Goal: Information Seeking & Learning: Learn about a topic

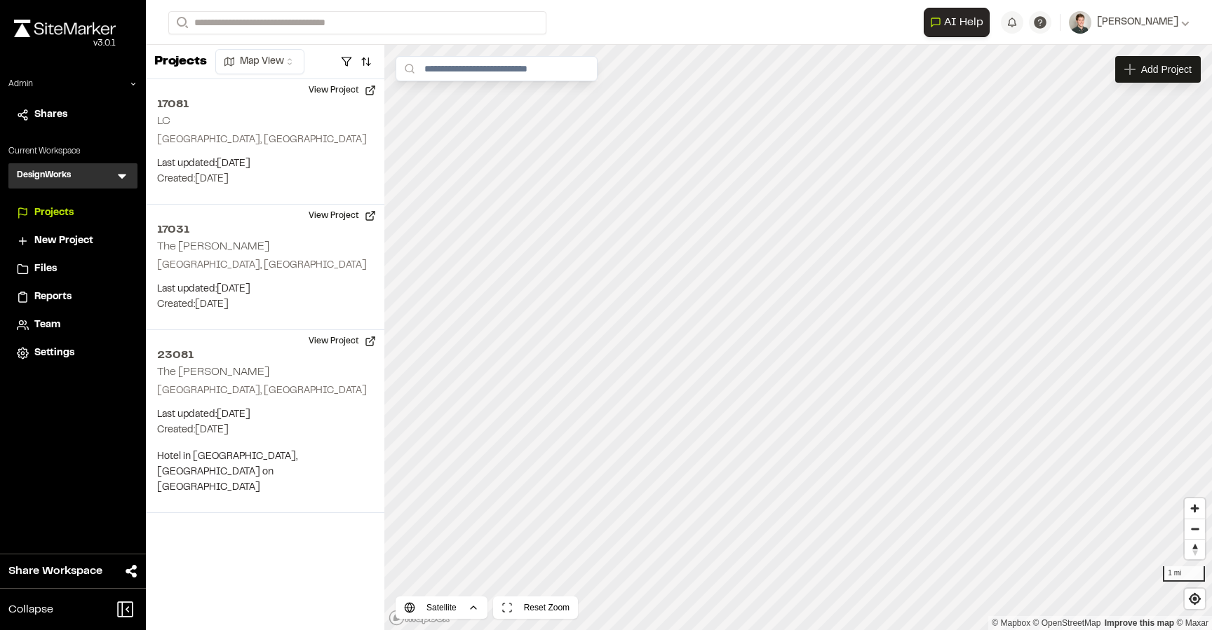
click at [129, 176] on div "DesignWorks D Menu" at bounding box center [72, 175] width 129 height 25
click at [121, 176] on icon at bounding box center [122, 177] width 8 height 5
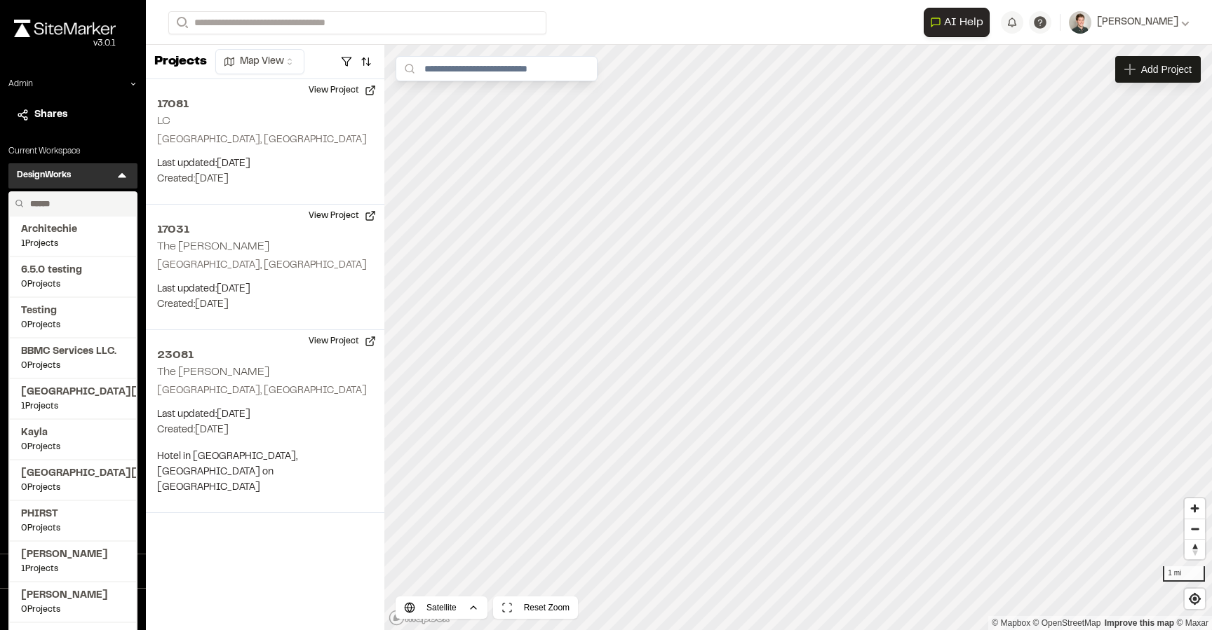
click at [73, 207] on input "text" at bounding box center [78, 204] width 107 height 24
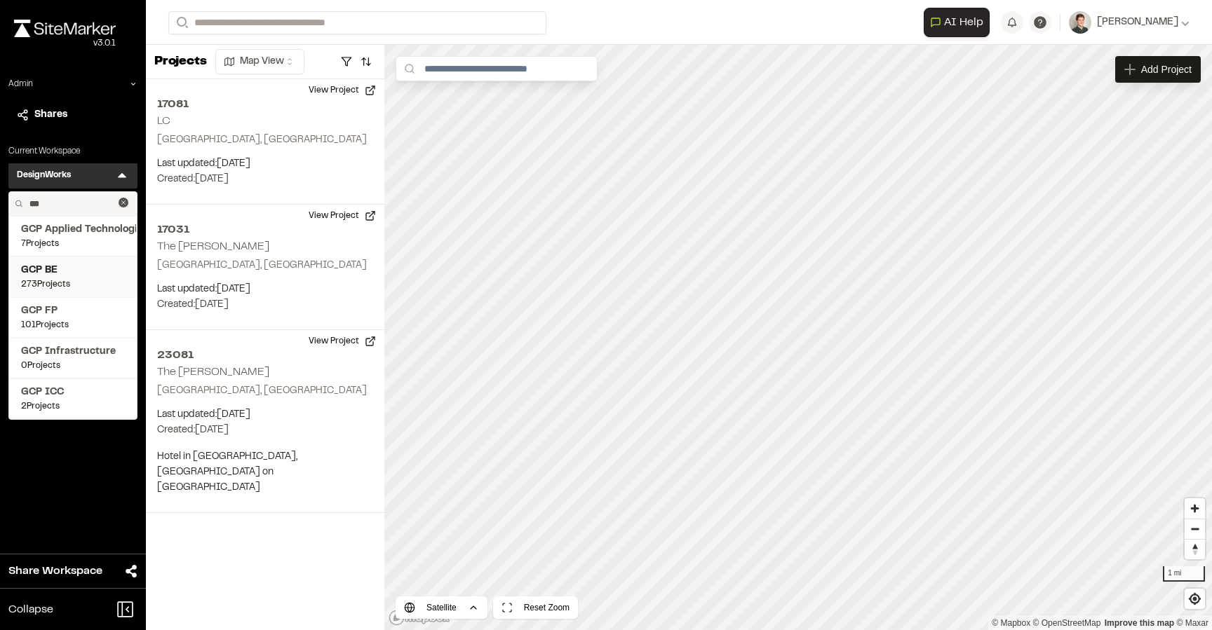
type input "***"
click at [77, 264] on span "GCP BE" at bounding box center [73, 270] width 104 height 15
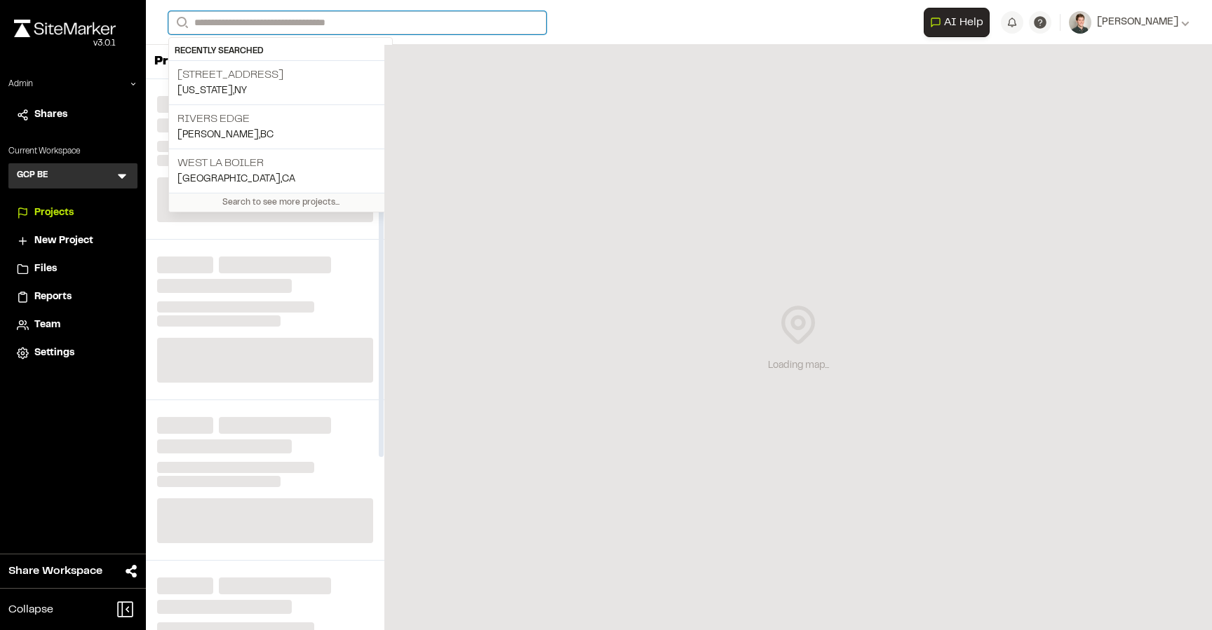
click at [359, 26] on input "Search" at bounding box center [357, 22] width 378 height 23
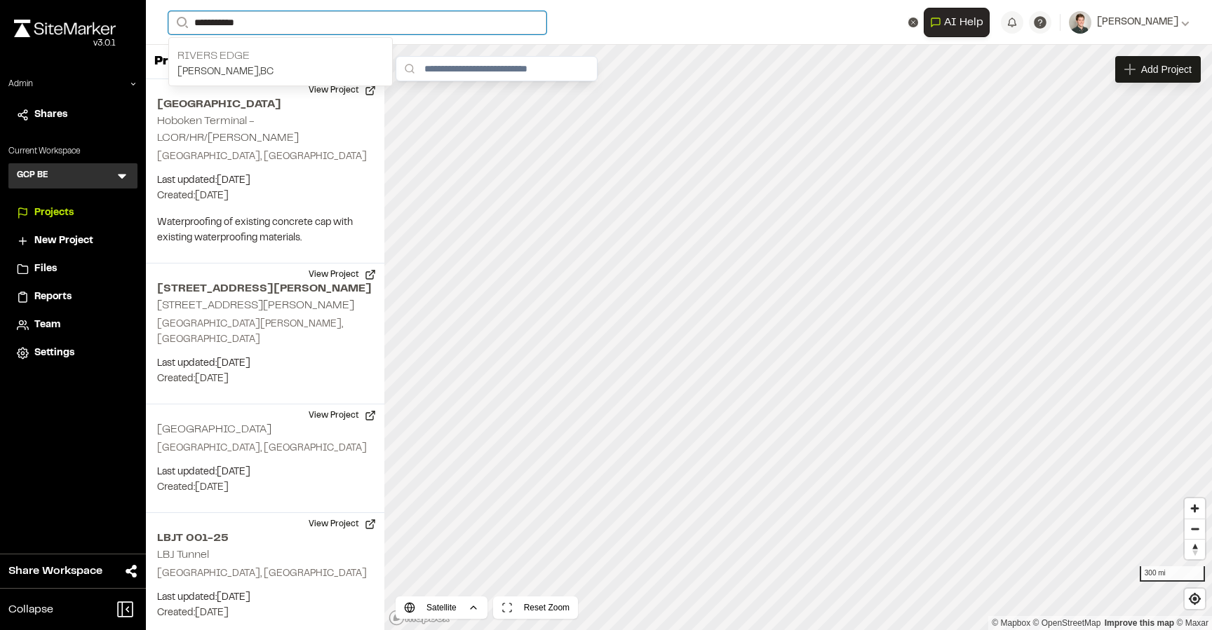
type input "**********"
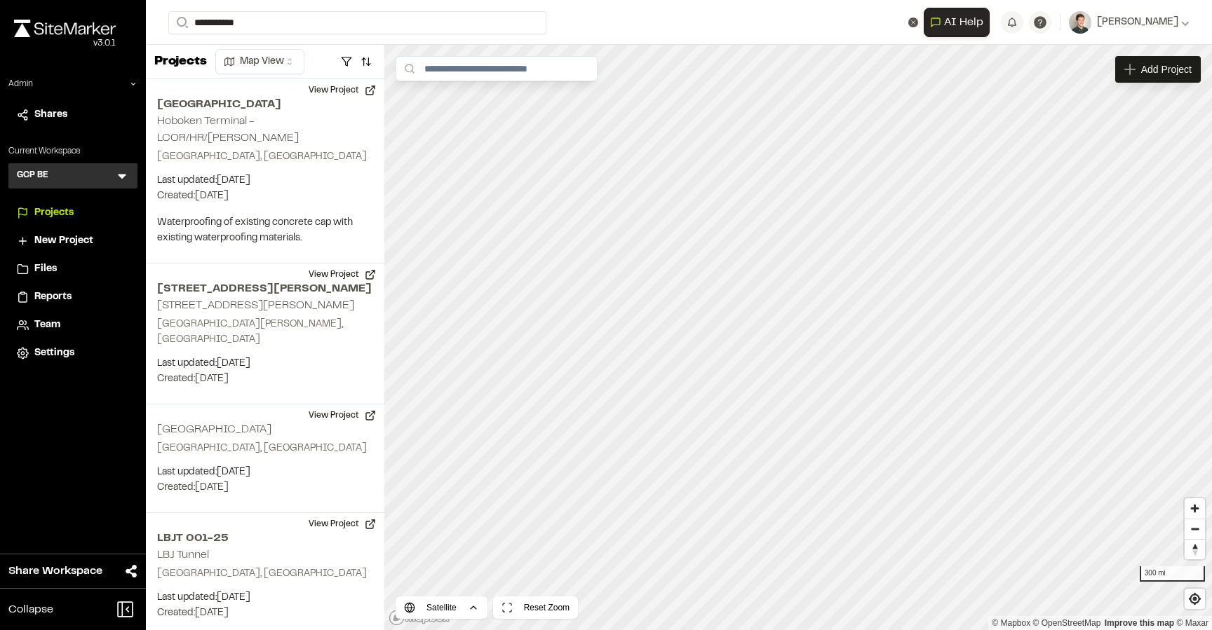
click at [334, 58] on p "Rivers Edge" at bounding box center [280, 56] width 206 height 17
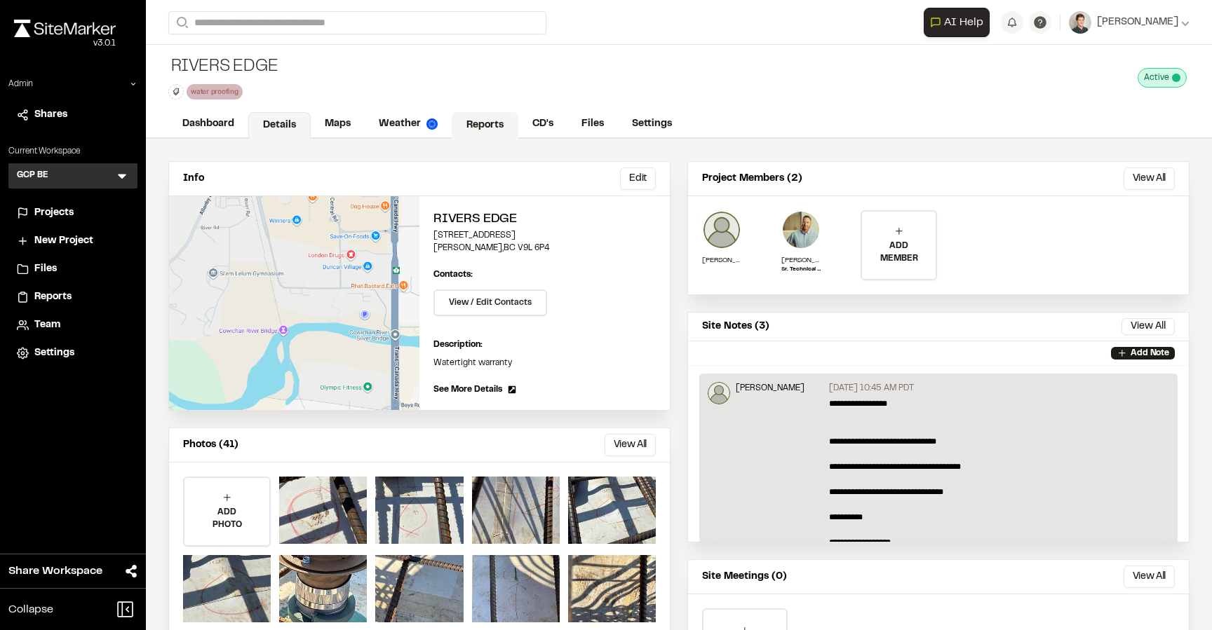
click at [485, 116] on link "Reports" at bounding box center [485, 125] width 67 height 27
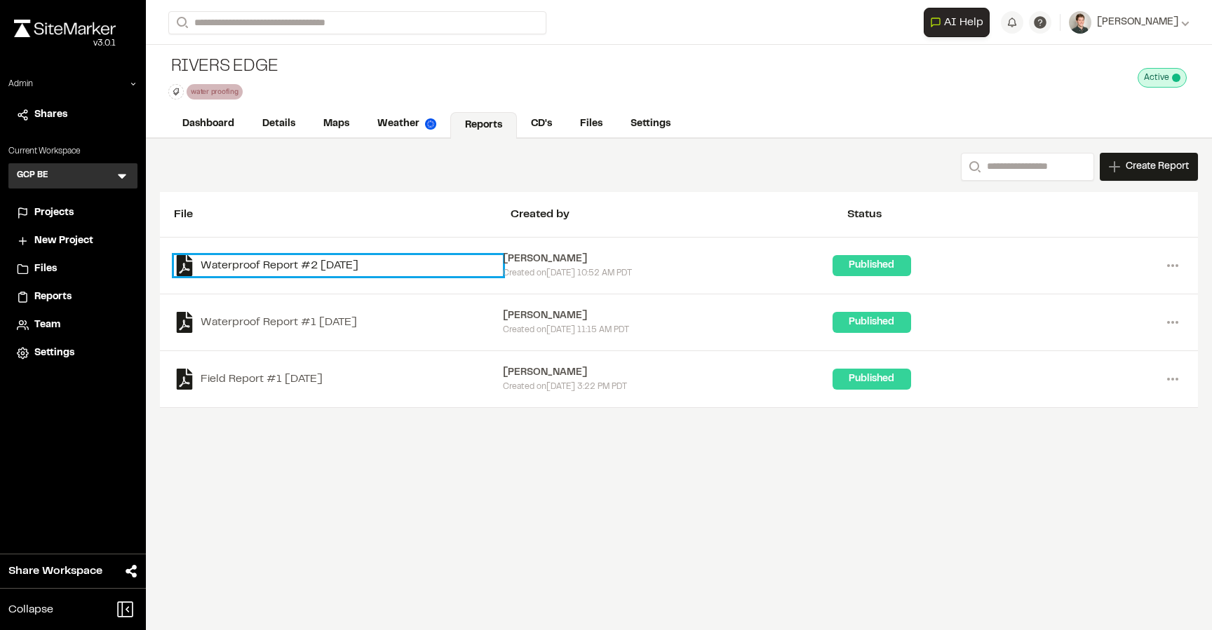
click at [267, 268] on link "Waterproof Report #2 [DATE]" at bounding box center [338, 265] width 329 height 21
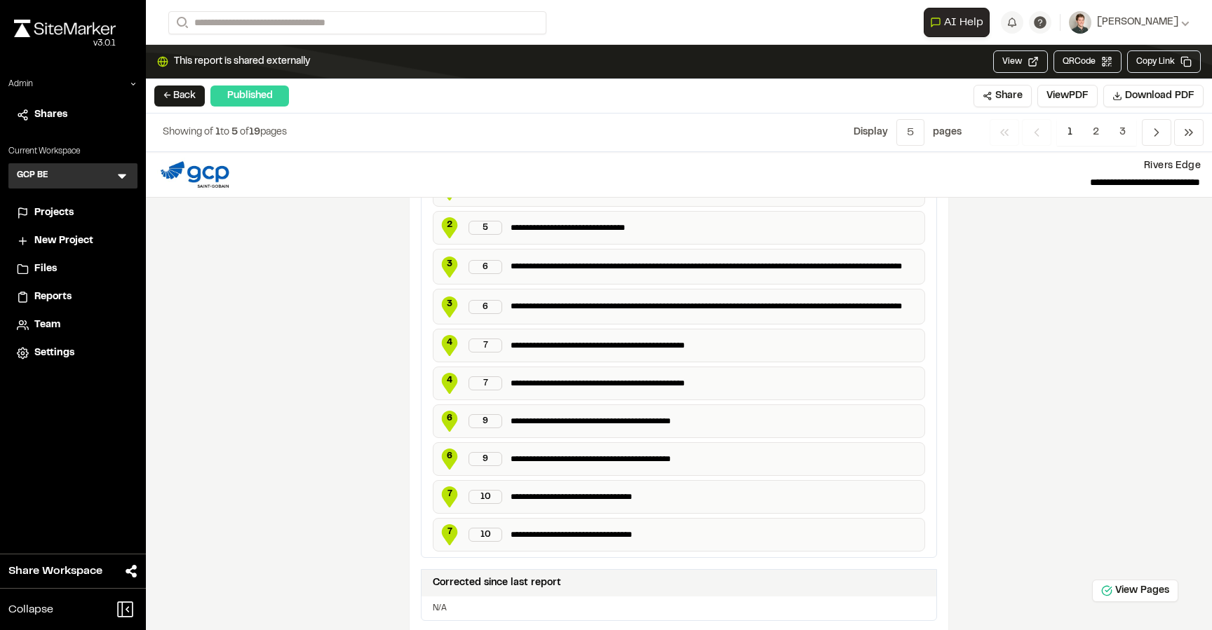
scroll to position [2362, 0]
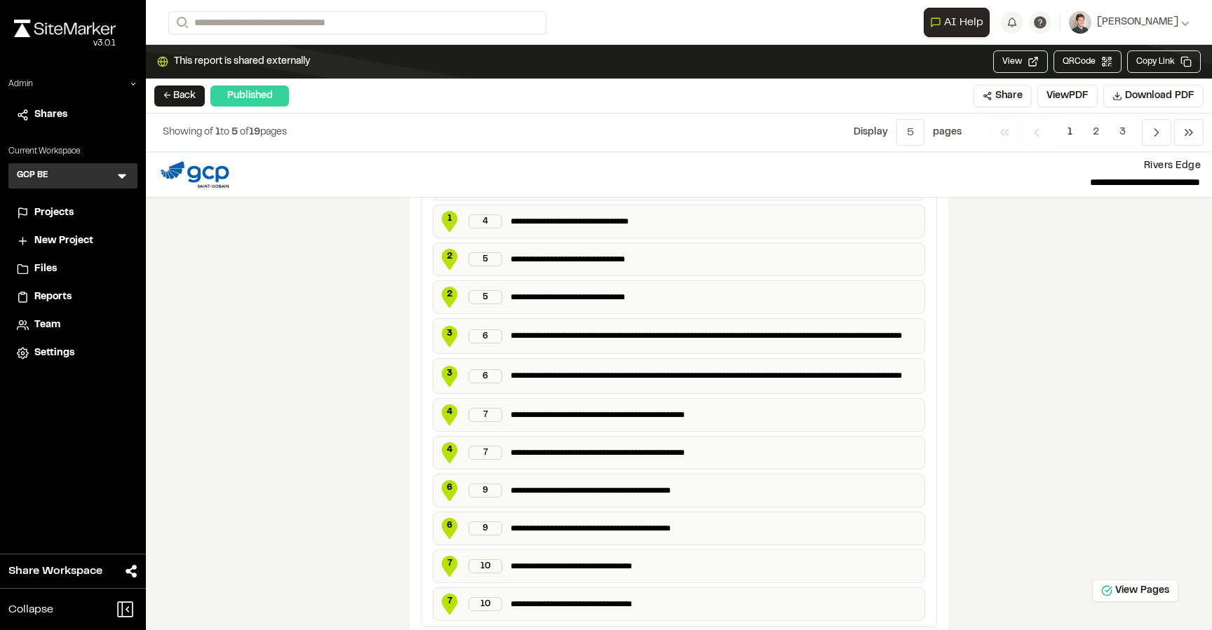
click at [285, 325] on div "**********" at bounding box center [679, 391] width 1066 height 478
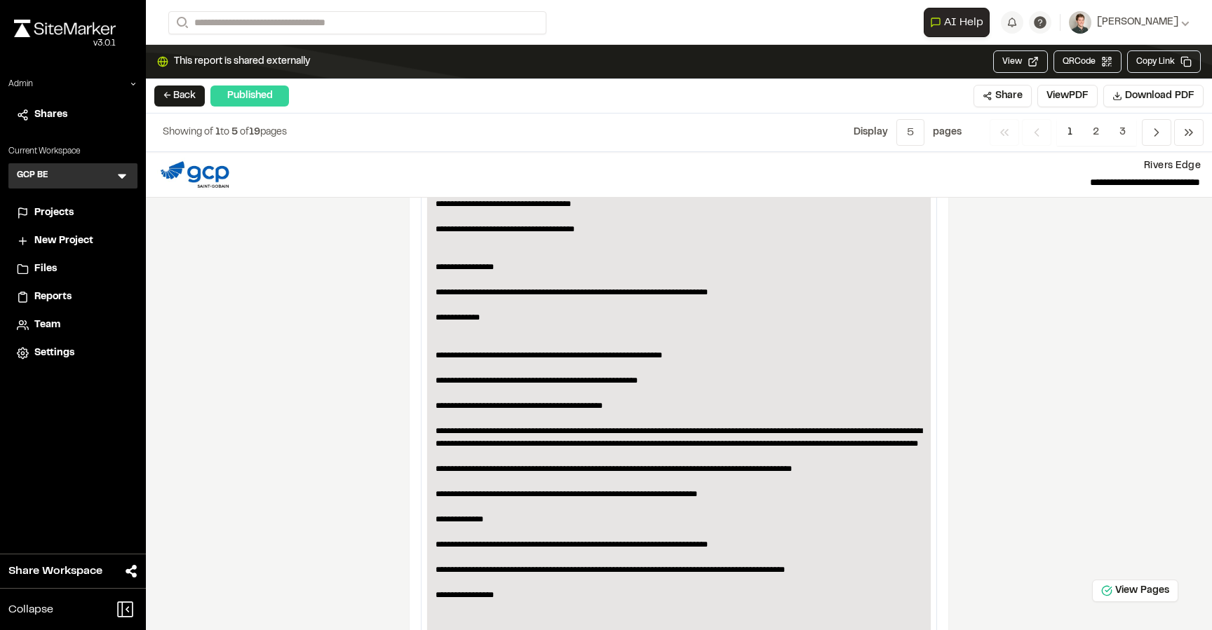
scroll to position [1442, 0]
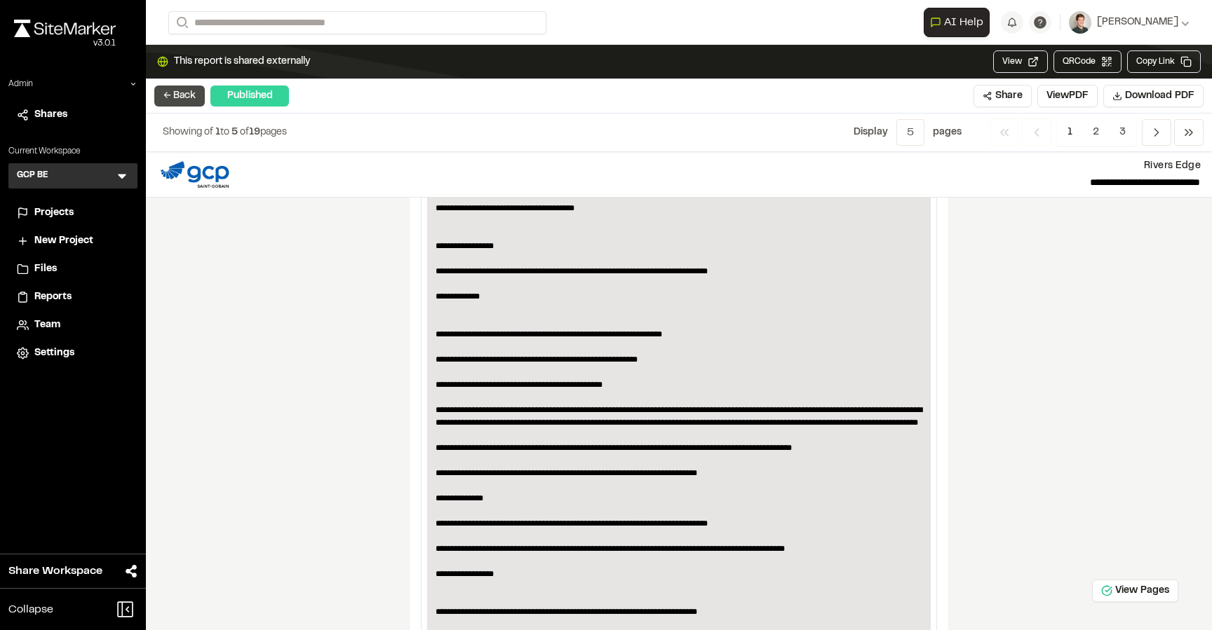
click at [182, 102] on button "← Back" at bounding box center [179, 96] width 50 height 21
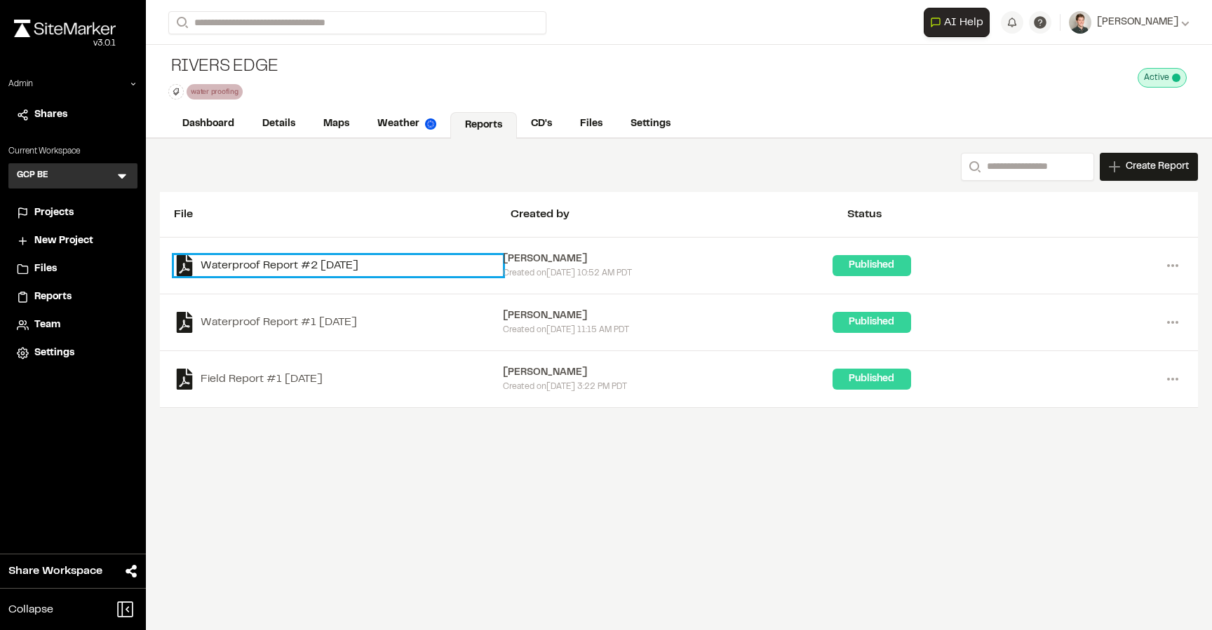
click at [241, 257] on link "Waterproof Report #2 [DATE]" at bounding box center [338, 265] width 329 height 21
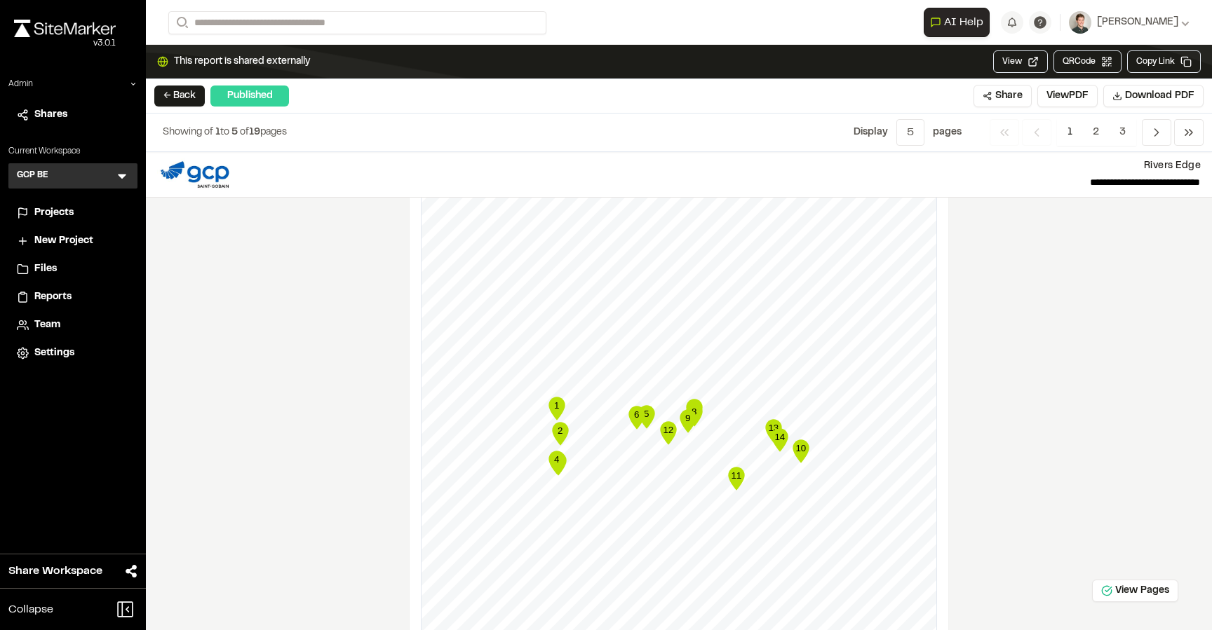
scroll to position [4576, 0]
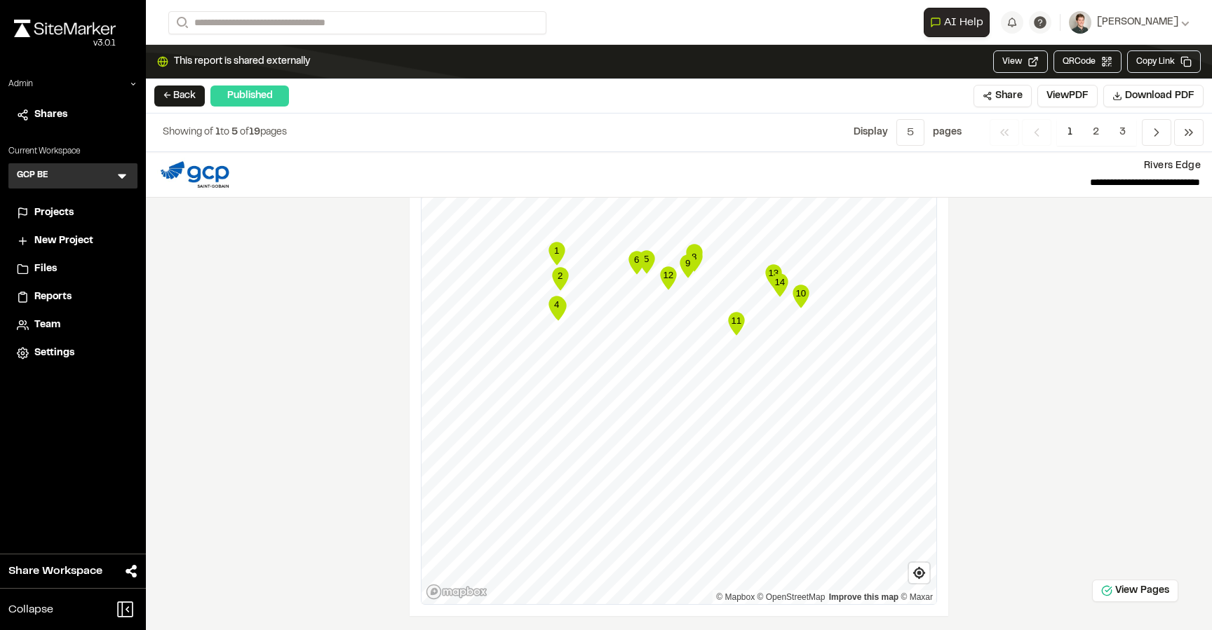
click at [1074, 257] on div "**********" at bounding box center [679, 391] width 1066 height 478
click at [1154, 135] on icon "Navigation" at bounding box center [1156, 133] width 14 height 14
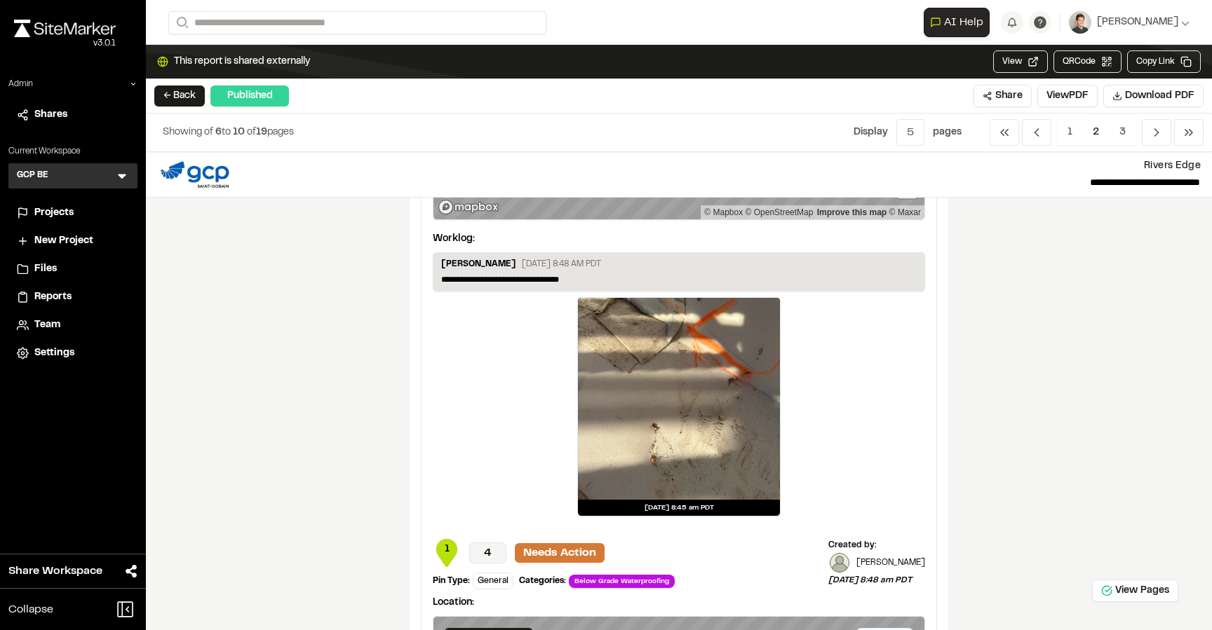
scroll to position [0, 0]
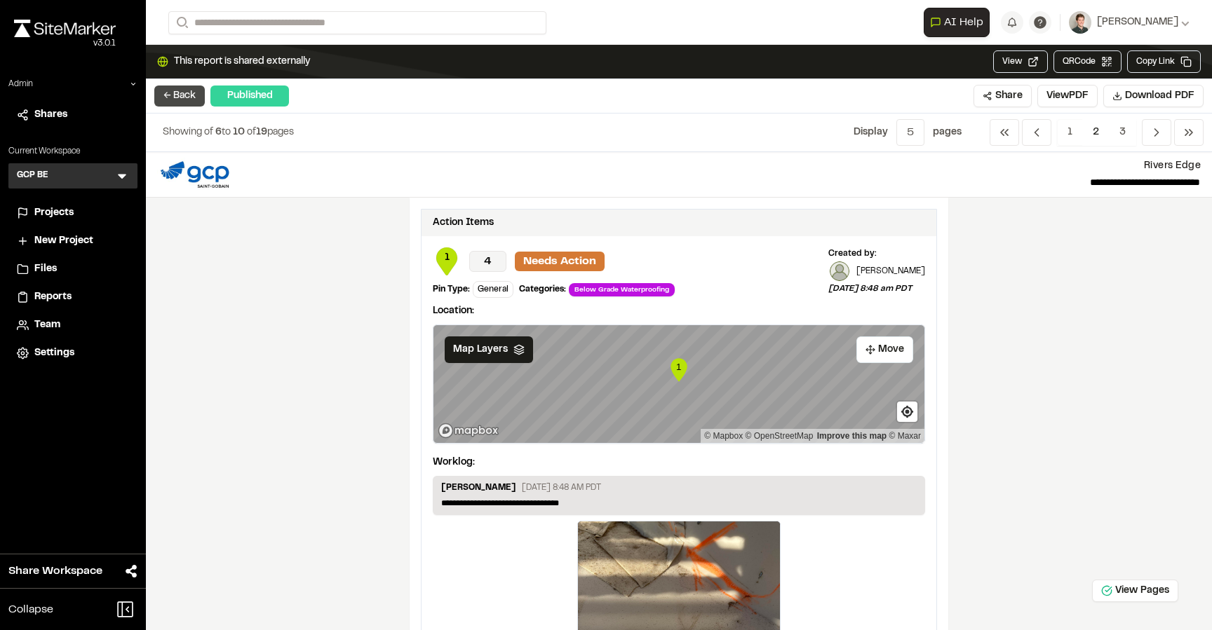
click at [183, 93] on button "← Back" at bounding box center [179, 96] width 50 height 21
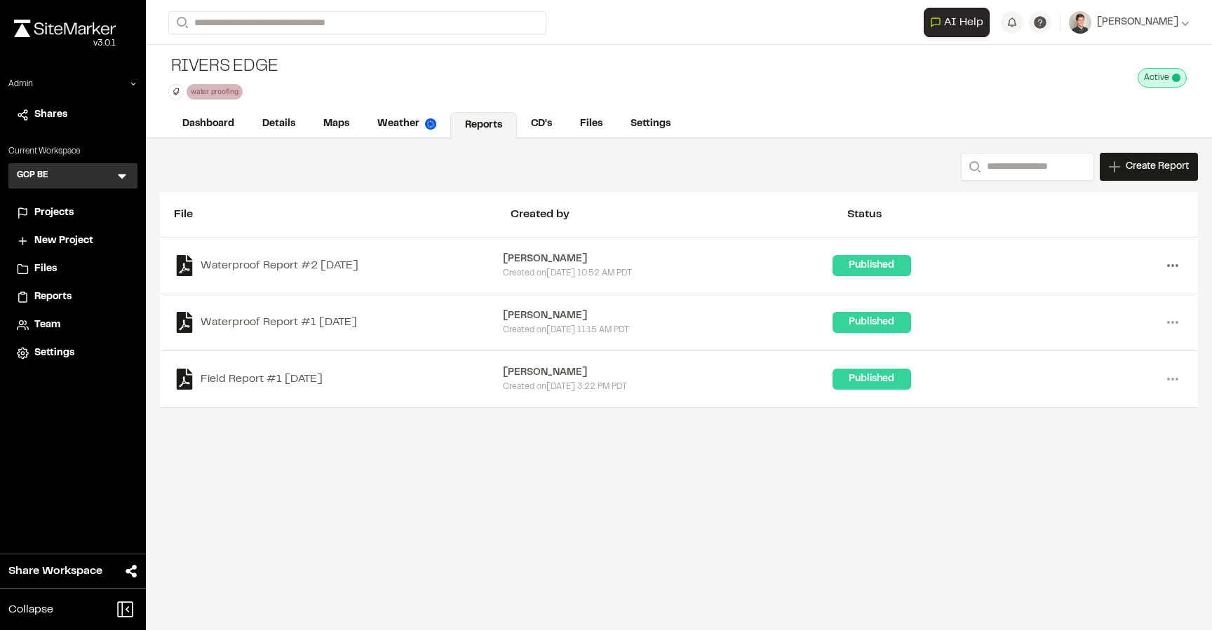
click at [1170, 263] on icon at bounding box center [1172, 266] width 22 height 22
click at [1059, 244] on div "Waterproof Report #2 [DATE] [PERSON_NAME] Created [DATE][DATE] 10:52 AM PDT Pub…" at bounding box center [679, 266] width 1038 height 57
click at [1170, 270] on icon at bounding box center [1172, 266] width 22 height 22
click at [1069, 248] on div "Waterproof Report #2 [DATE] [PERSON_NAME] Created [DATE][DATE] 10:52 AM PDT Pub…" at bounding box center [679, 266] width 1038 height 57
click at [1174, 267] on icon at bounding box center [1172, 266] width 22 height 22
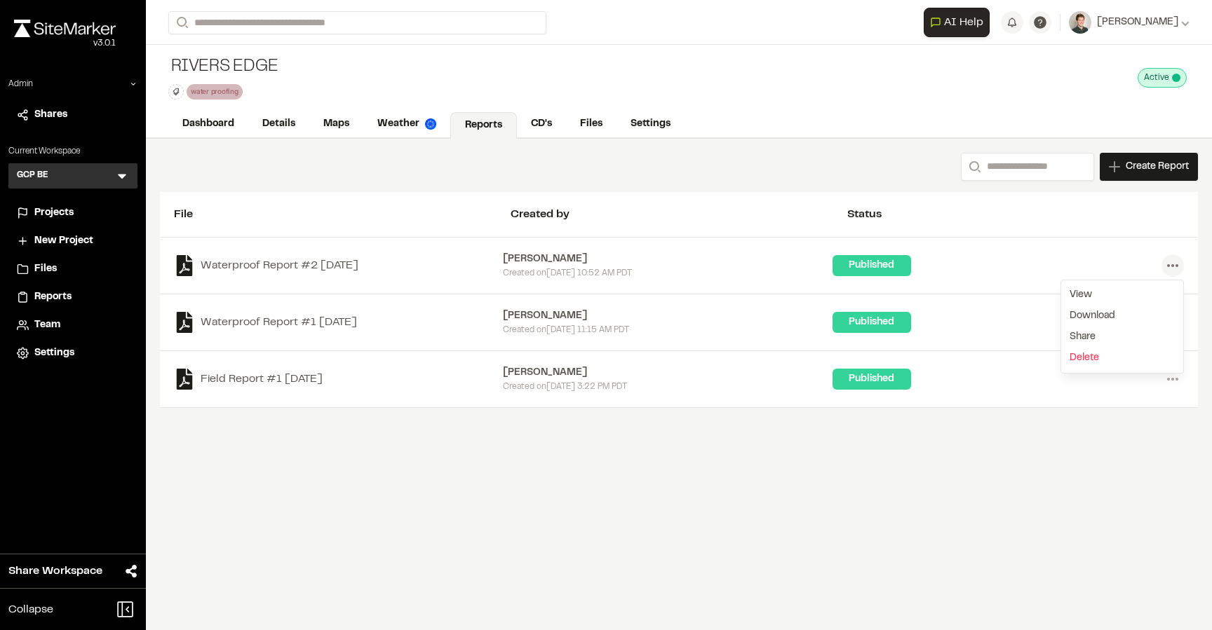
click at [688, 193] on div "File Created by Status" at bounding box center [679, 215] width 1038 height 46
click at [55, 212] on span "Projects" at bounding box center [53, 212] width 39 height 15
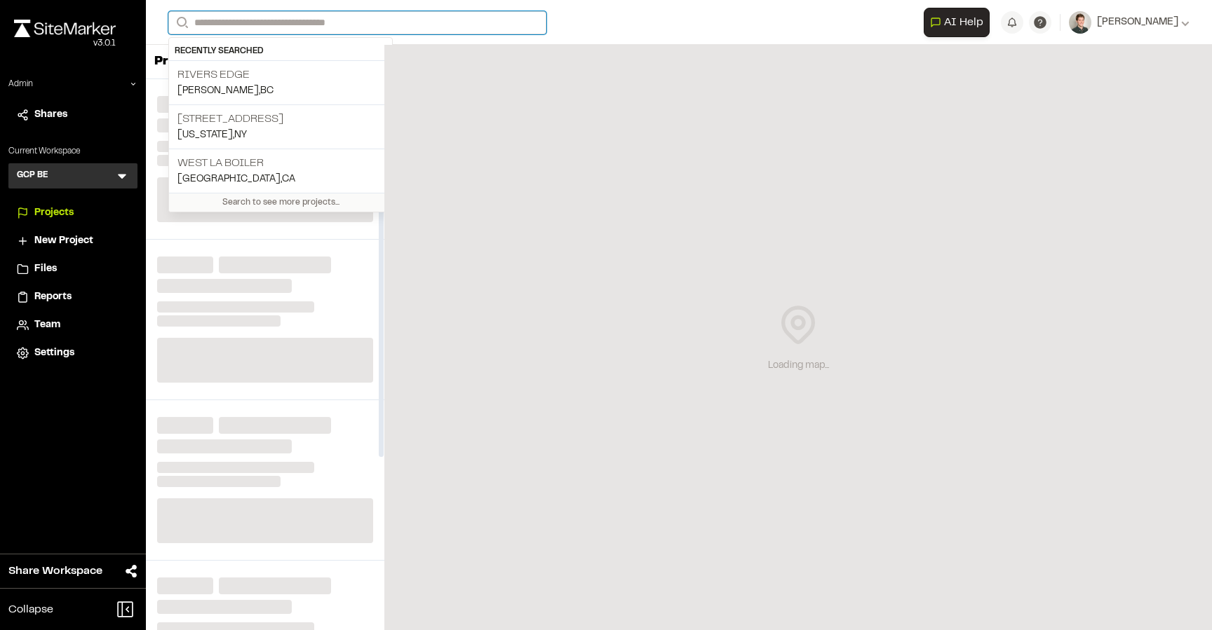
click at [309, 20] on input "Search" at bounding box center [357, 22] width 378 height 23
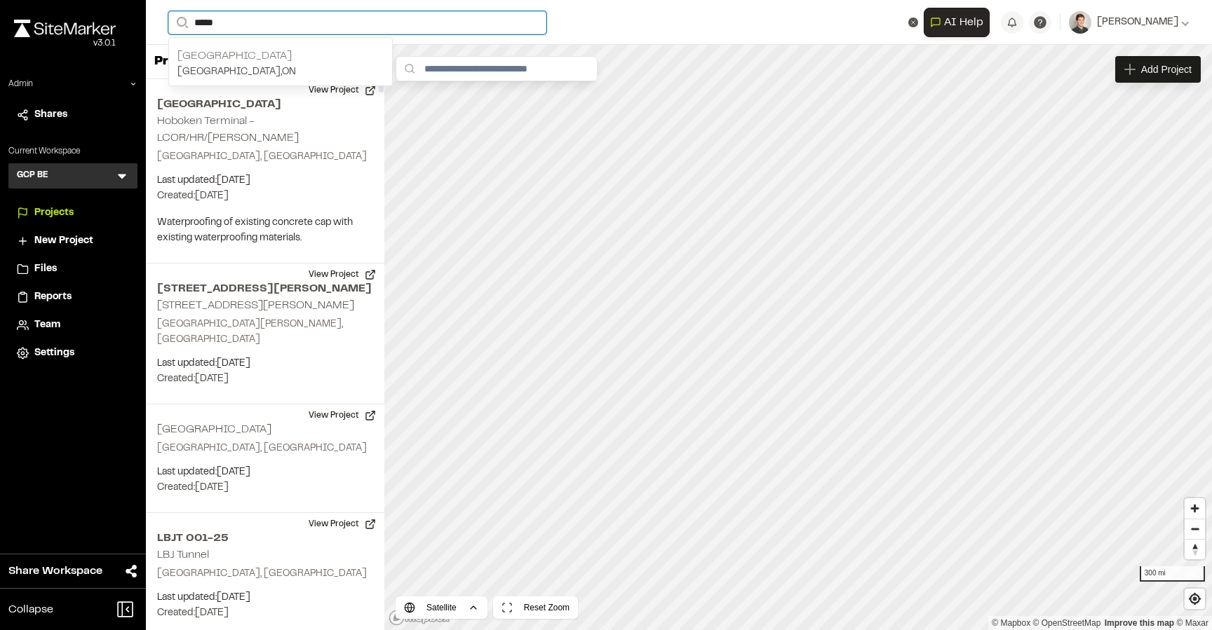
type input "*****"
click at [296, 70] on p "[GEOGRAPHIC_DATA] , [GEOGRAPHIC_DATA]" at bounding box center [280, 72] width 206 height 15
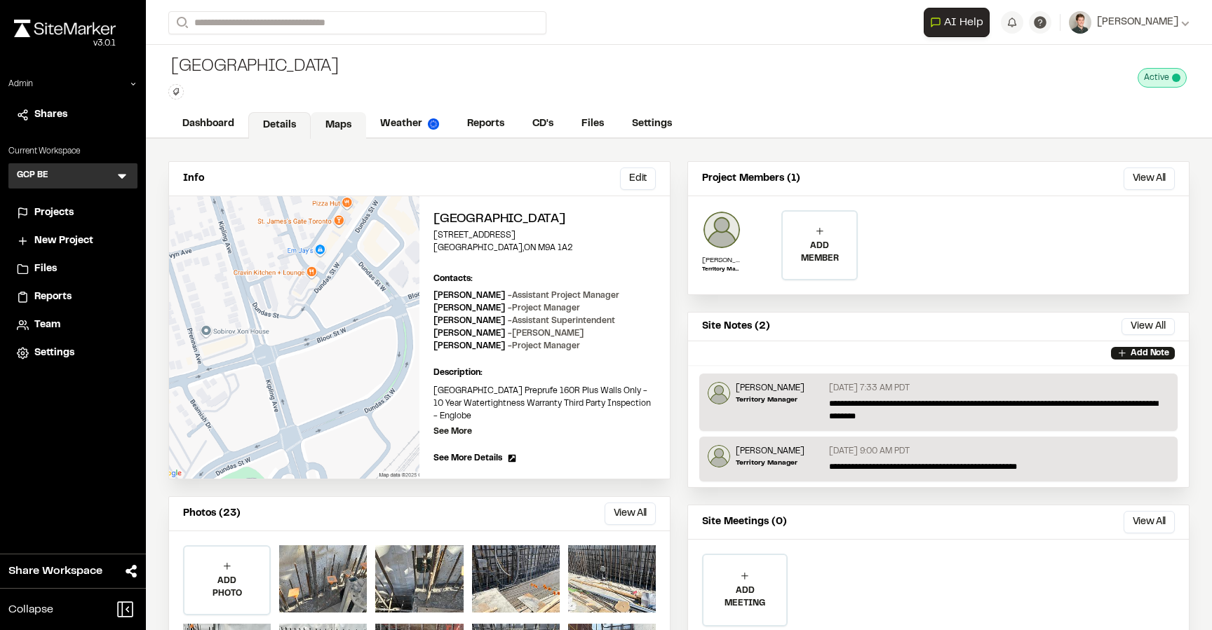
click at [311, 123] on link "Maps" at bounding box center [338, 125] width 55 height 27
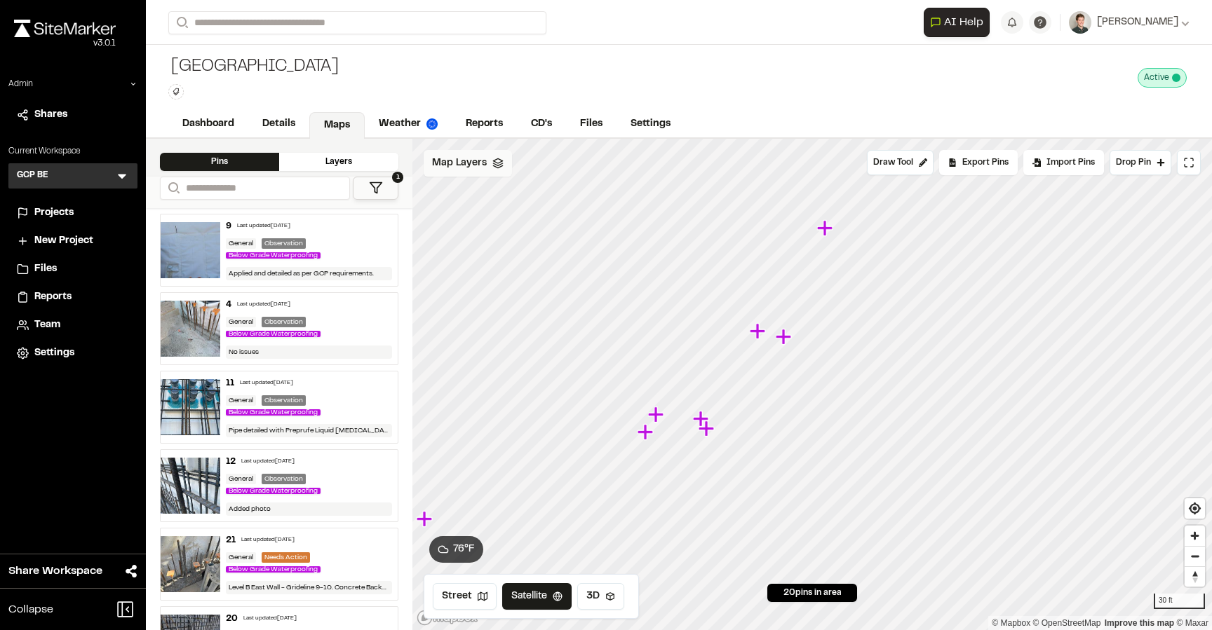
click at [465, 162] on span "Map Layers" at bounding box center [459, 163] width 55 height 15
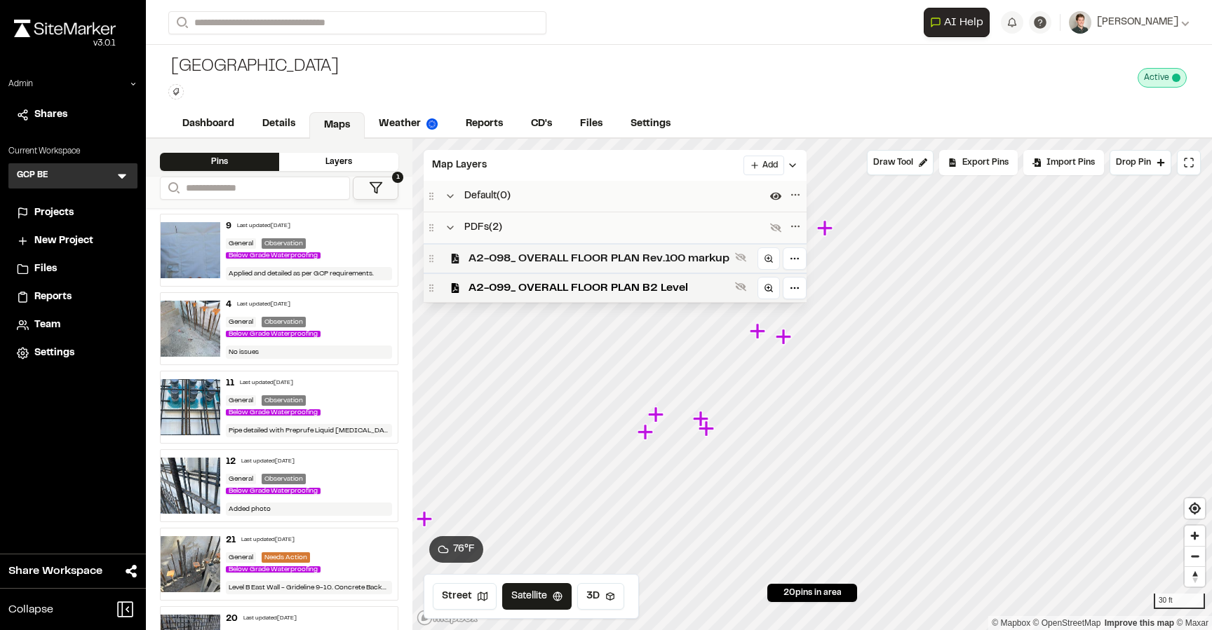
click at [523, 258] on span "A2-098_ OVERALL FLOOR PLAN Rev.100 markup" at bounding box center [598, 258] width 261 height 17
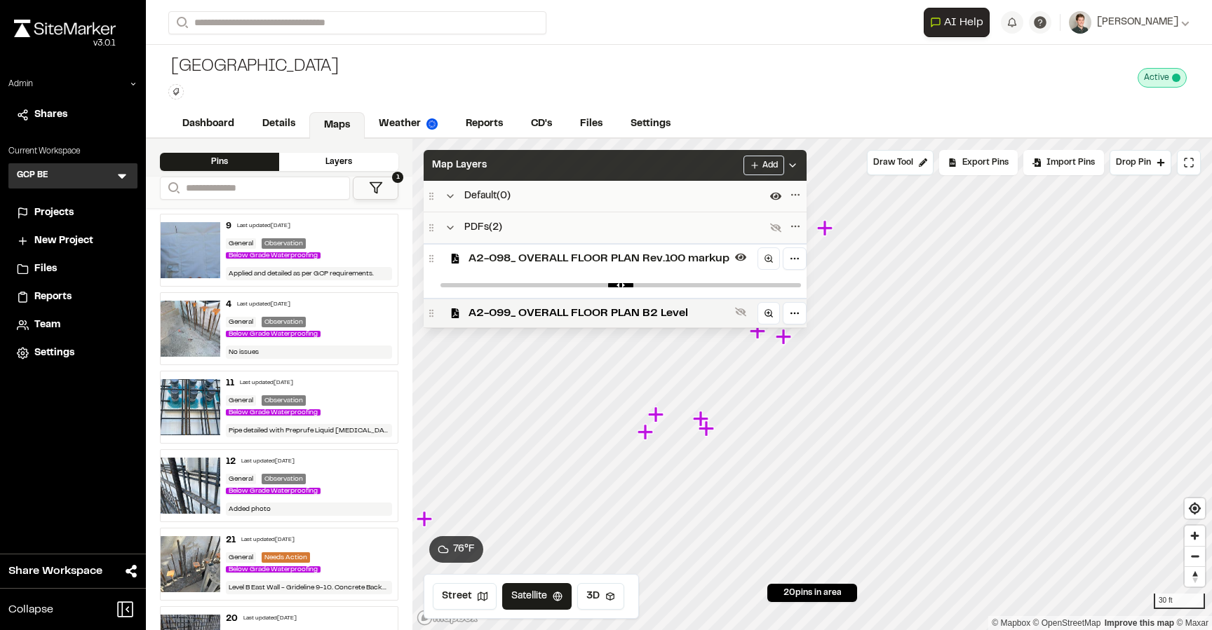
click at [538, 166] on div "Map Layers Add" at bounding box center [615, 165] width 383 height 31
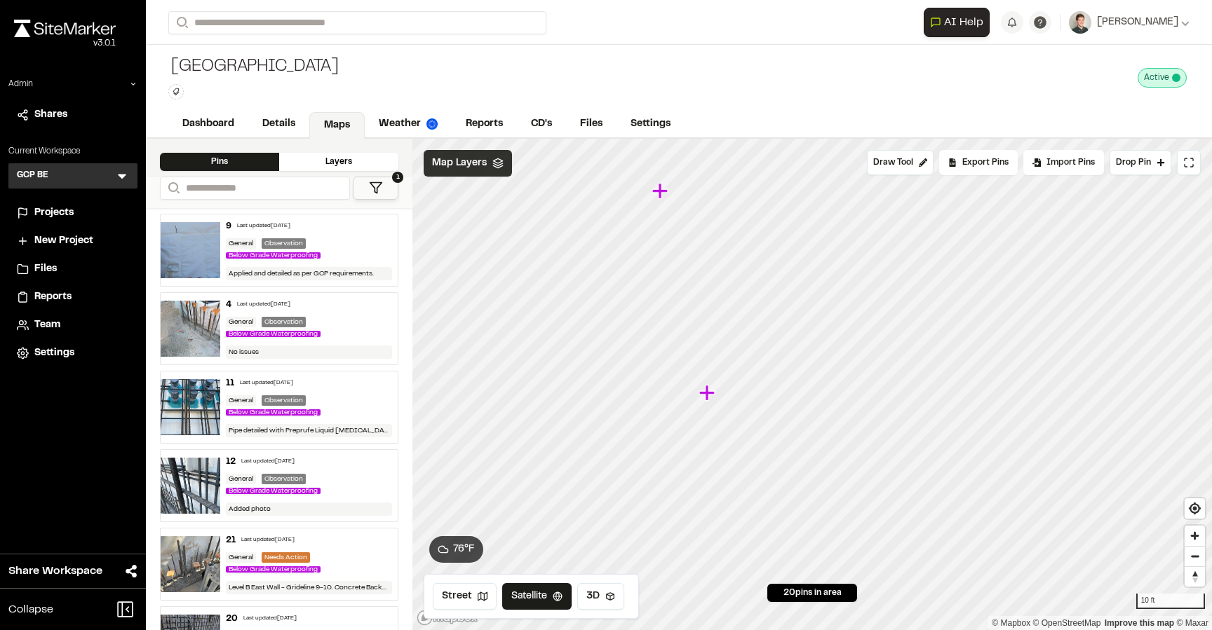
click at [458, 168] on span "Map Layers" at bounding box center [459, 163] width 55 height 15
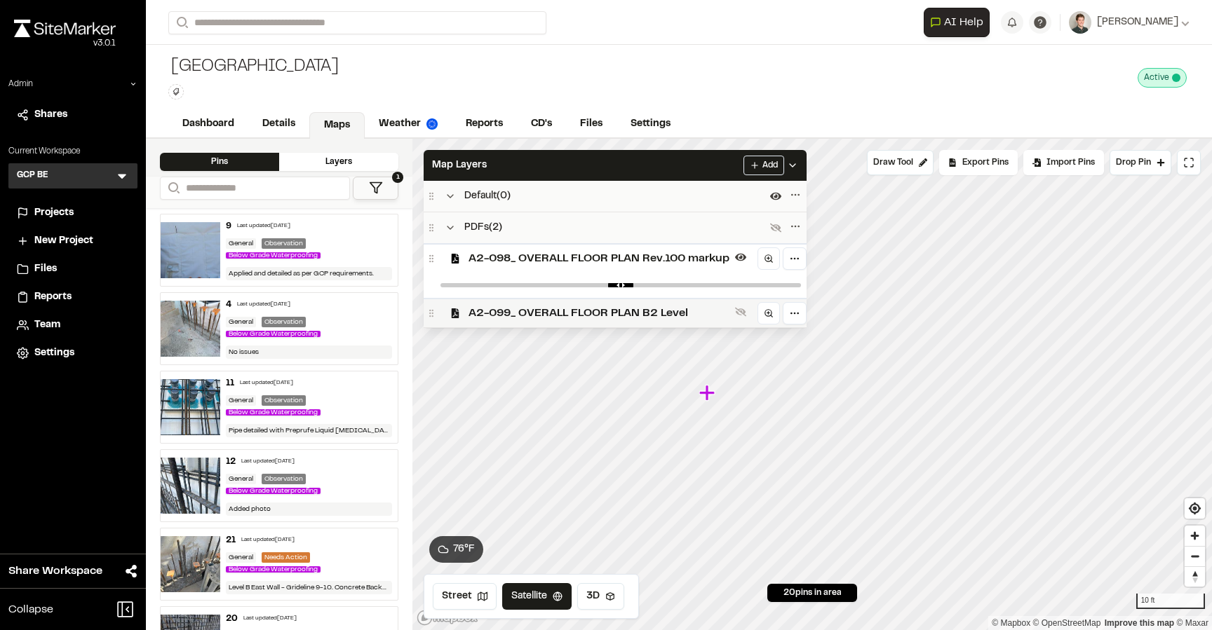
click at [495, 306] on span "A2-099_ OVERALL FLOOR PLAN B2 Level" at bounding box center [598, 313] width 261 height 17
click at [539, 261] on span "A2-098_ OVERALL FLOOR PLAN Rev.100 markup" at bounding box center [598, 258] width 261 height 17
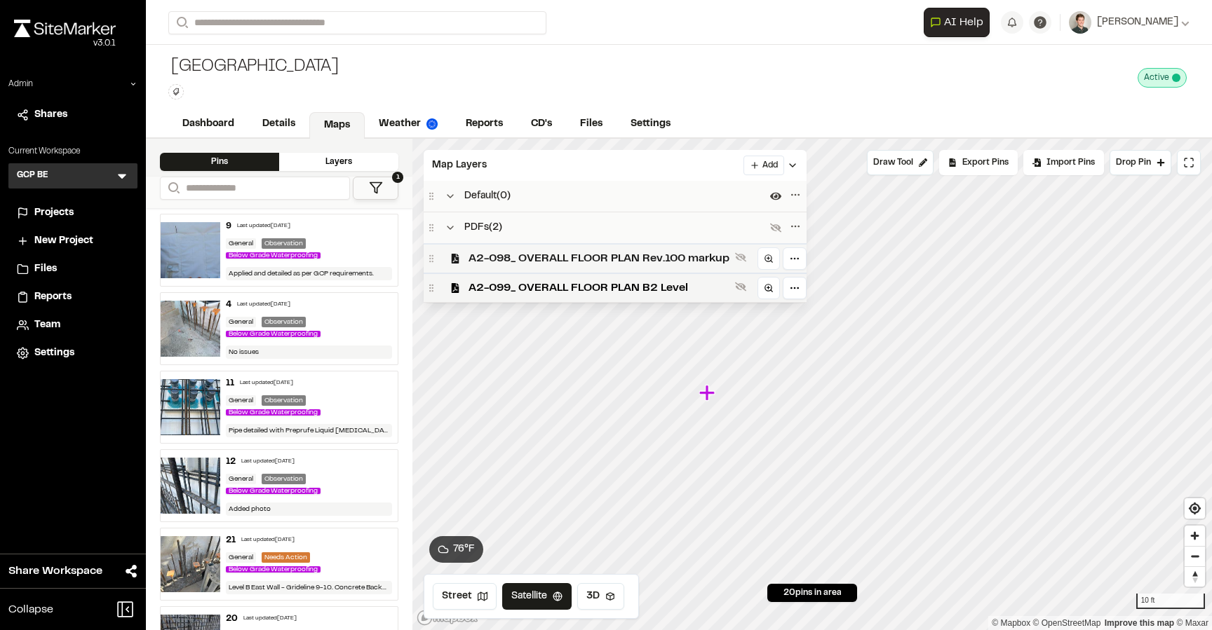
click at [550, 255] on span "A2-098_ OVERALL FLOOR PLAN Rev.100 markup" at bounding box center [598, 258] width 261 height 17
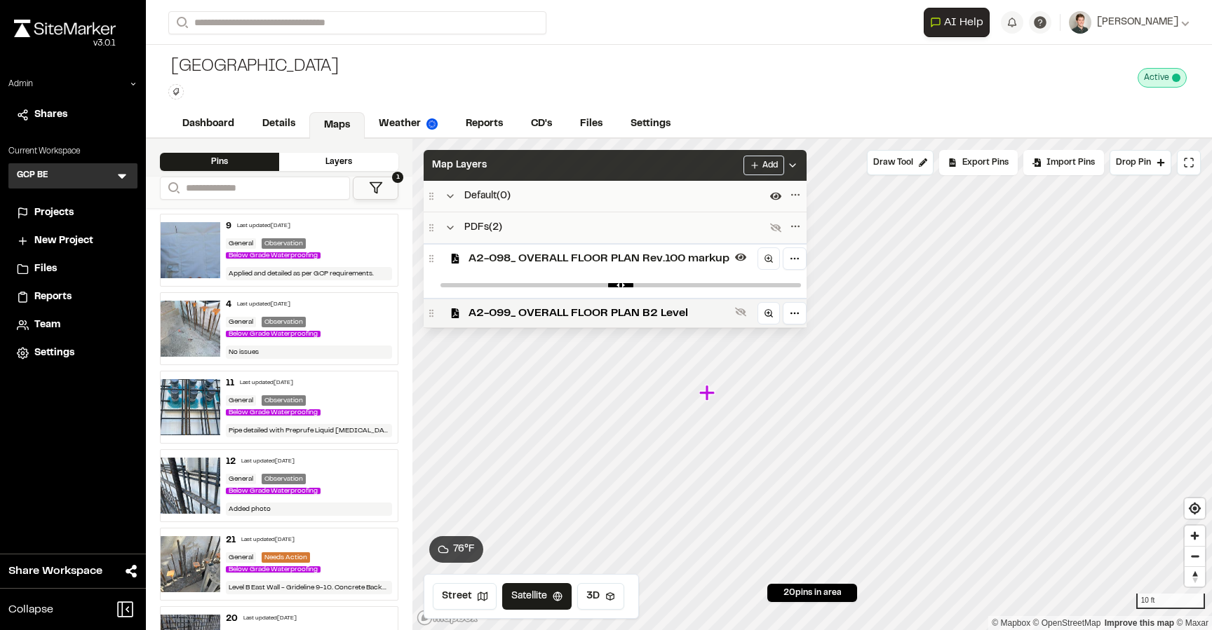
click at [551, 175] on div "Map Layers Add" at bounding box center [615, 165] width 383 height 31
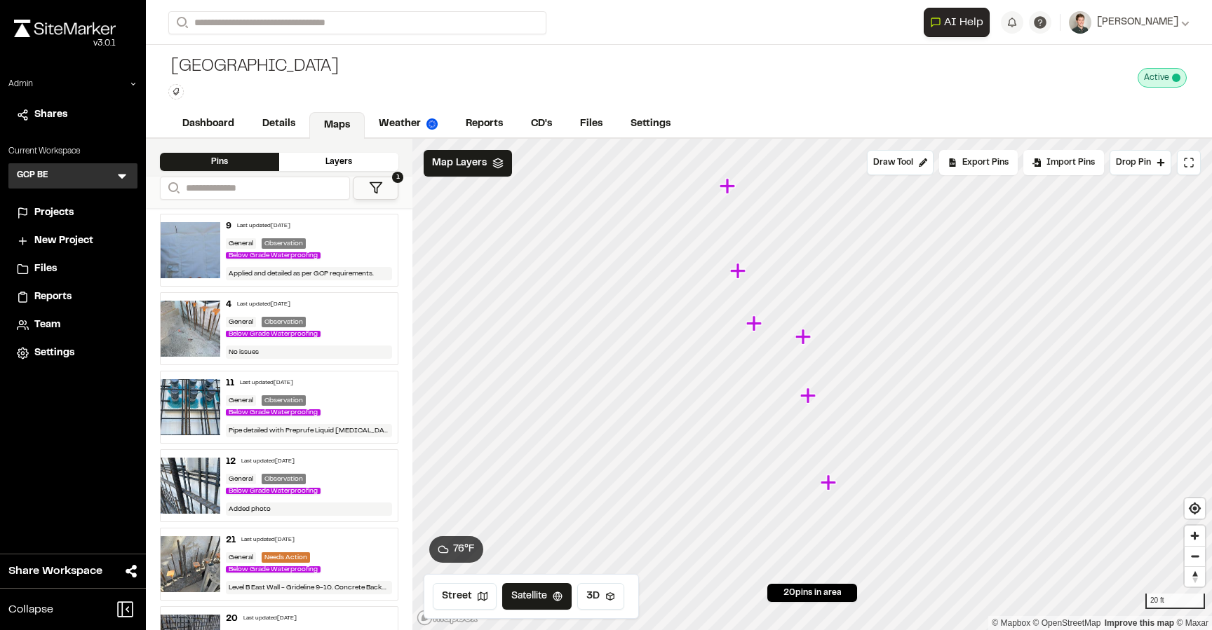
click at [804, 341] on icon "Map marker" at bounding box center [802, 336] width 15 height 15
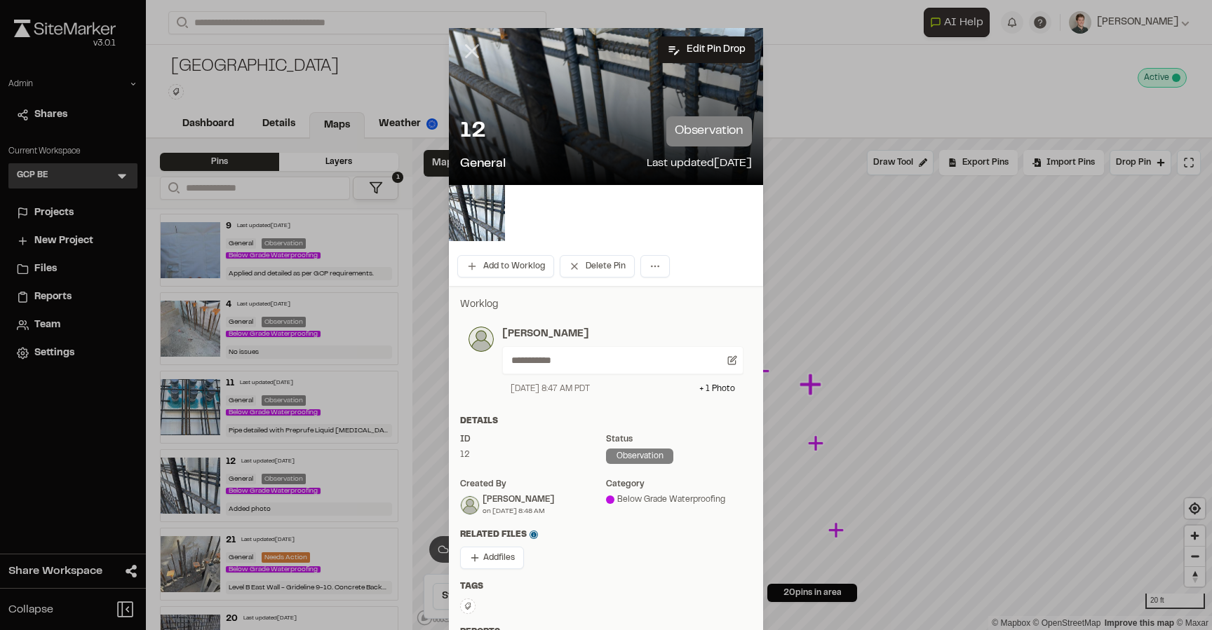
click at [475, 53] on icon at bounding box center [472, 51] width 24 height 24
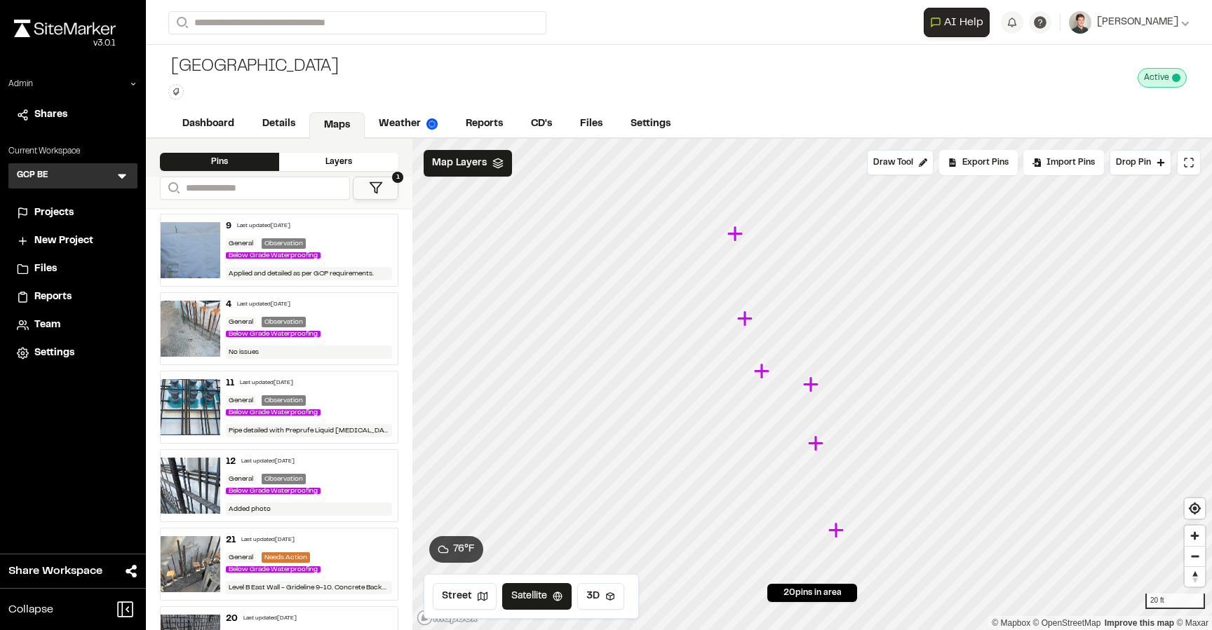
click at [759, 375] on icon "Map marker" at bounding box center [761, 370] width 15 height 15
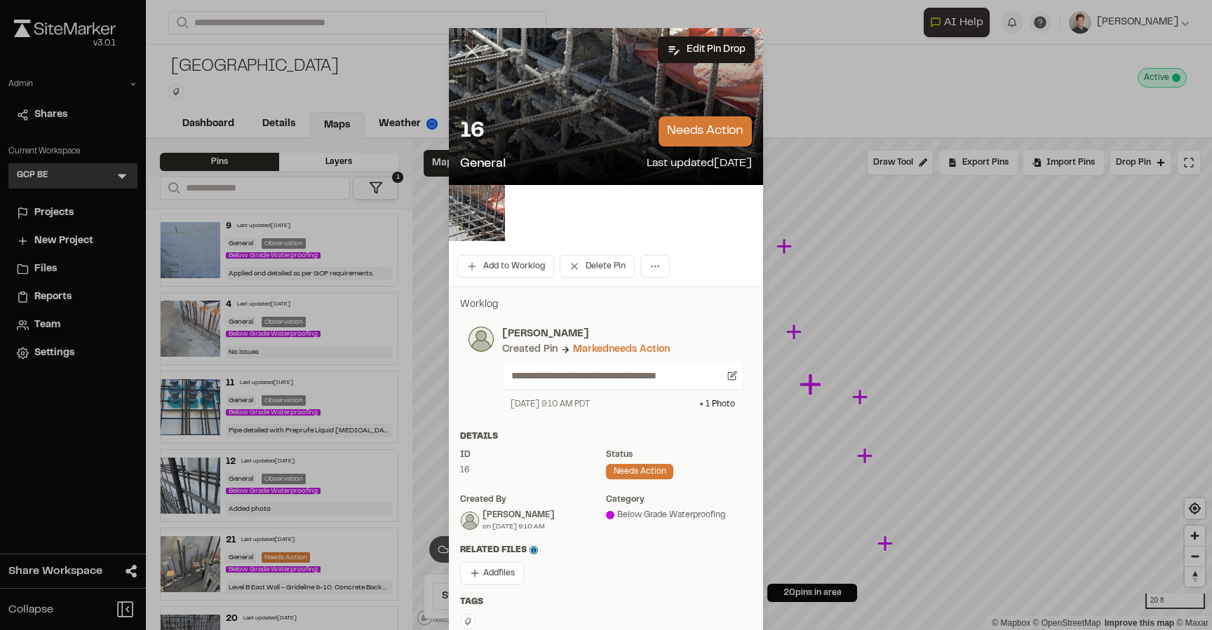
click at [470, 55] on icon at bounding box center [472, 51] width 24 height 24
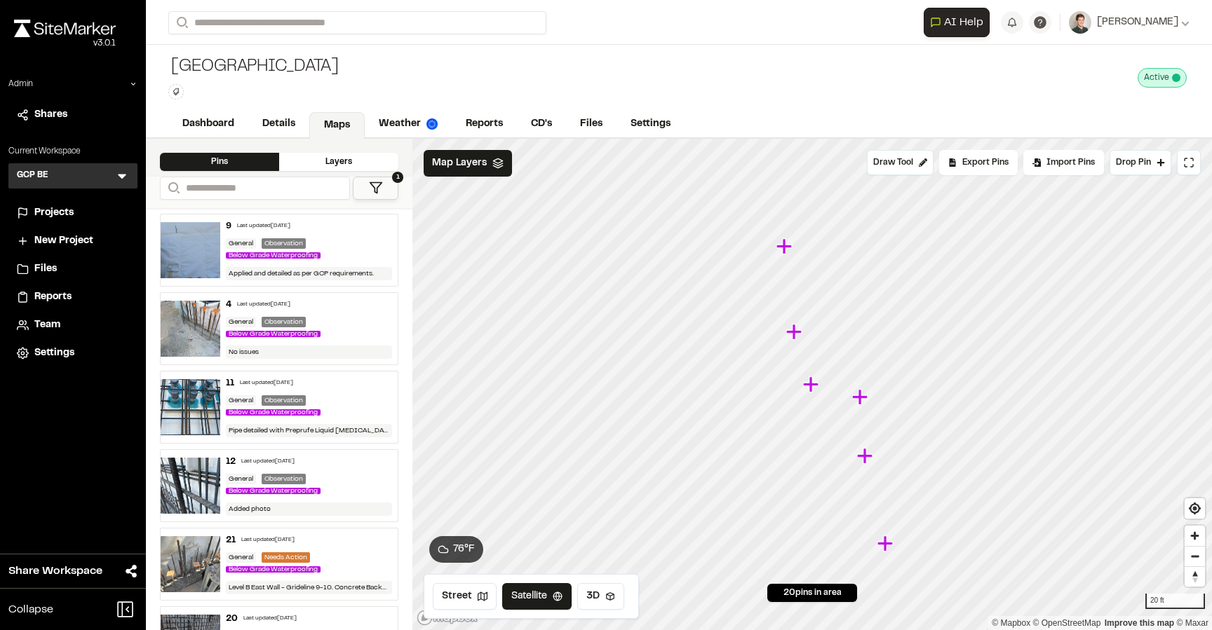
click at [862, 456] on icon "Map marker" at bounding box center [864, 455] width 15 height 15
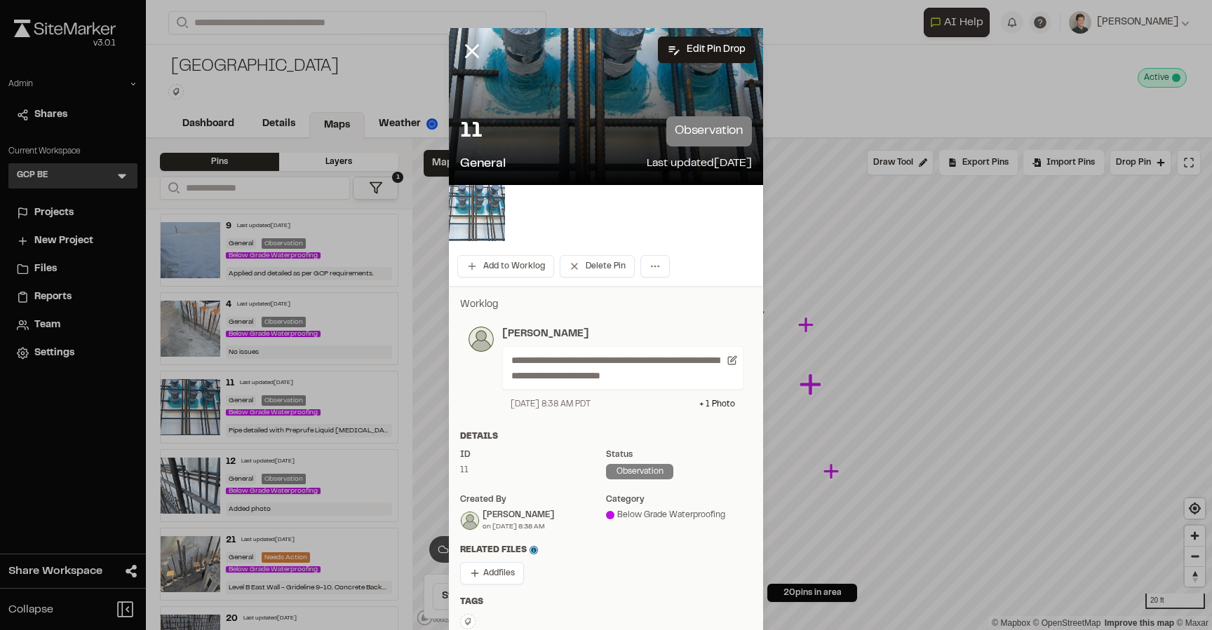
click at [478, 214] on img at bounding box center [477, 213] width 56 height 56
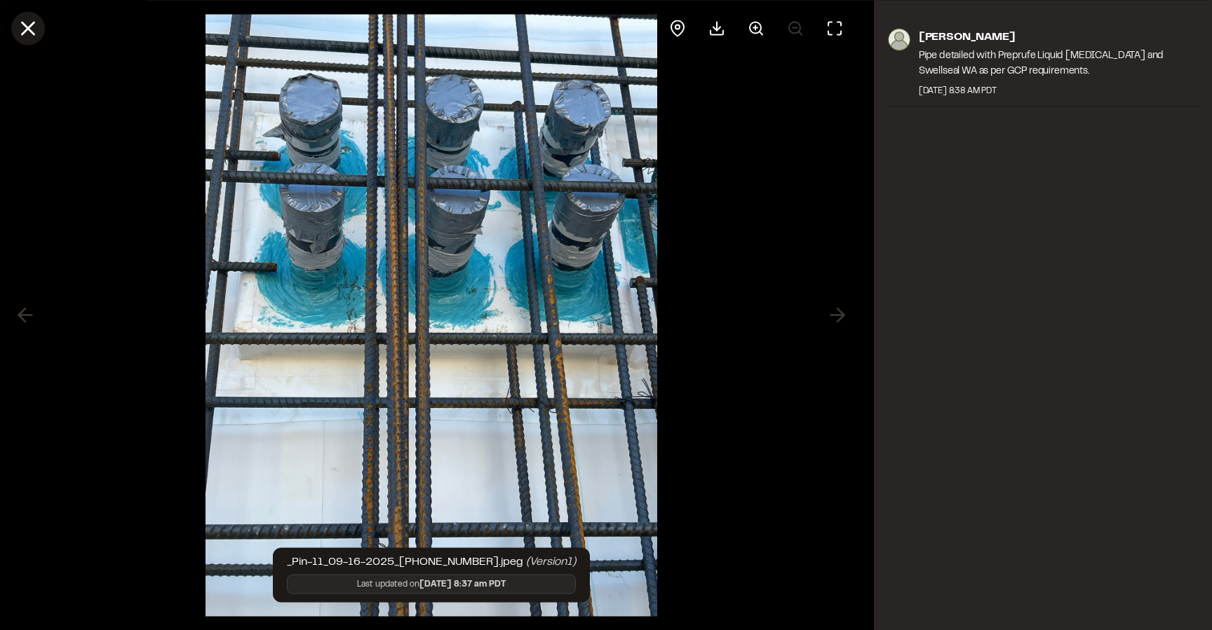
click at [32, 36] on icon at bounding box center [28, 28] width 24 height 24
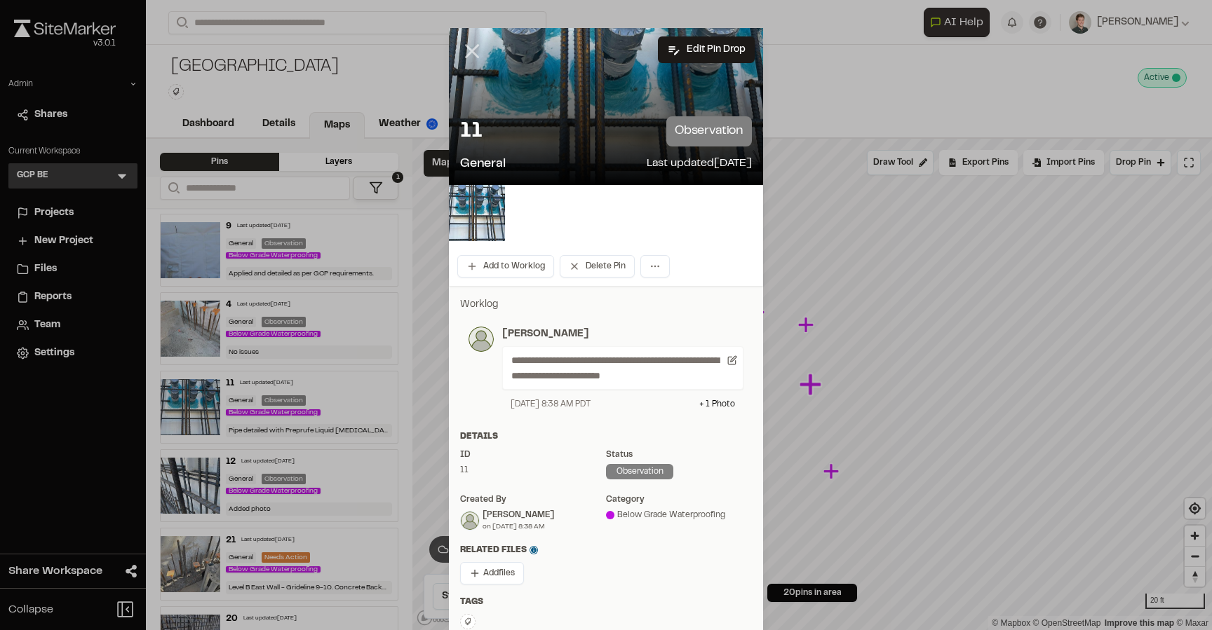
click at [476, 50] on icon at bounding box center [472, 51] width 24 height 24
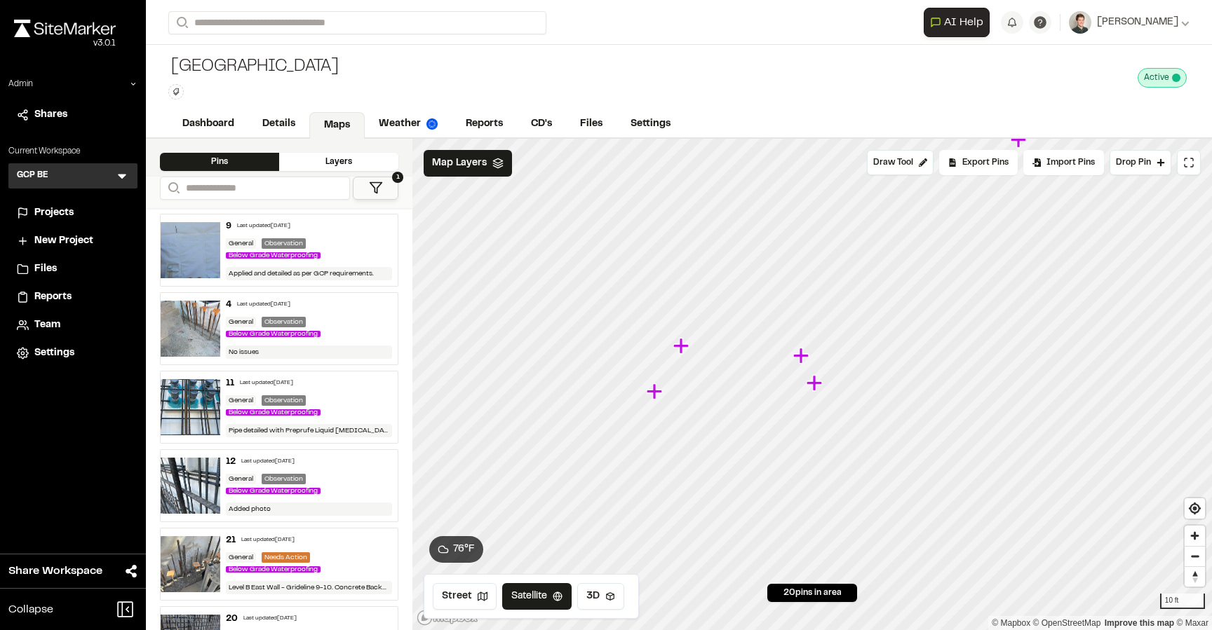
click at [801, 357] on icon "Map marker" at bounding box center [800, 355] width 15 height 15
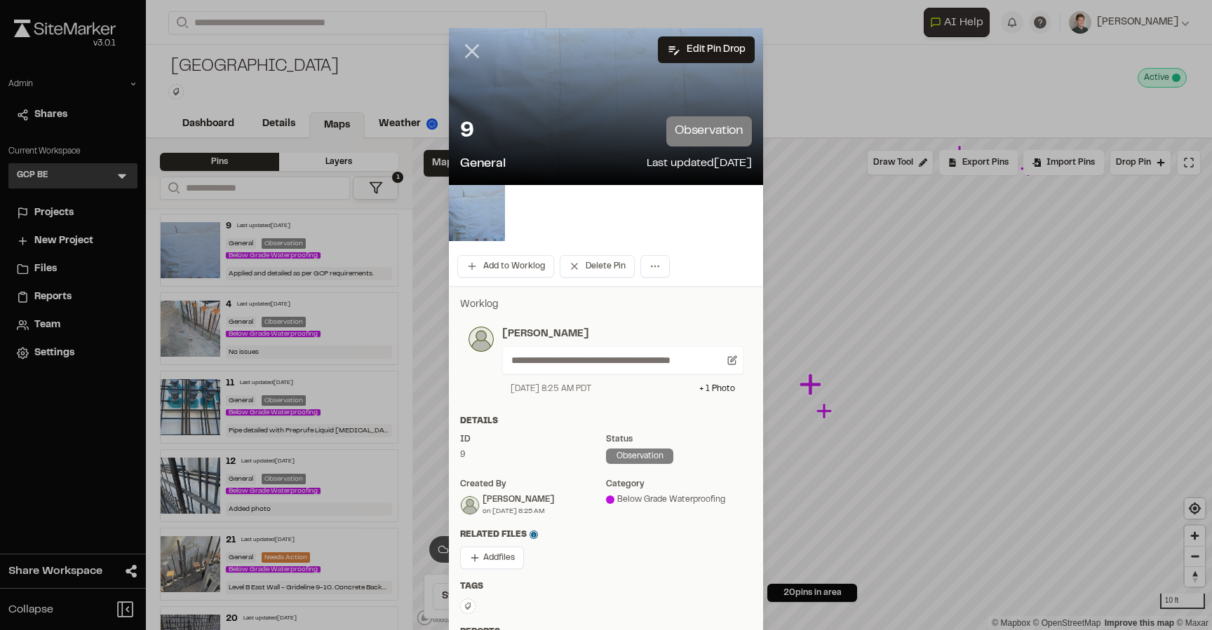
click at [474, 54] on line at bounding box center [472, 52] width 12 height 12
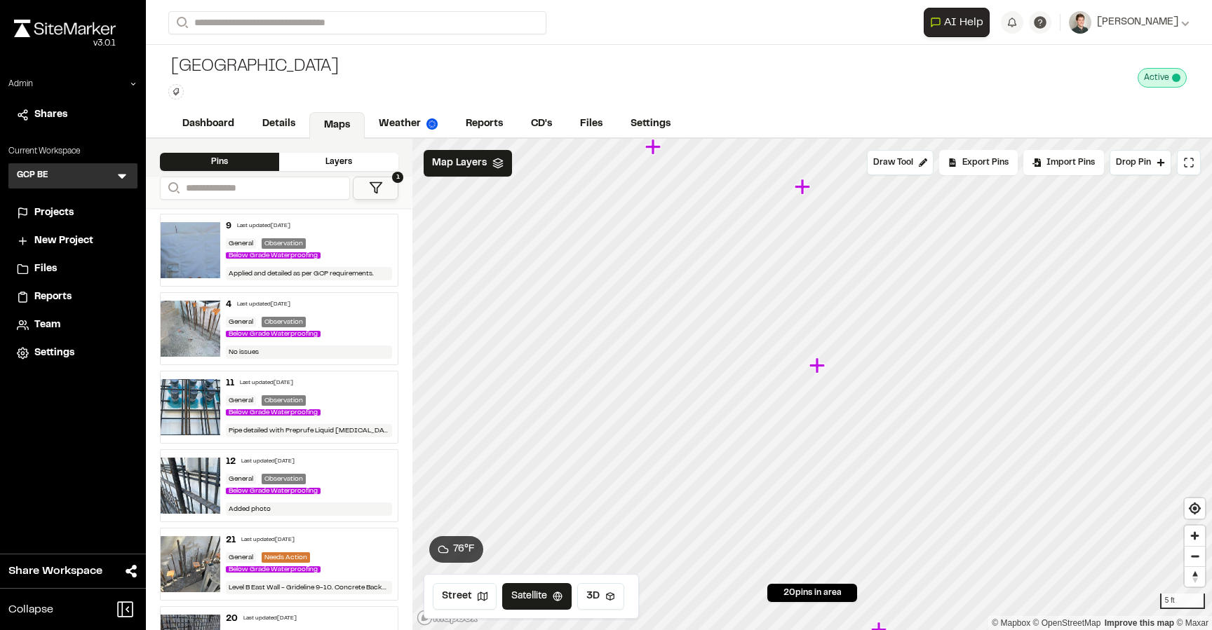
click at [817, 365] on icon "Map marker" at bounding box center [816, 365] width 15 height 15
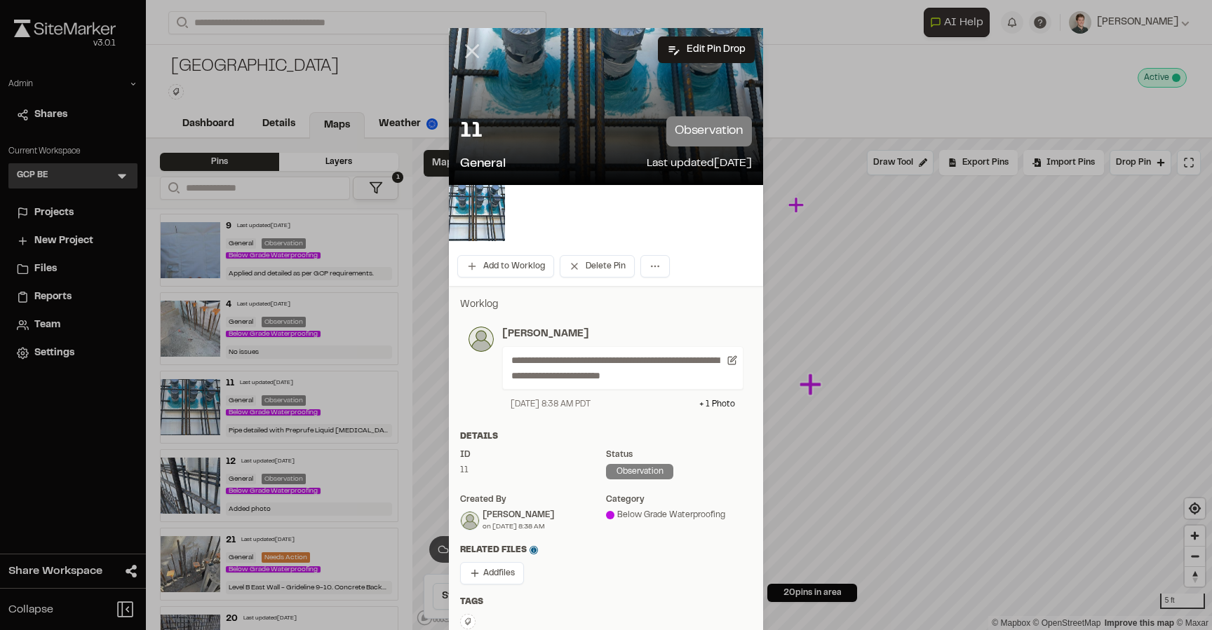
click at [466, 50] on icon at bounding box center [472, 51] width 24 height 24
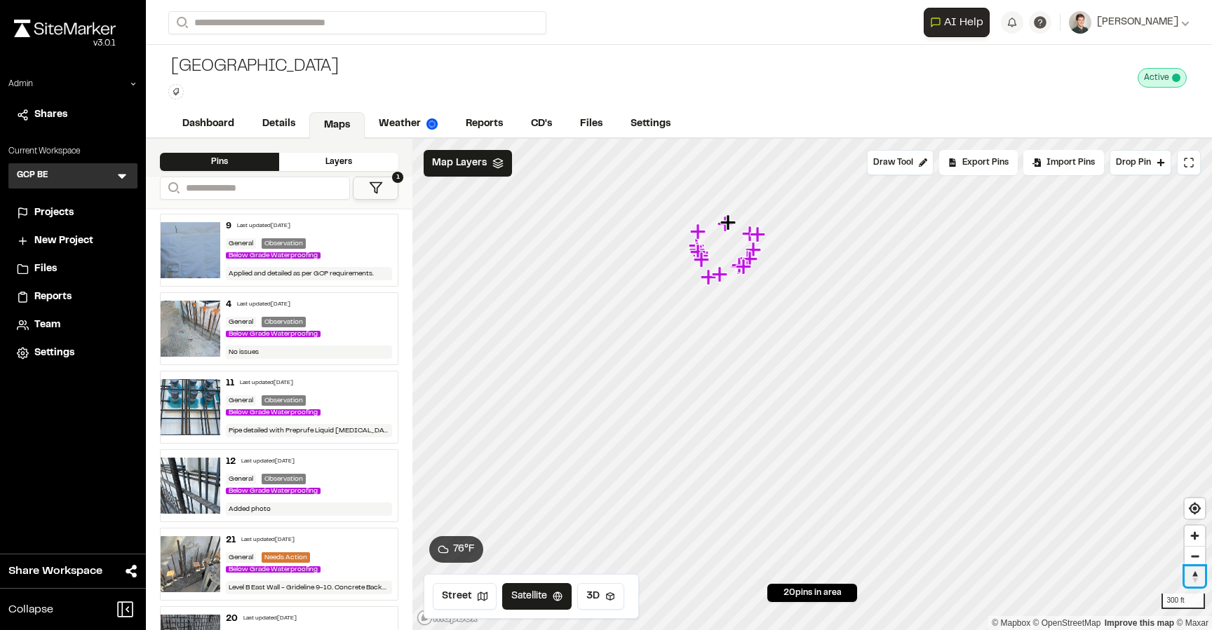
click at [1192, 583] on span "Reset bearing to north" at bounding box center [1194, 577] width 20 height 20
click at [1198, 581] on span "Reset bearing to north" at bounding box center [1194, 577] width 20 height 20
click at [1072, 165] on div "Click to Drop Pin 20 pins in area Draw Tool Export Pins Available Datums Datums…" at bounding box center [811, 385] width 799 height 492
click at [733, 119] on div "**********" at bounding box center [679, 315] width 1066 height 630
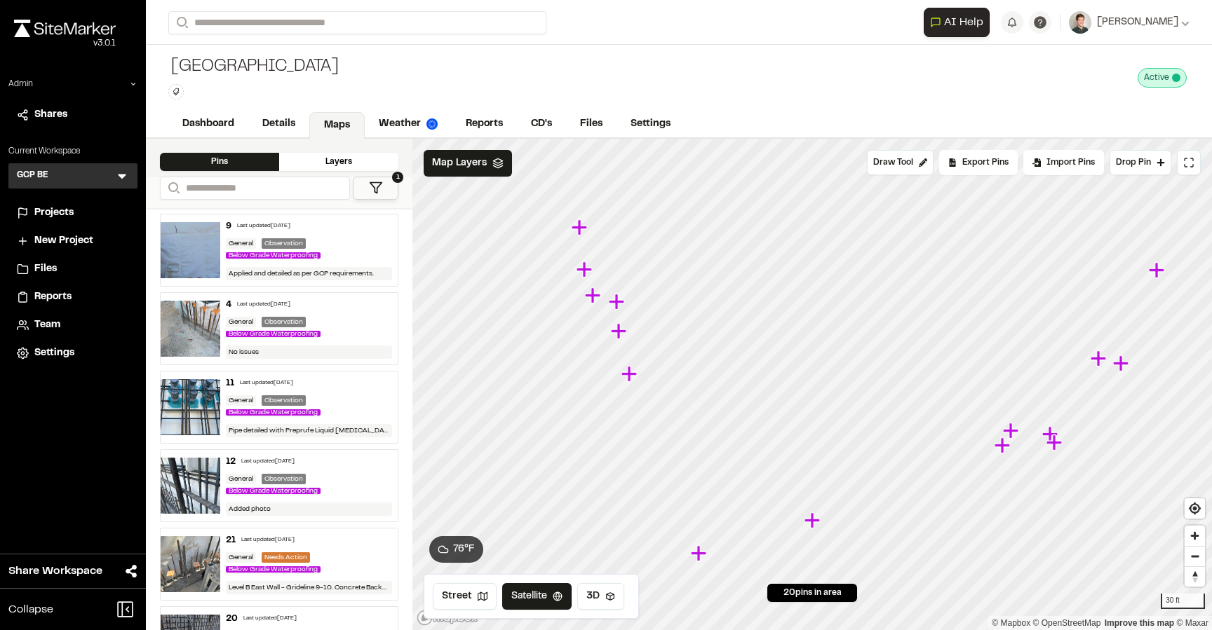
click at [630, 376] on icon "Map marker" at bounding box center [628, 373] width 15 height 15
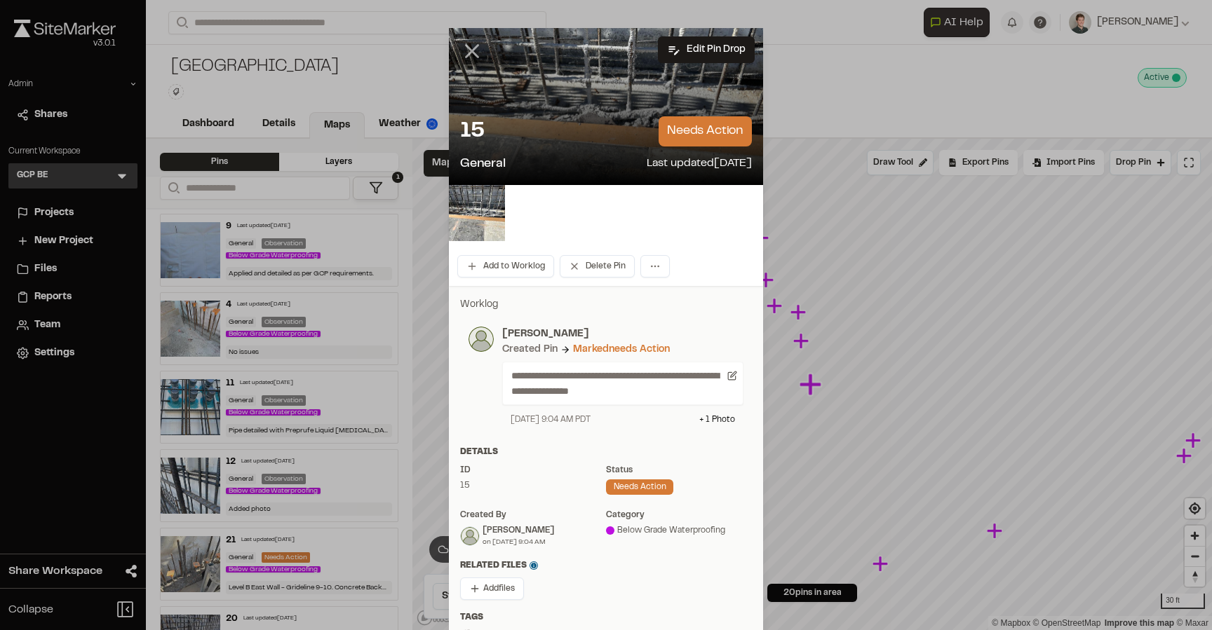
click at [468, 46] on icon at bounding box center [472, 51] width 24 height 24
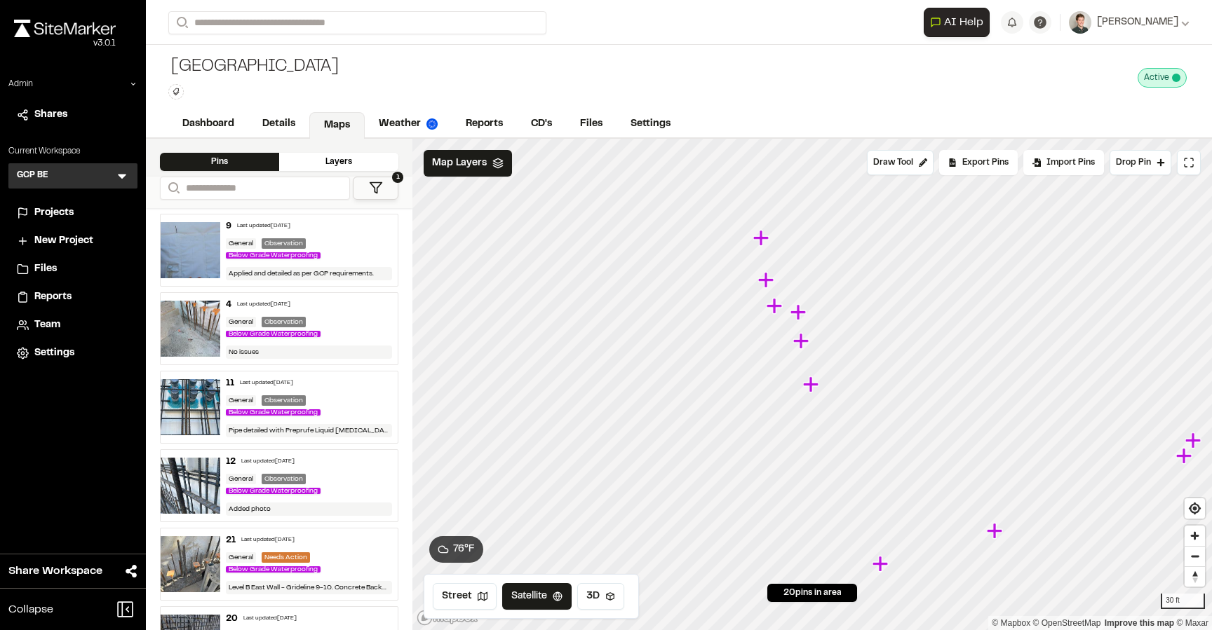
click at [805, 344] on icon "Map marker" at bounding box center [802, 341] width 18 height 18
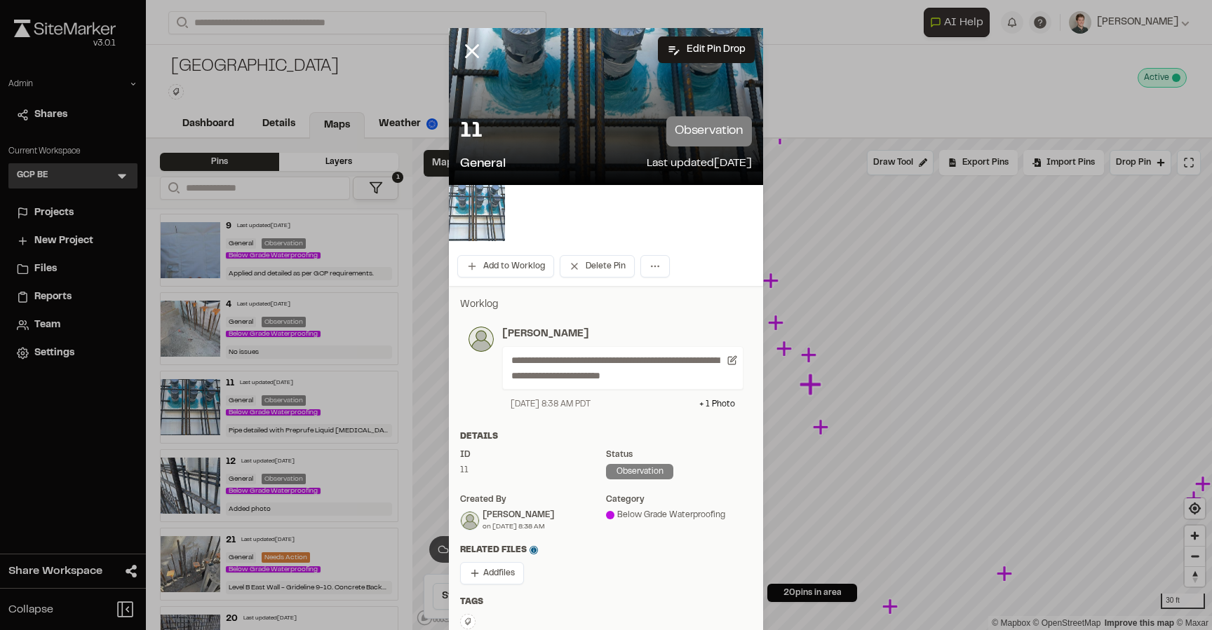
click at [480, 198] on img at bounding box center [477, 213] width 56 height 56
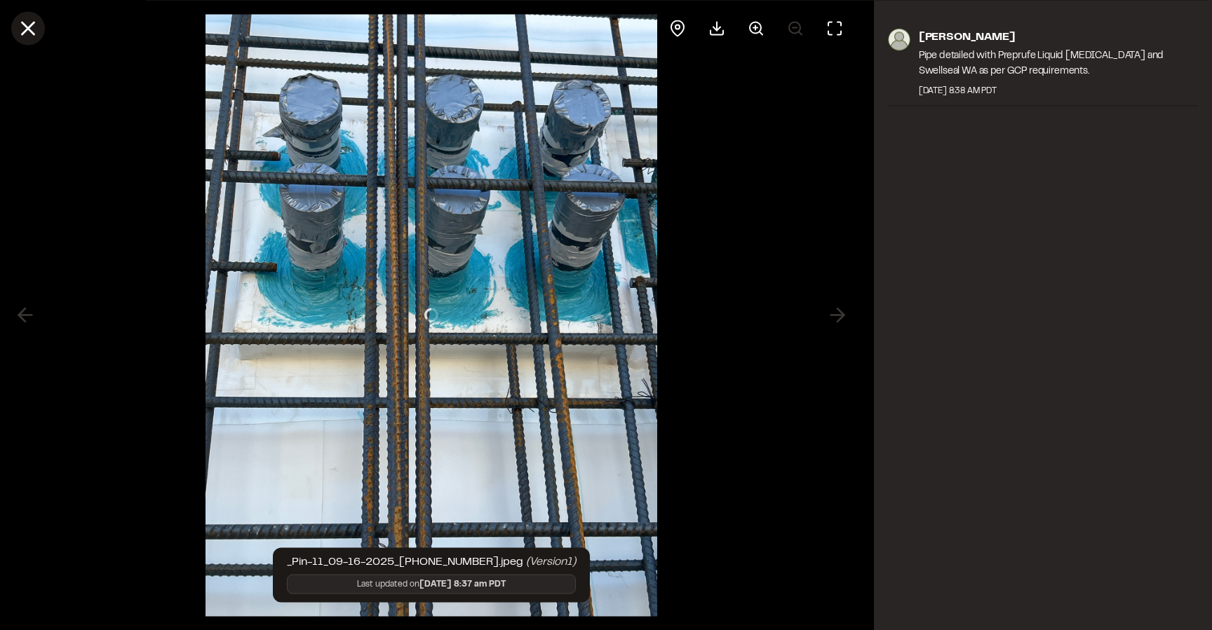
click at [32, 26] on icon at bounding box center [28, 28] width 24 height 24
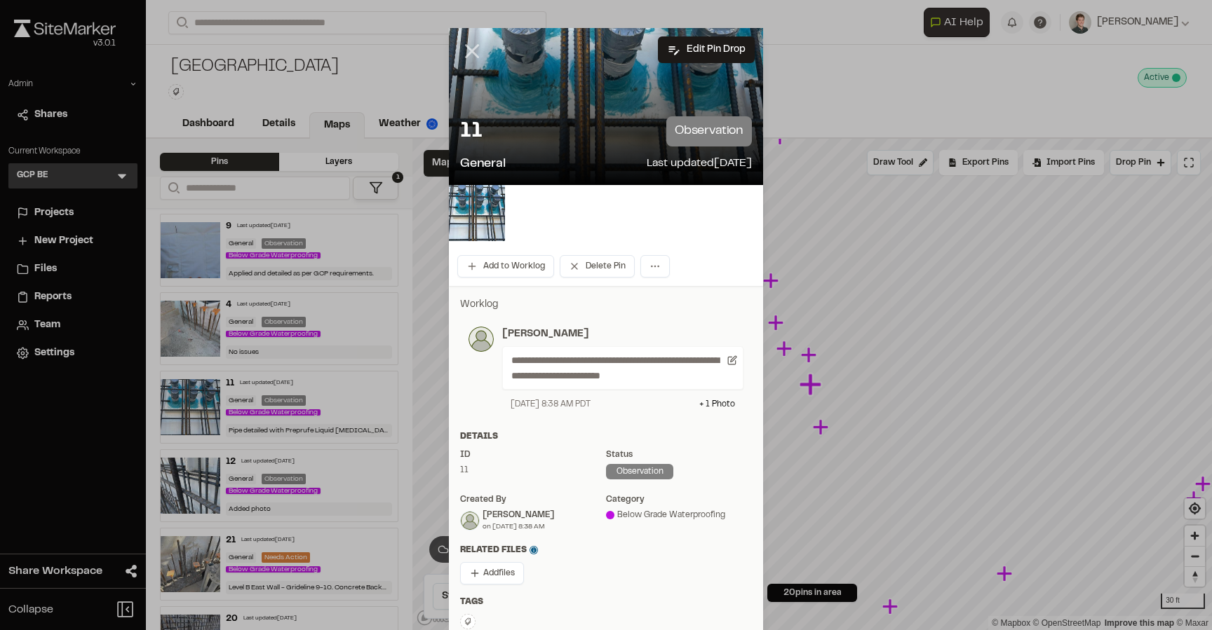
click at [475, 49] on line at bounding box center [472, 52] width 12 height 12
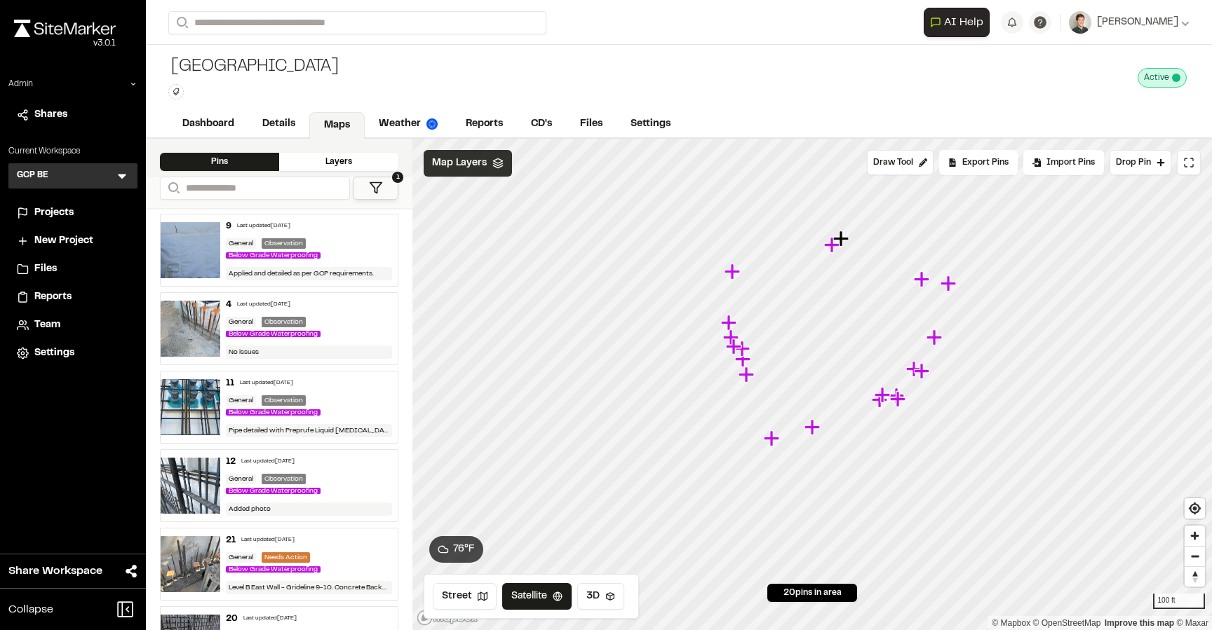
click at [464, 167] on span "Map Layers" at bounding box center [459, 163] width 55 height 15
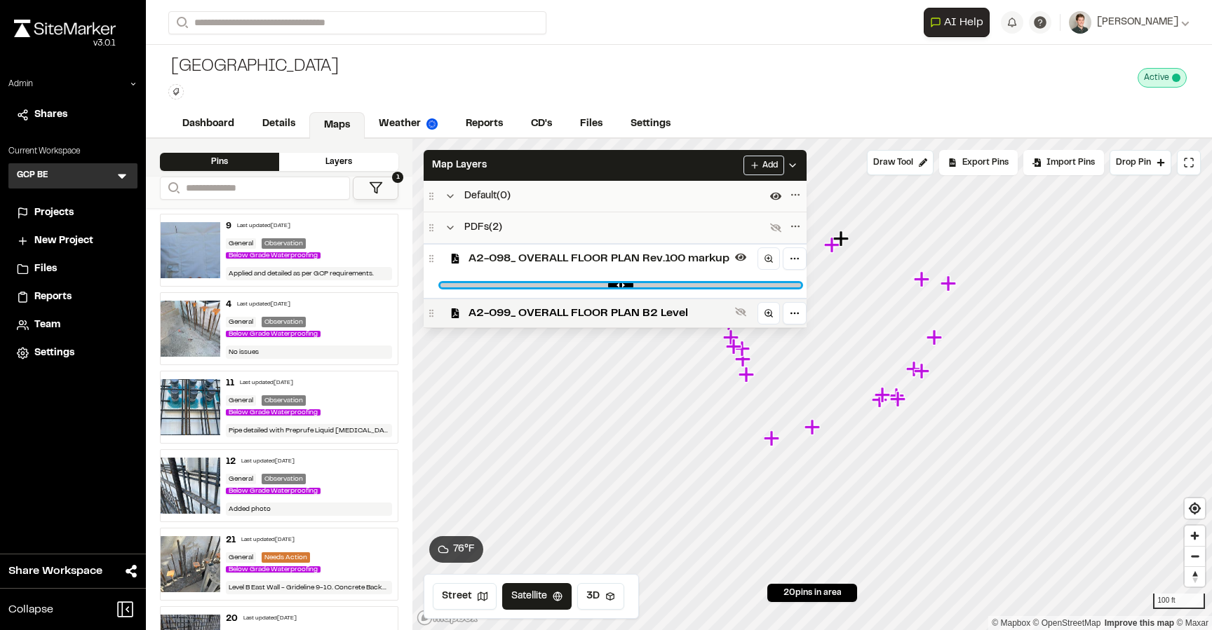
drag, startPoint x: 793, startPoint y: 281, endPoint x: 559, endPoint y: 275, distance: 234.3
click at [559, 283] on input "range" at bounding box center [620, 285] width 360 height 4
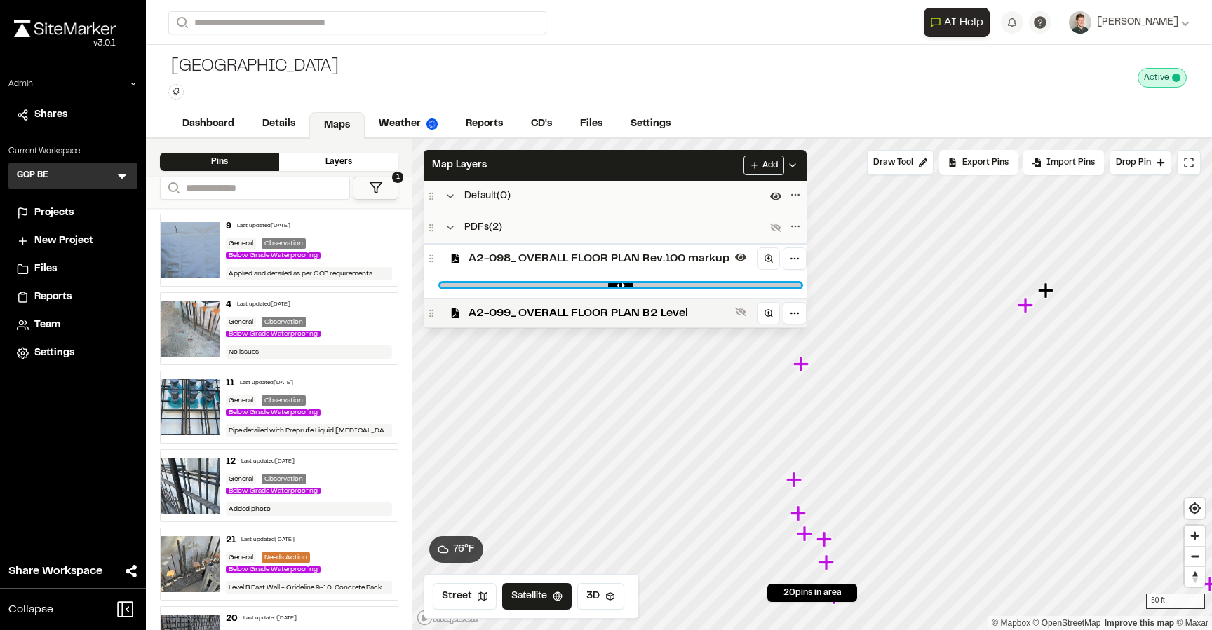
drag, startPoint x: 811, startPoint y: 283, endPoint x: 544, endPoint y: 279, distance: 267.2
type input "****"
click at [544, 283] on input "range" at bounding box center [620, 285] width 360 height 4
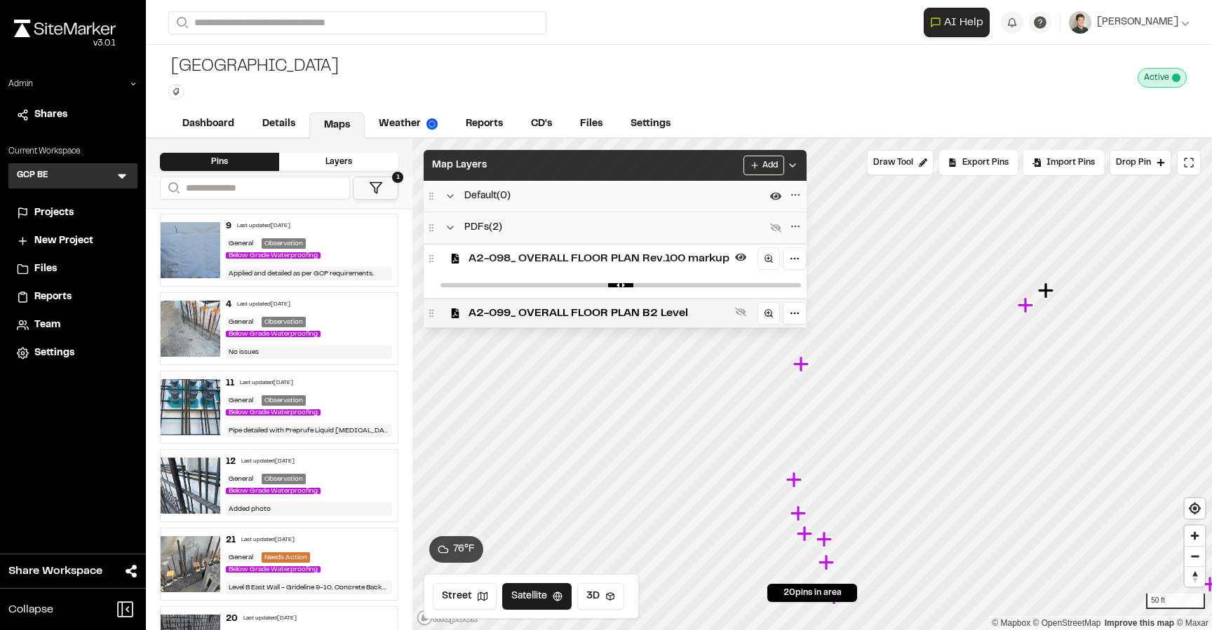
click at [614, 175] on div "Map Layers Add" at bounding box center [615, 165] width 383 height 31
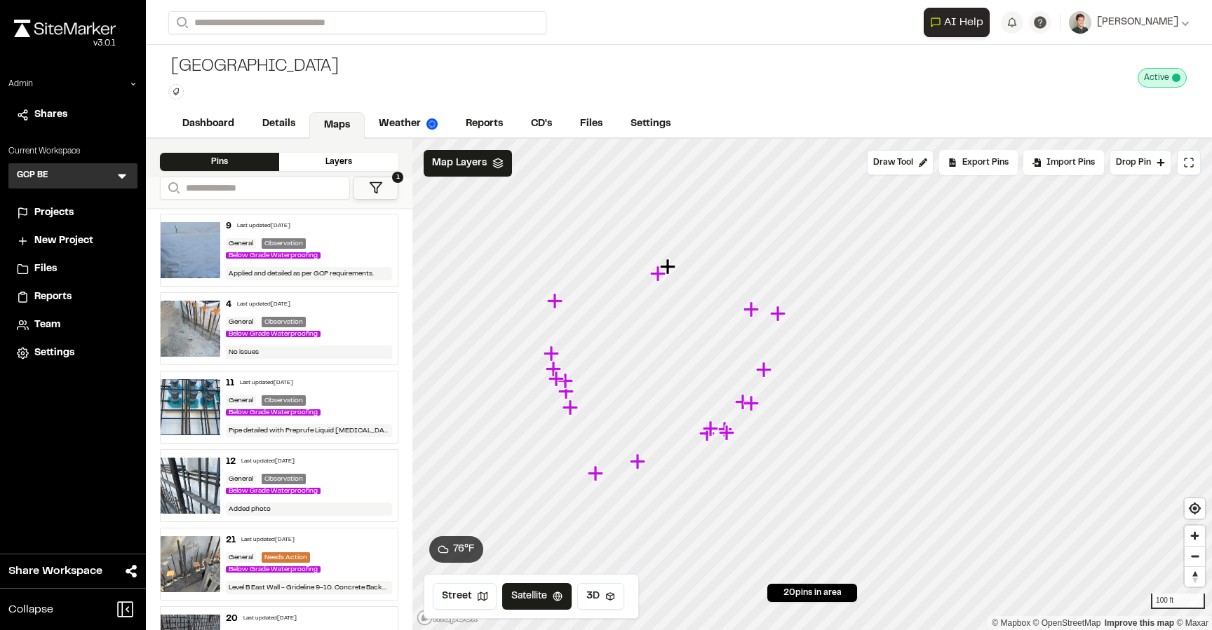
click at [339, 257] on div "General Observation Below Grade Waterproofing" at bounding box center [309, 249] width 167 height 23
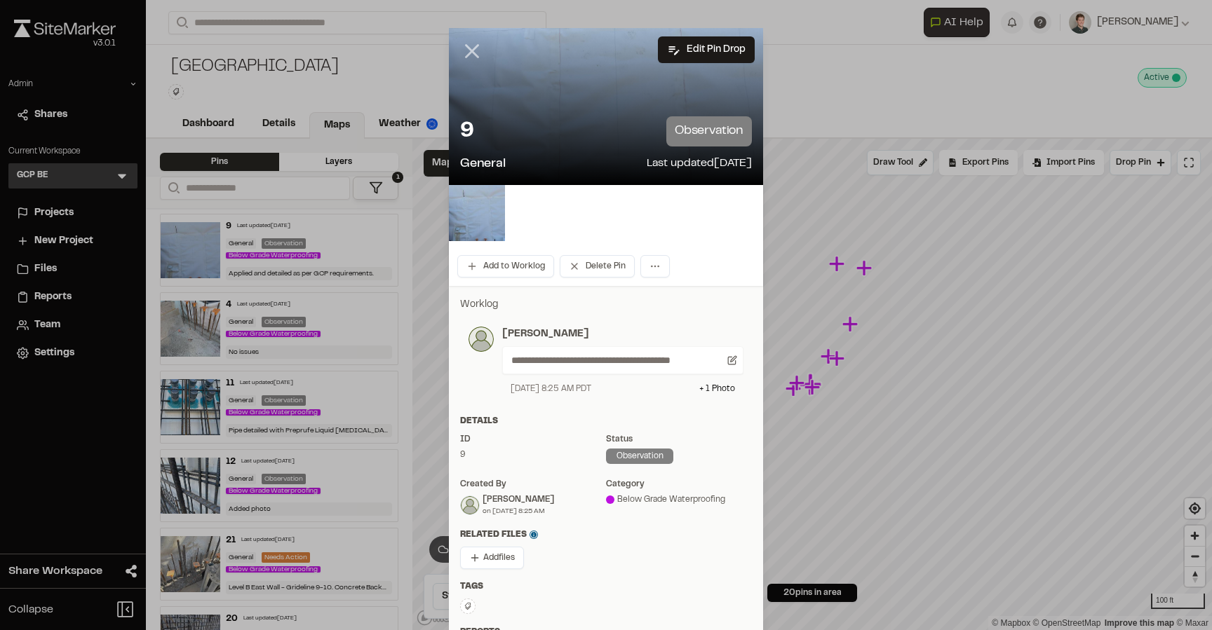
click at [474, 53] on line at bounding box center [472, 52] width 12 height 12
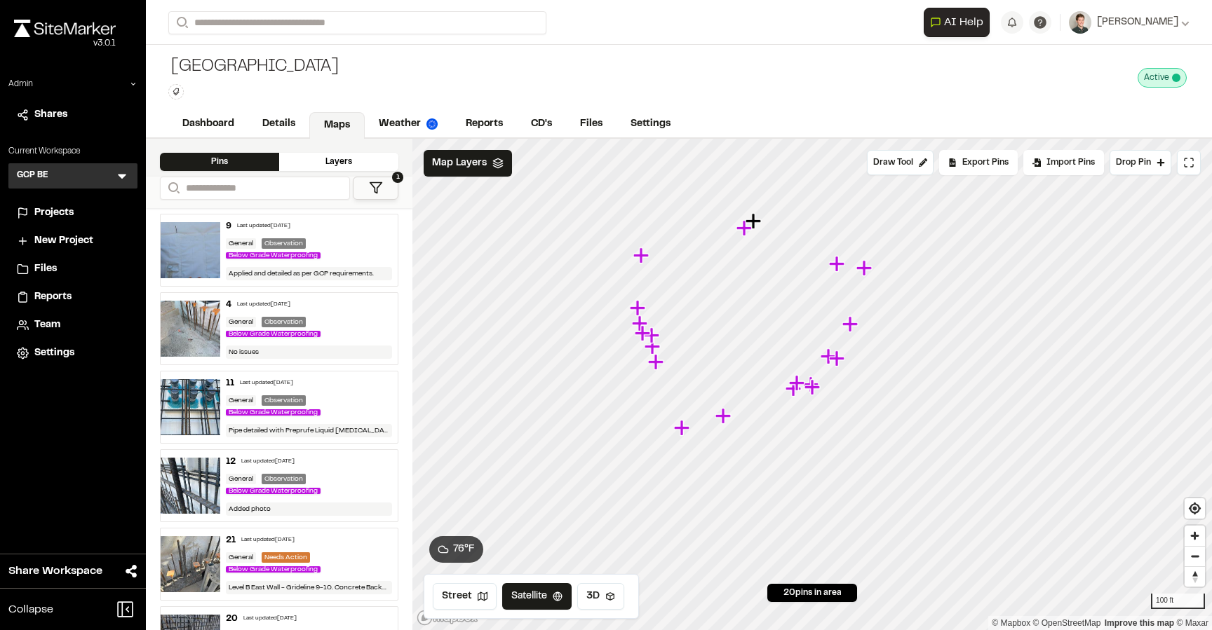
click at [317, 328] on div "General Observation Below Grade Waterproofing" at bounding box center [309, 328] width 167 height 23
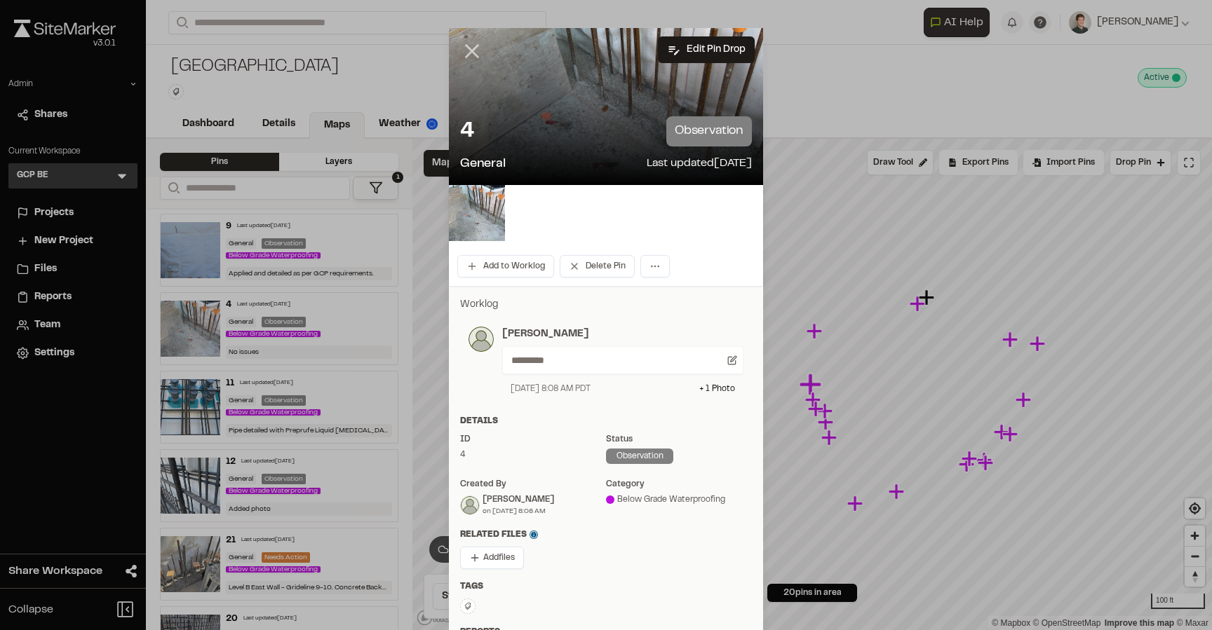
click at [466, 49] on icon at bounding box center [472, 51] width 24 height 24
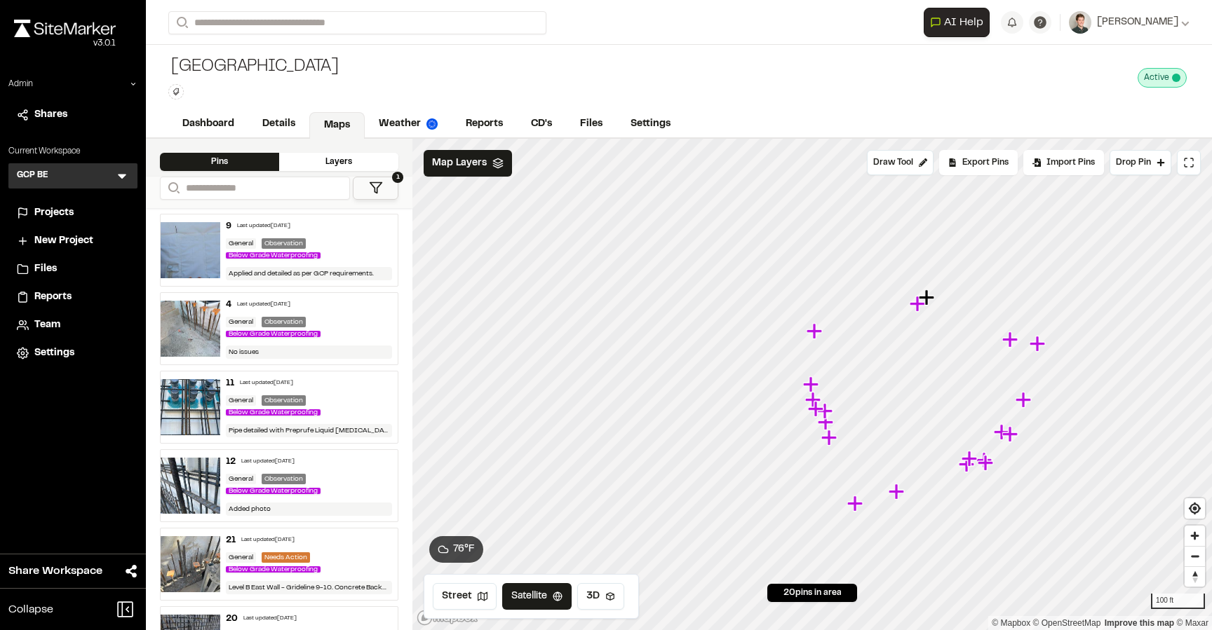
click at [344, 233] on div "9 Last updated [DATE]" at bounding box center [309, 226] width 167 height 13
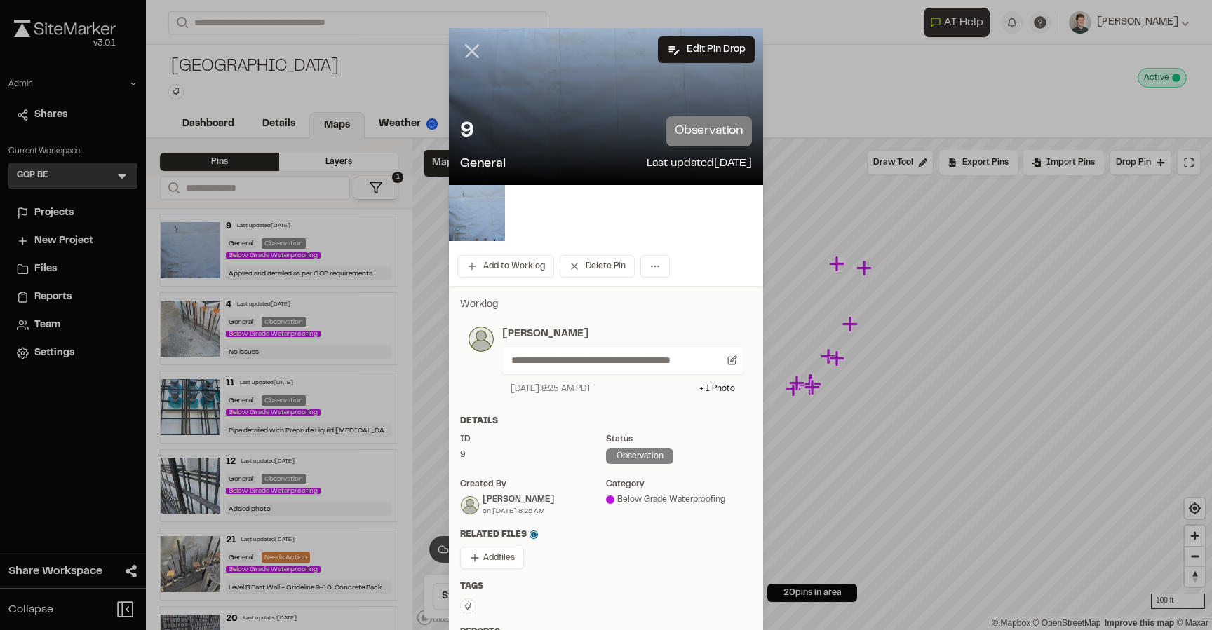
click at [470, 54] on icon at bounding box center [472, 51] width 24 height 24
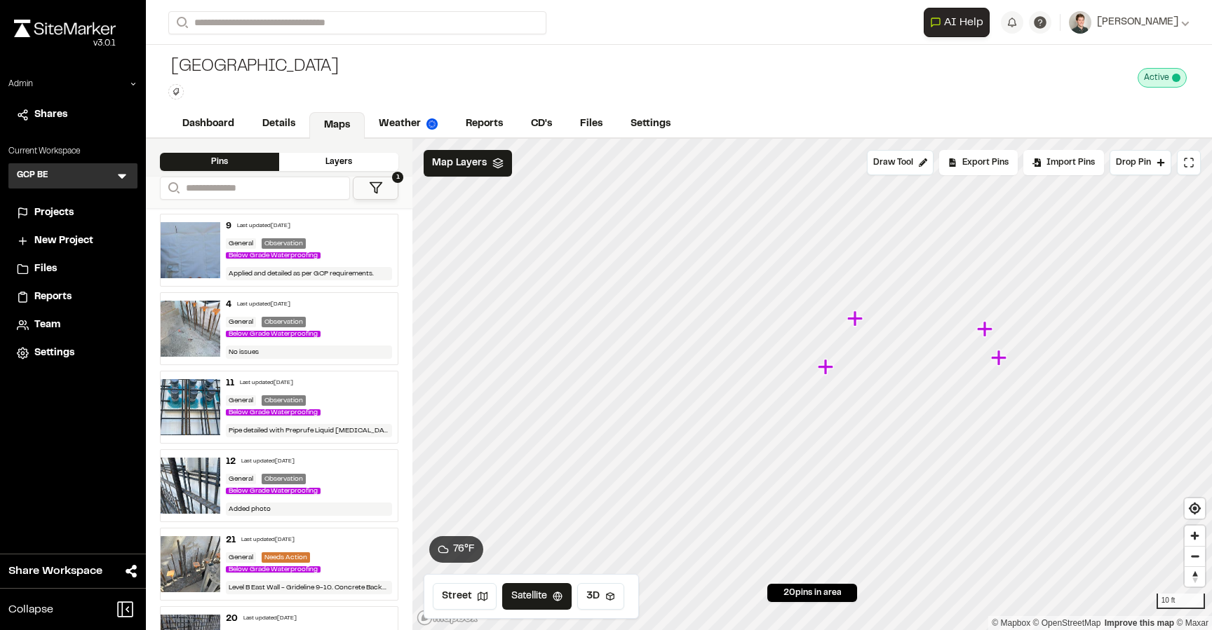
click at [856, 318] on icon "Map marker" at bounding box center [854, 318] width 15 height 15
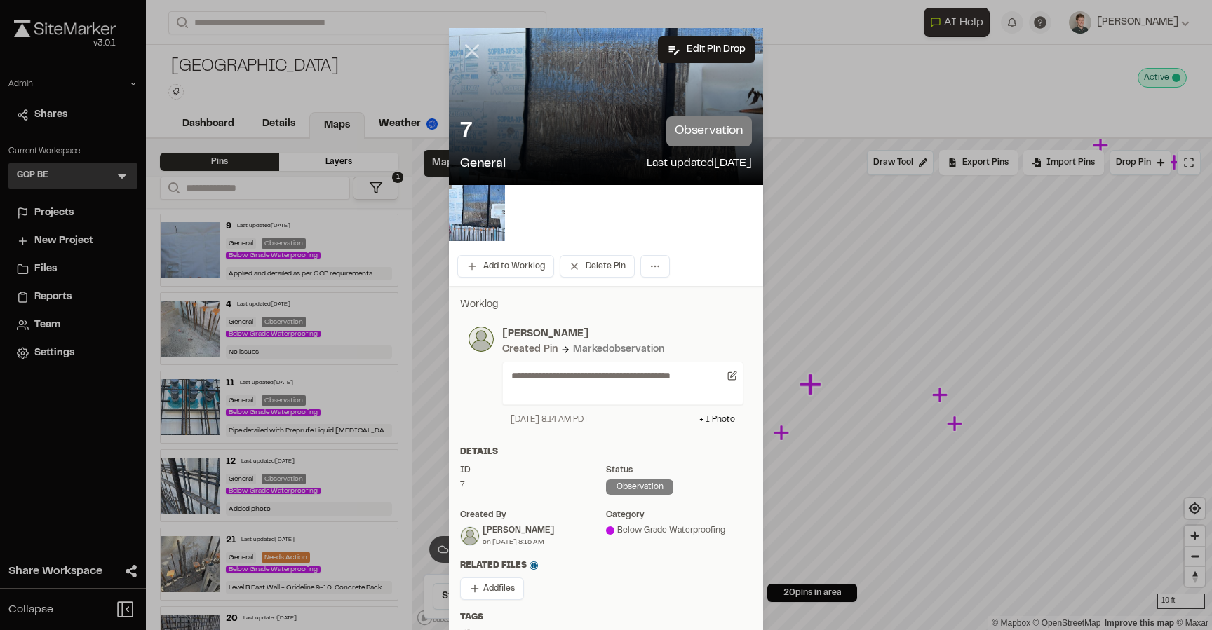
click at [467, 48] on icon at bounding box center [472, 51] width 24 height 24
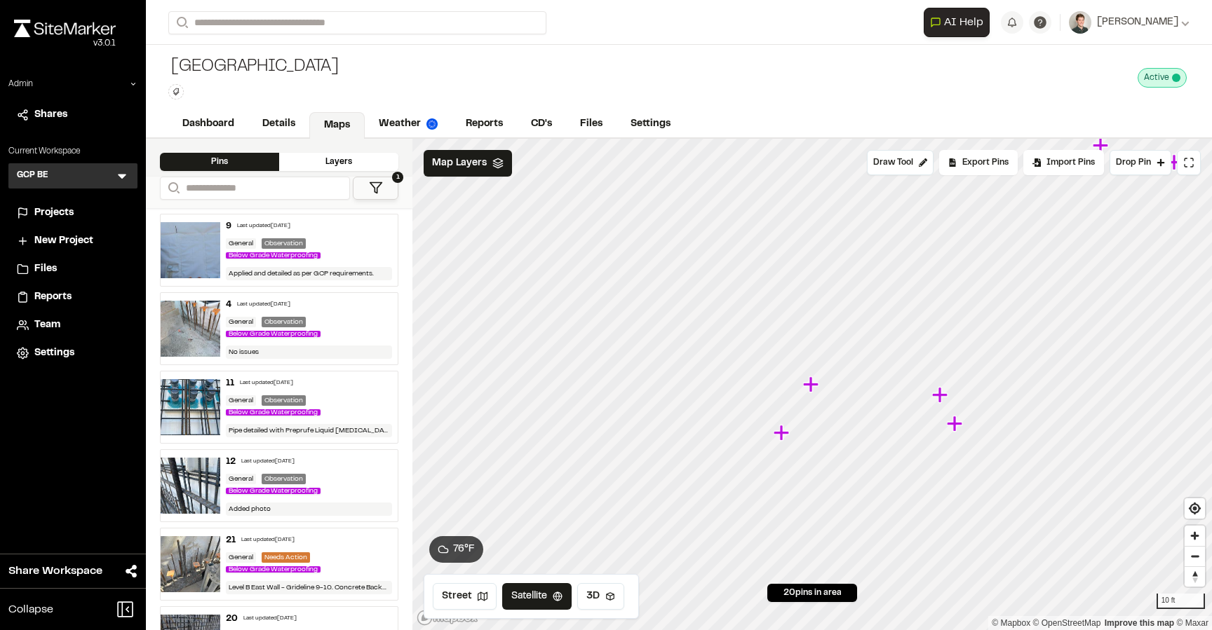
click at [353, 244] on div "General Observation Below Grade Waterproofing" at bounding box center [309, 249] width 167 height 23
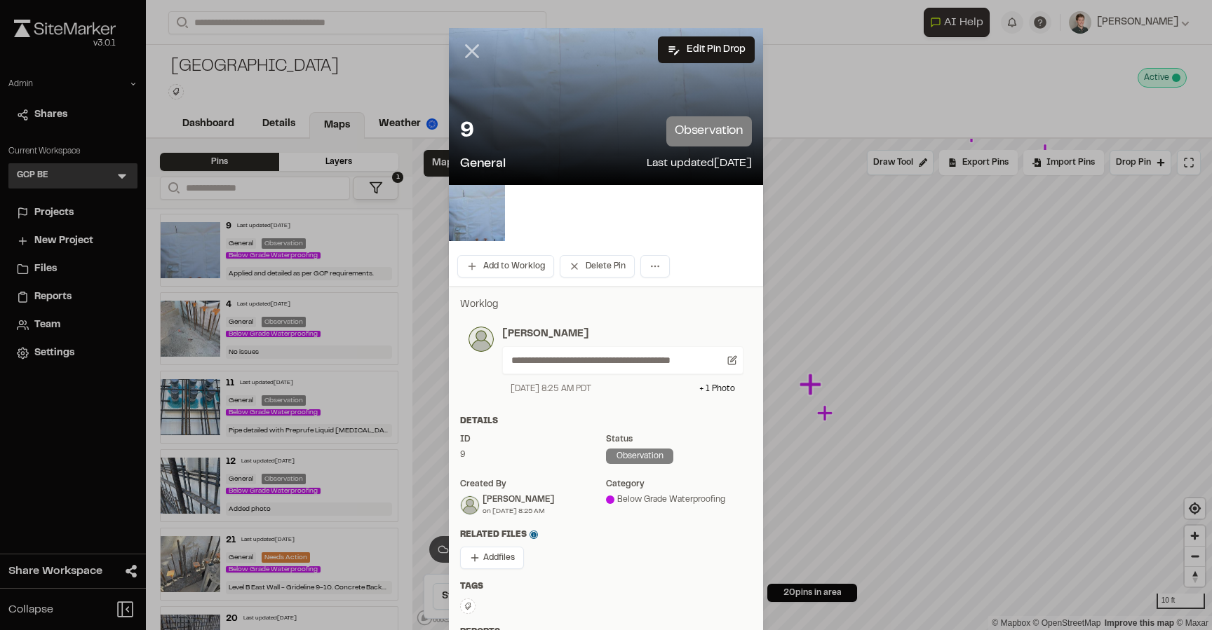
click at [477, 55] on line at bounding box center [472, 52] width 12 height 12
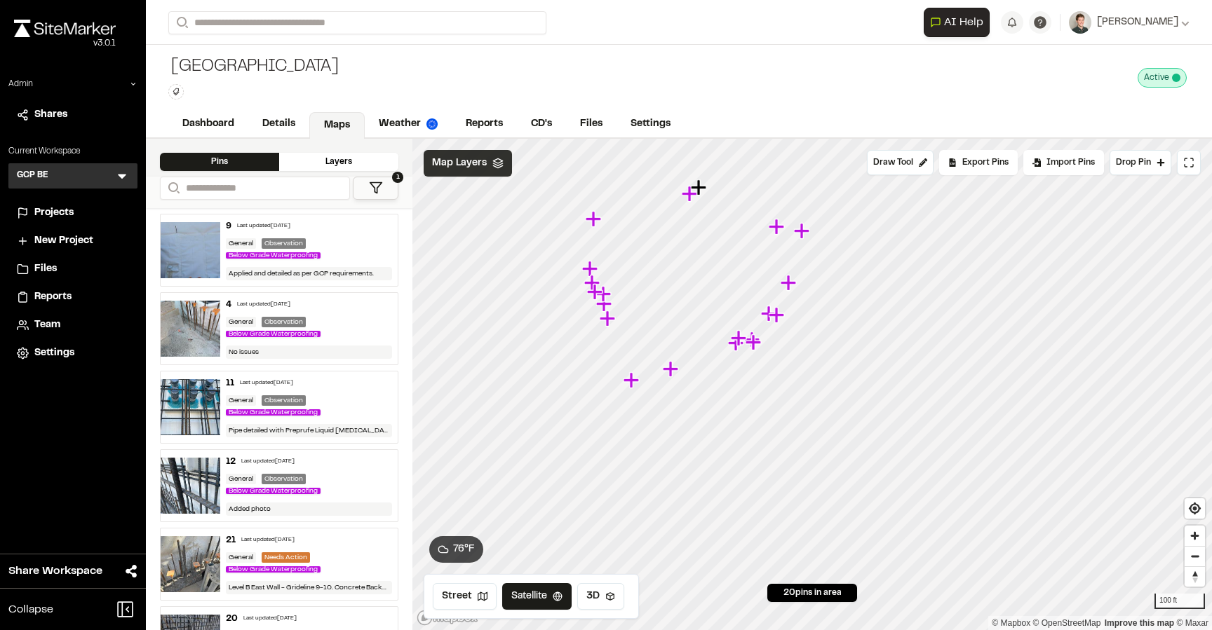
click at [485, 161] on div "Map Layers" at bounding box center [468, 163] width 88 height 27
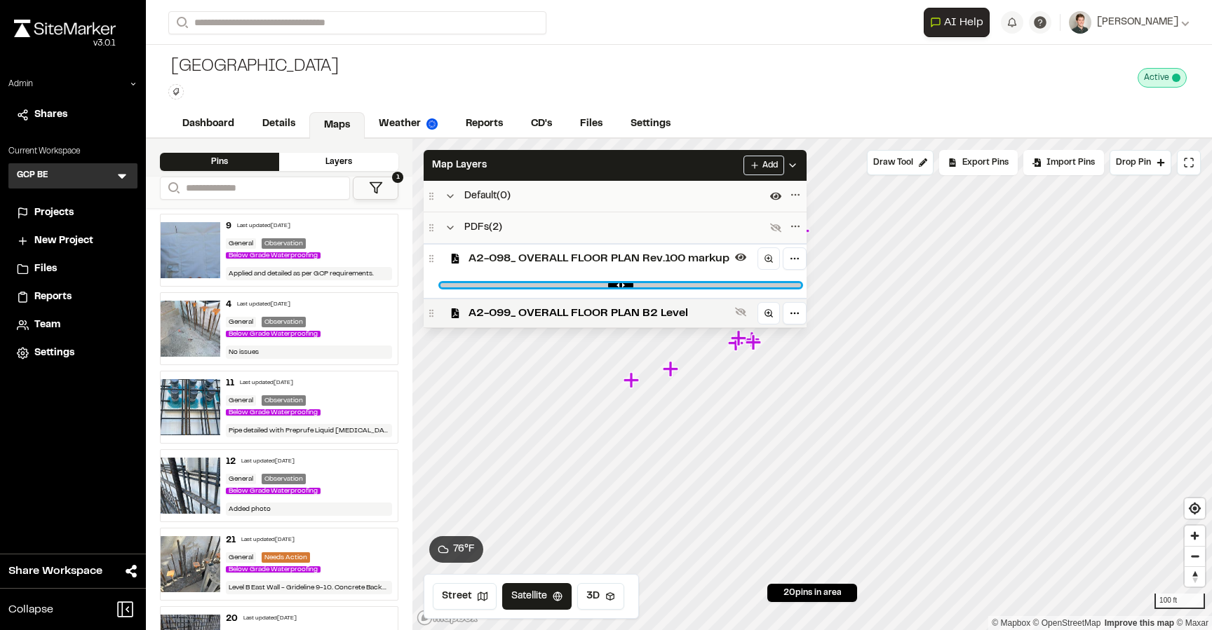
drag, startPoint x: 545, startPoint y: 282, endPoint x: 699, endPoint y: 274, distance: 154.5
type input "****"
click at [699, 283] on input "range" at bounding box center [620, 285] width 360 height 4
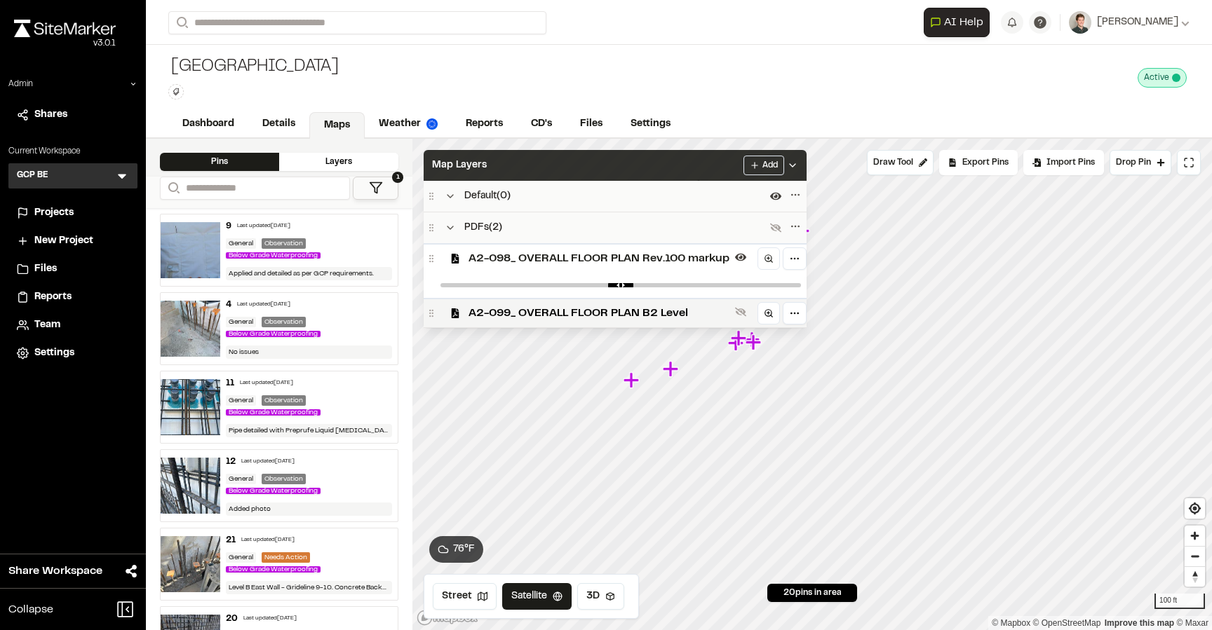
click at [635, 169] on div "Map Layers Add" at bounding box center [615, 165] width 383 height 31
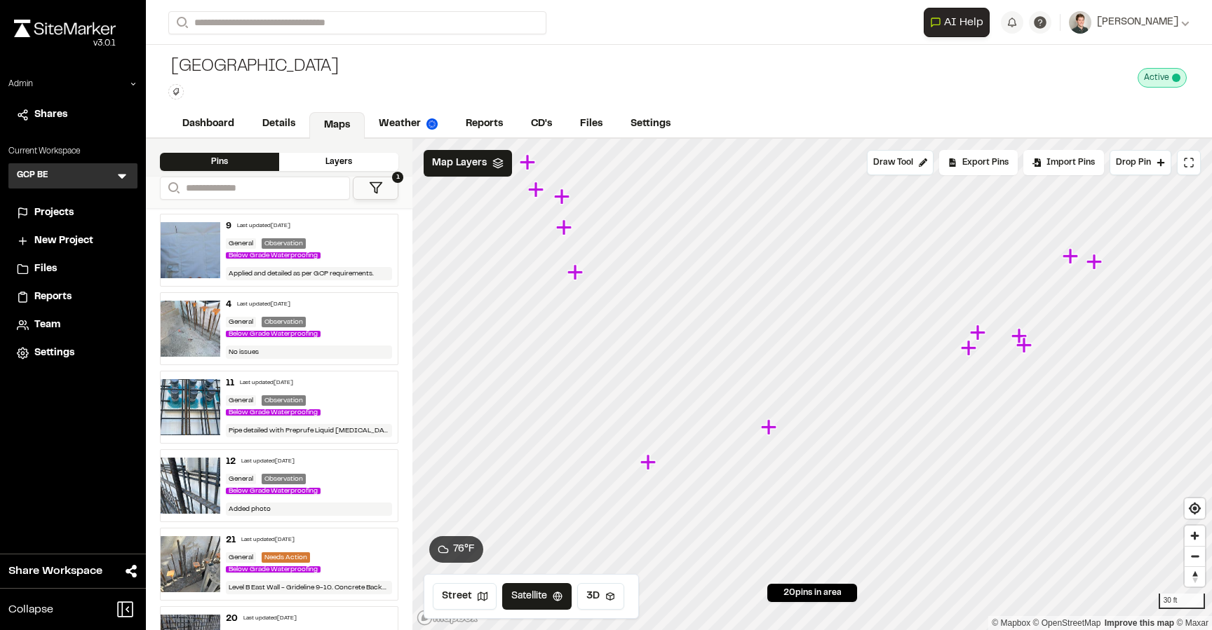
click at [576, 271] on icon "Map marker" at bounding box center [574, 271] width 15 height 15
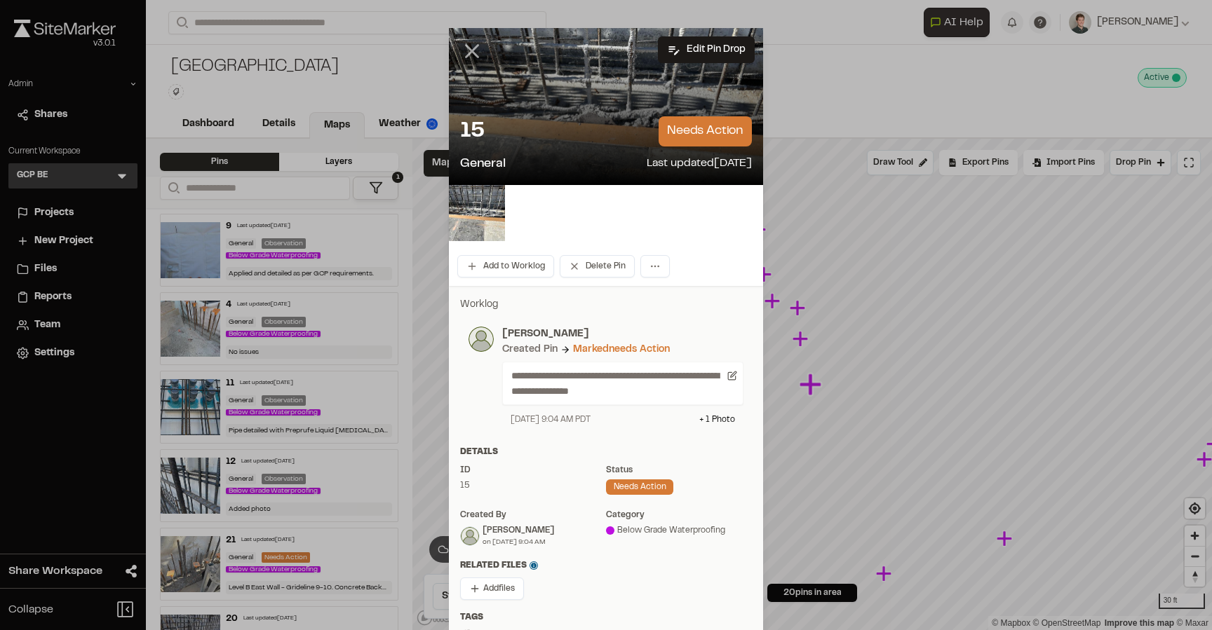
click at [473, 40] on icon at bounding box center [472, 51] width 24 height 24
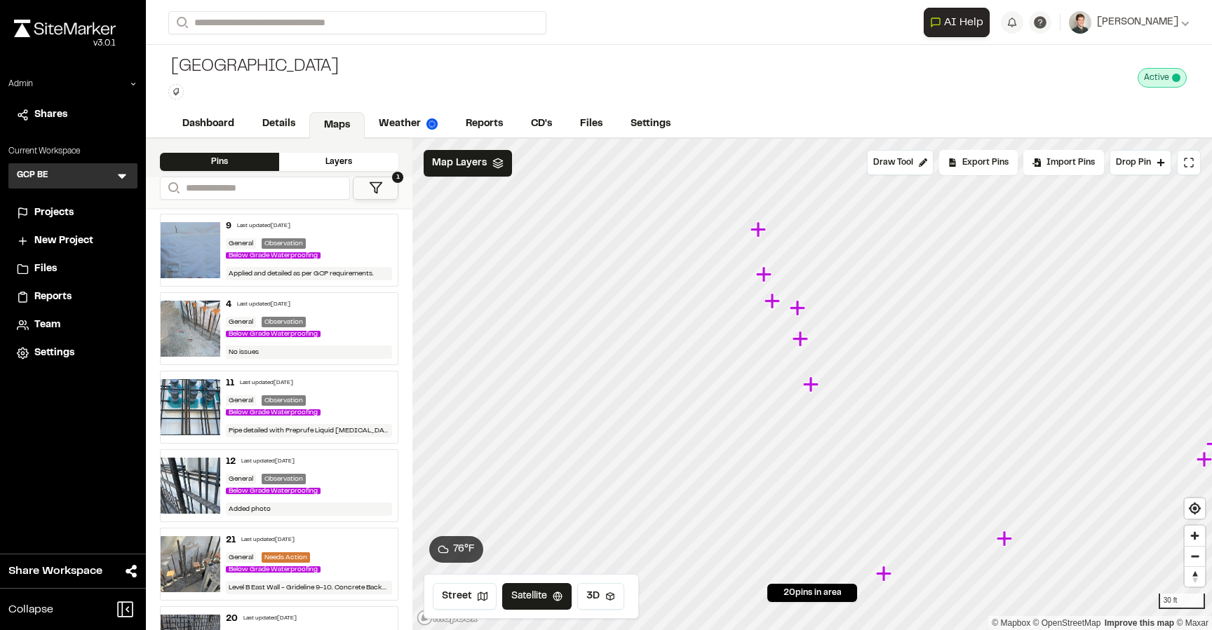
click at [797, 341] on icon "Map marker" at bounding box center [801, 339] width 18 height 18
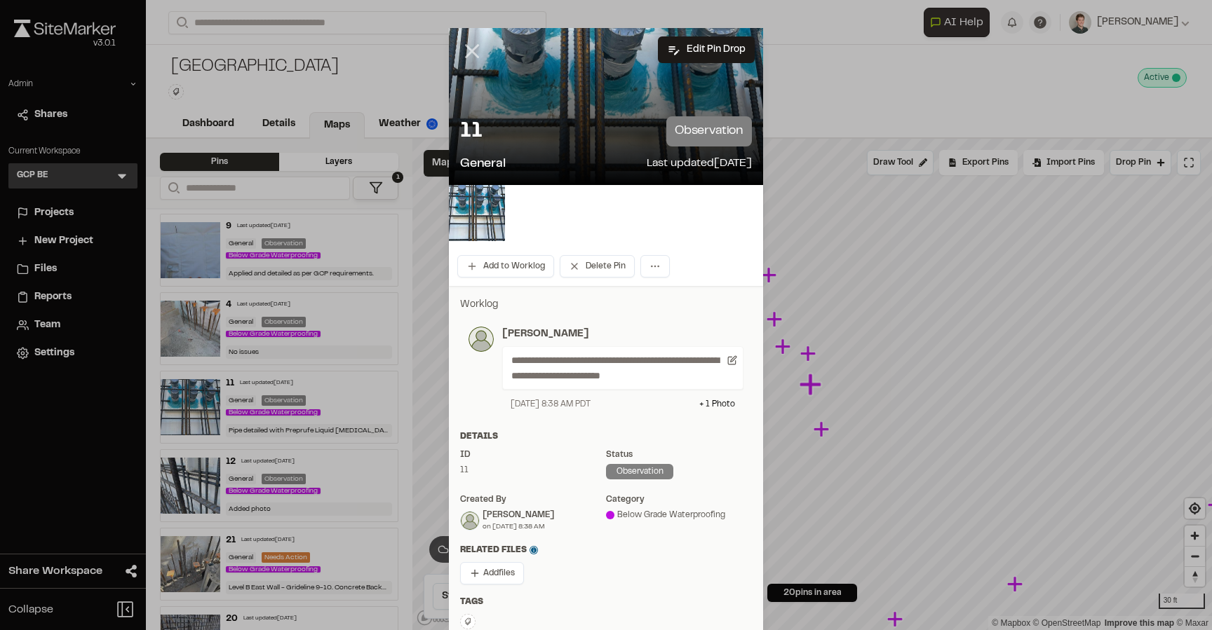
click at [467, 56] on line at bounding box center [472, 52] width 12 height 12
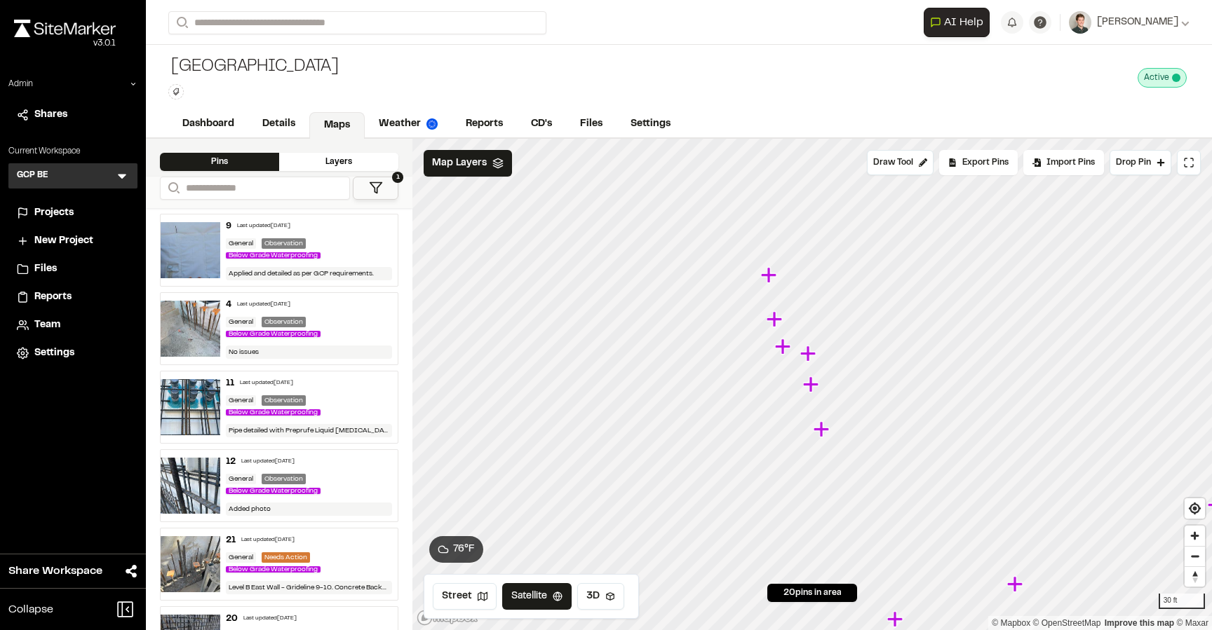
click at [811, 358] on icon "Map marker" at bounding box center [809, 354] width 18 height 18
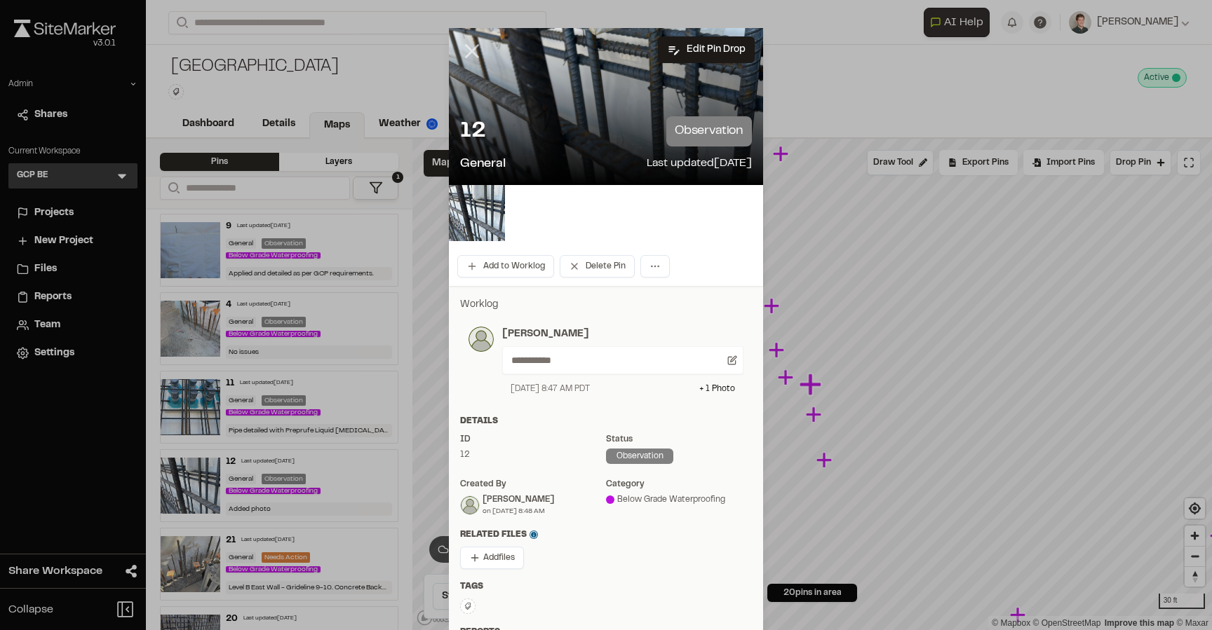
click at [473, 55] on icon at bounding box center [472, 51] width 24 height 24
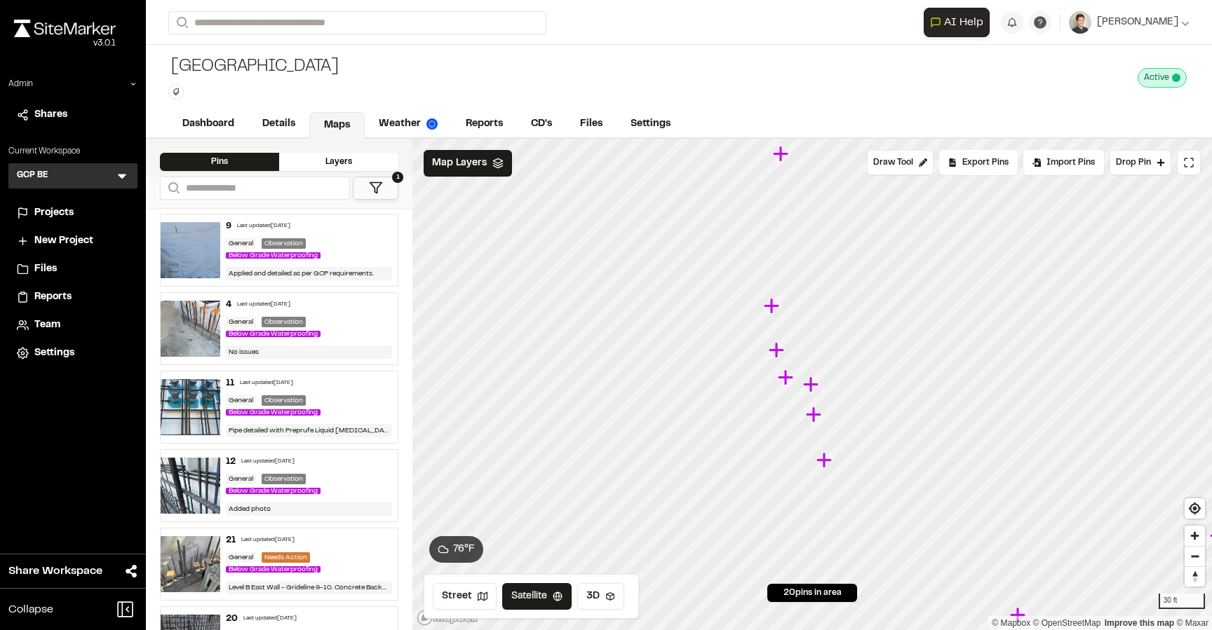
click at [784, 378] on icon "Map marker" at bounding box center [785, 377] width 15 height 15
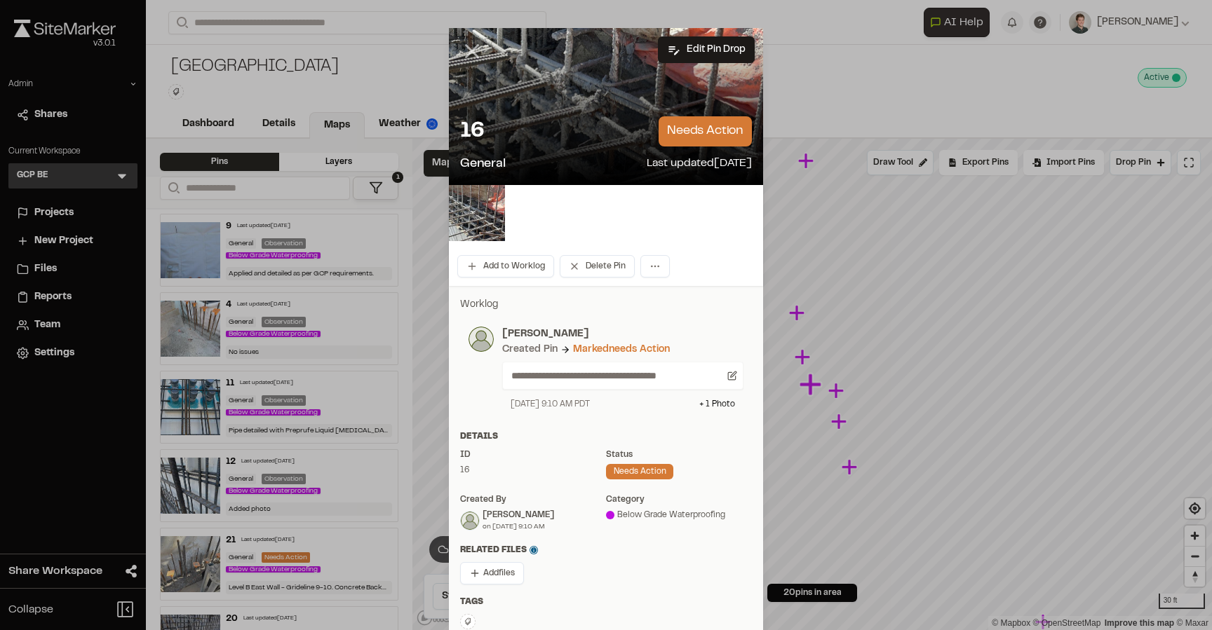
click at [470, 56] on icon at bounding box center [472, 51] width 24 height 24
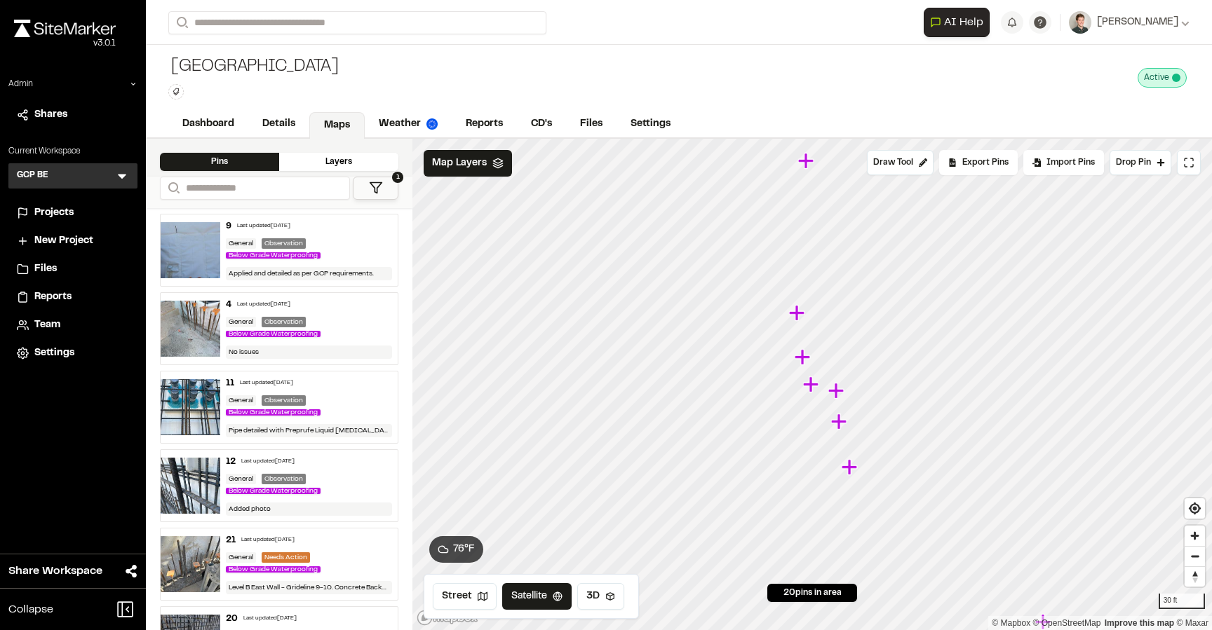
click at [801, 355] on icon "Map marker" at bounding box center [801, 356] width 15 height 15
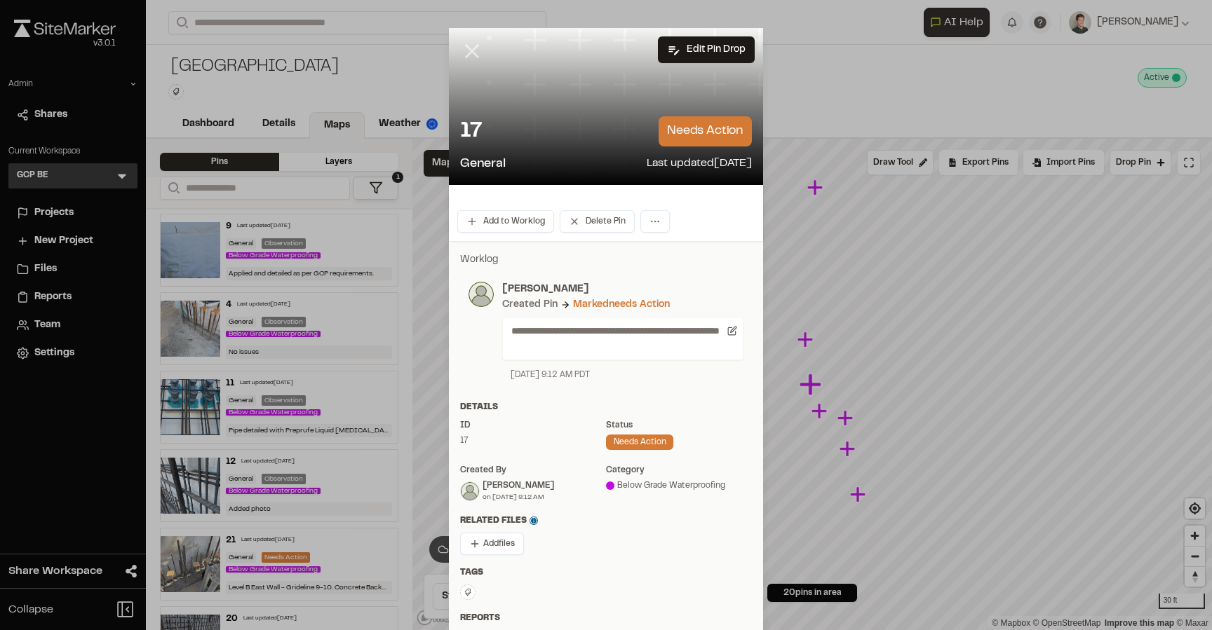
click at [464, 53] on icon at bounding box center [472, 51] width 24 height 24
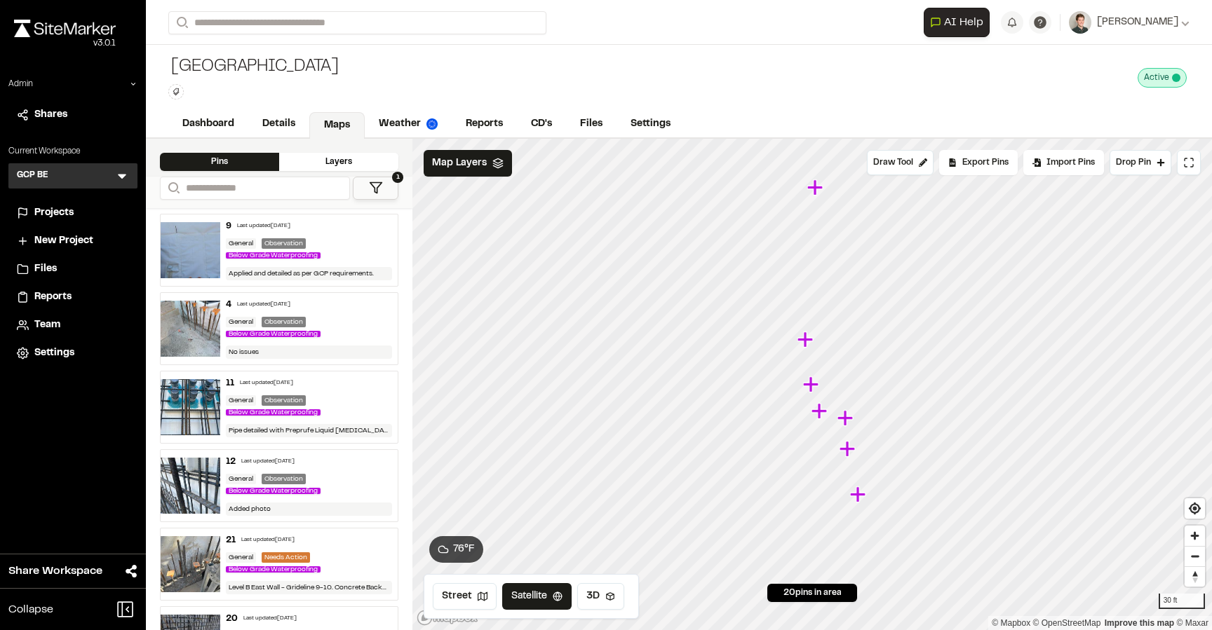
click at [846, 451] on icon "Map marker" at bounding box center [846, 448] width 15 height 15
click at [808, 381] on icon "Map marker" at bounding box center [812, 385] width 18 height 18
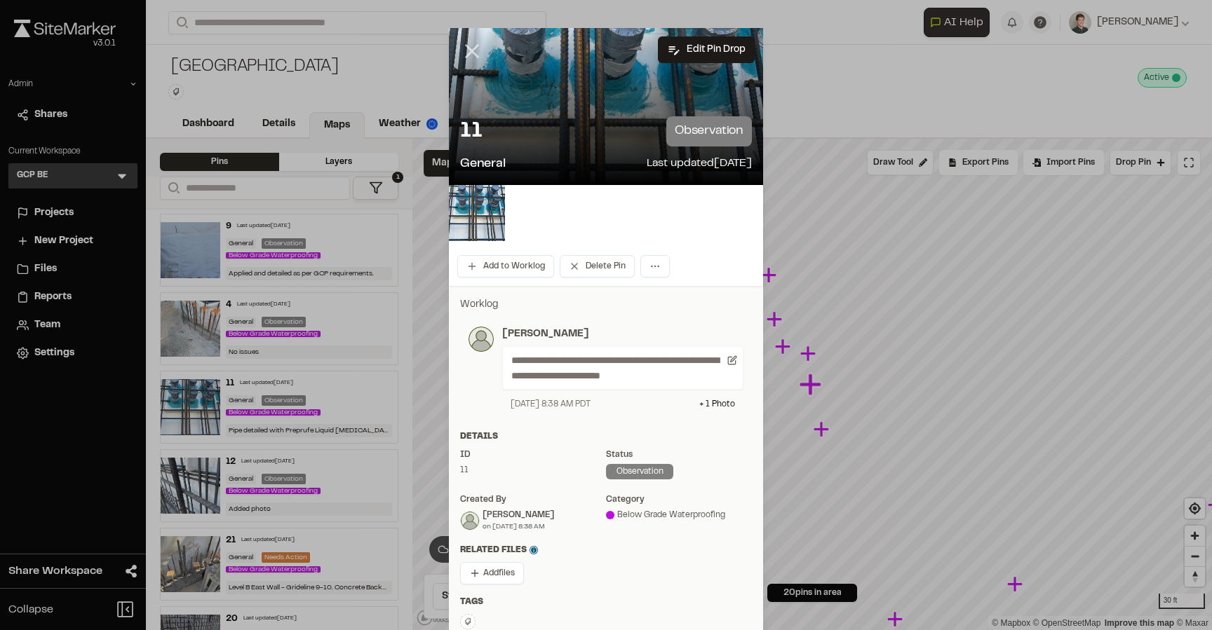
click at [470, 50] on line at bounding box center [472, 52] width 12 height 12
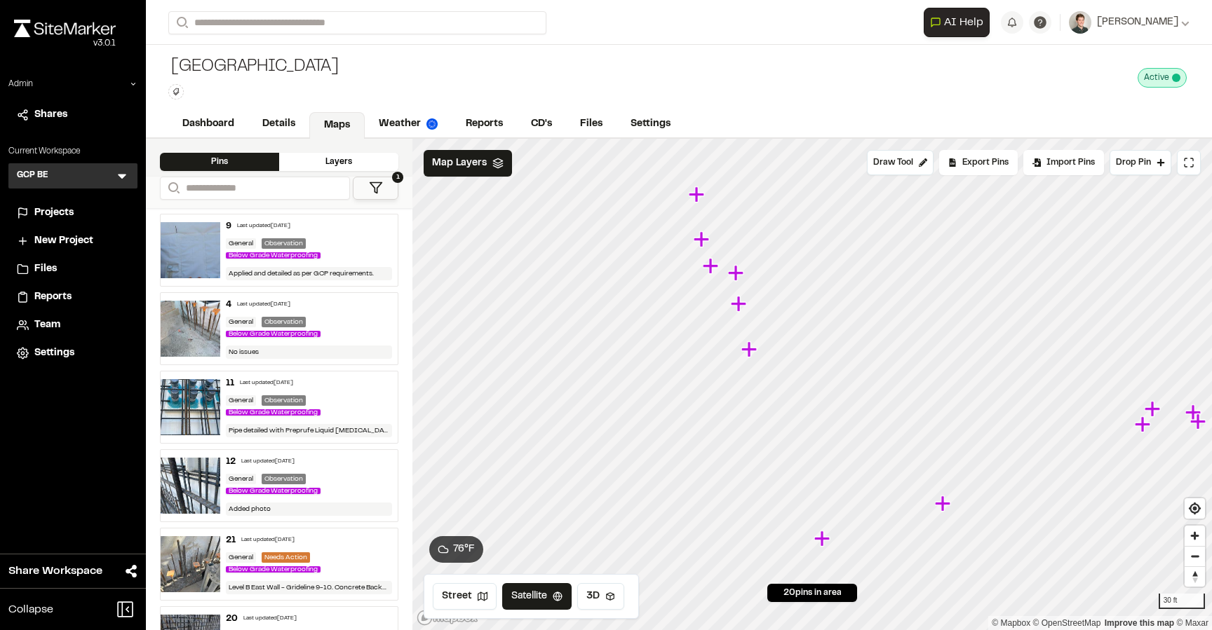
click at [825, 544] on icon "Map marker" at bounding box center [823, 539] width 18 height 18
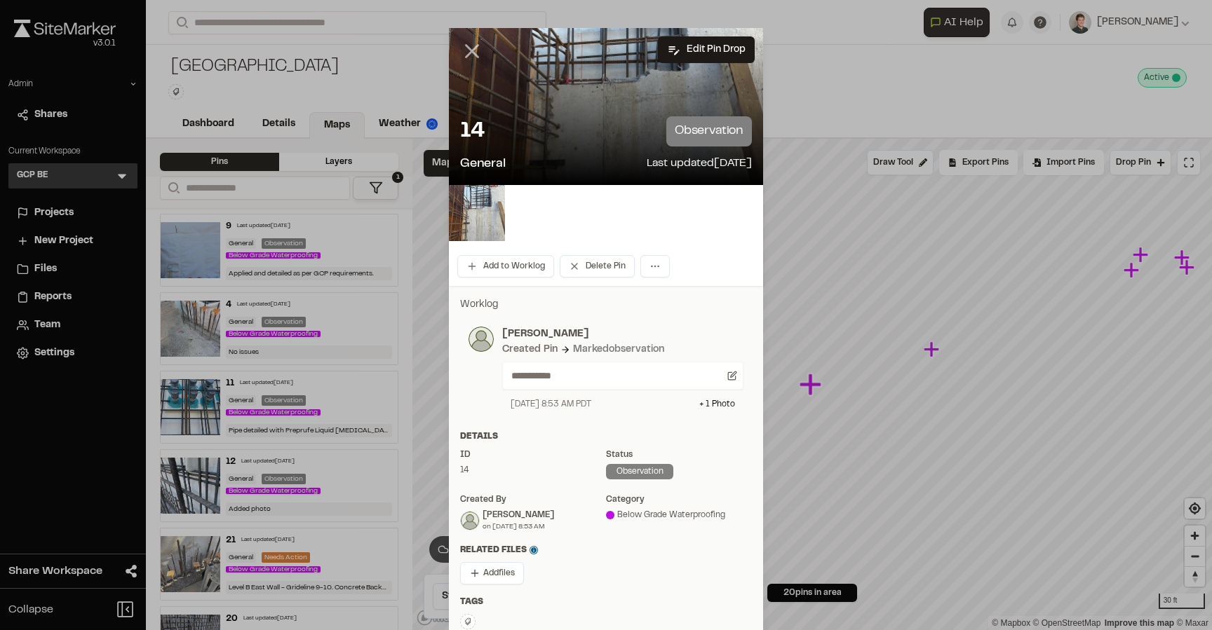
click at [471, 59] on icon at bounding box center [472, 51] width 24 height 24
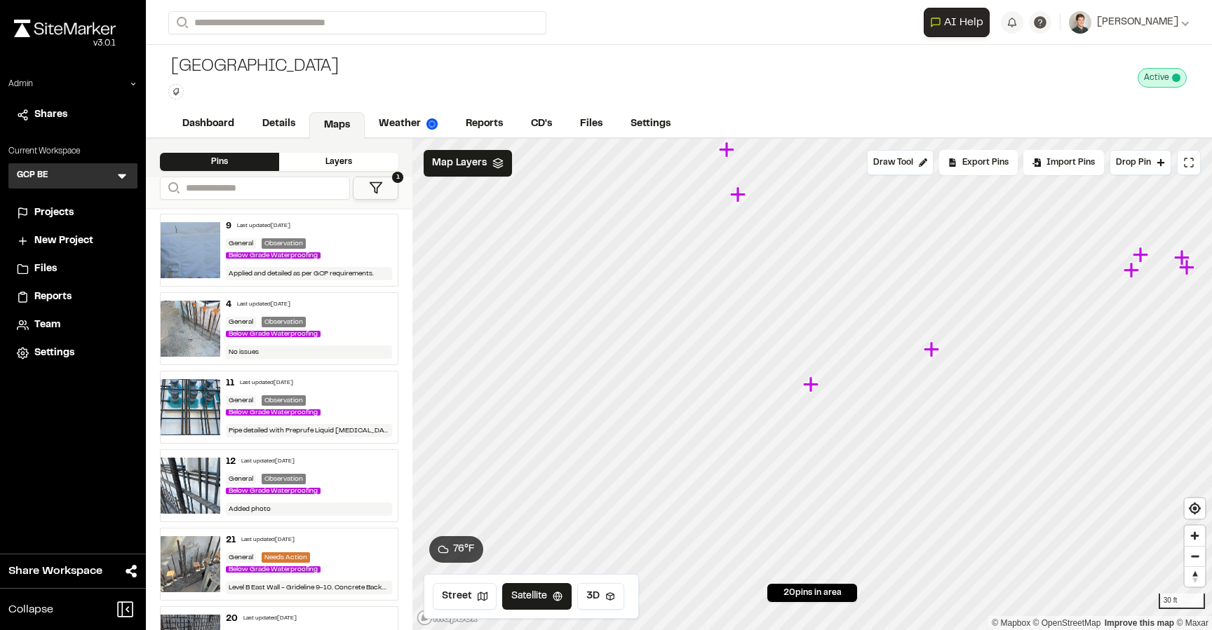
click at [740, 196] on icon "Map marker" at bounding box center [737, 194] width 15 height 15
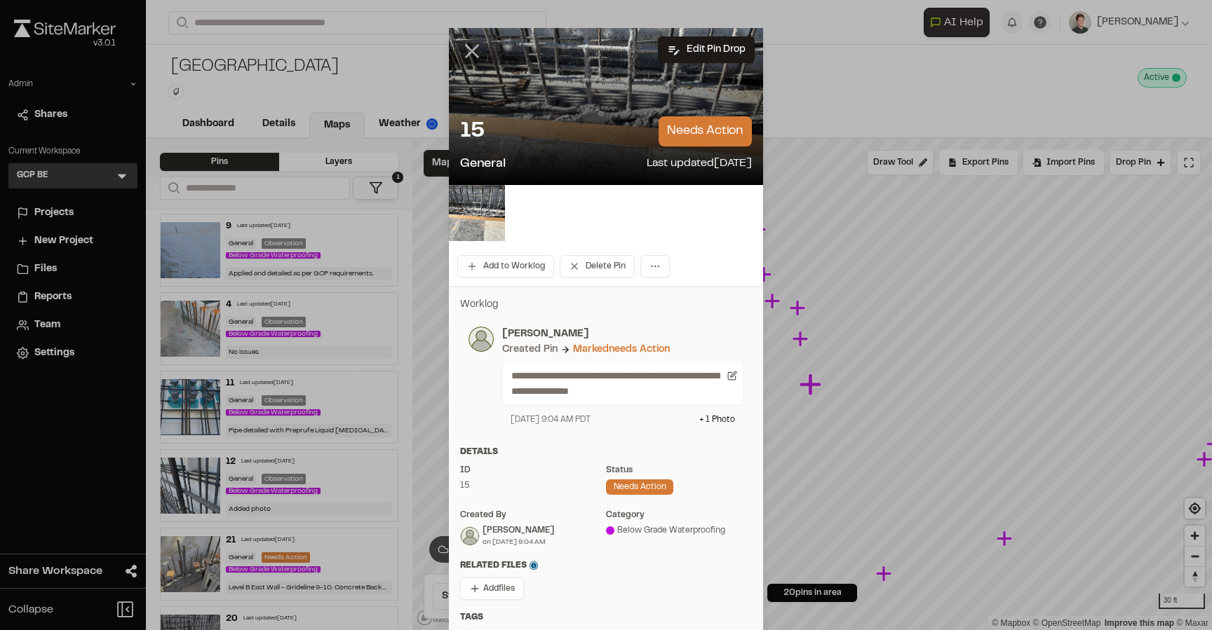
click at [472, 56] on icon at bounding box center [472, 51] width 24 height 24
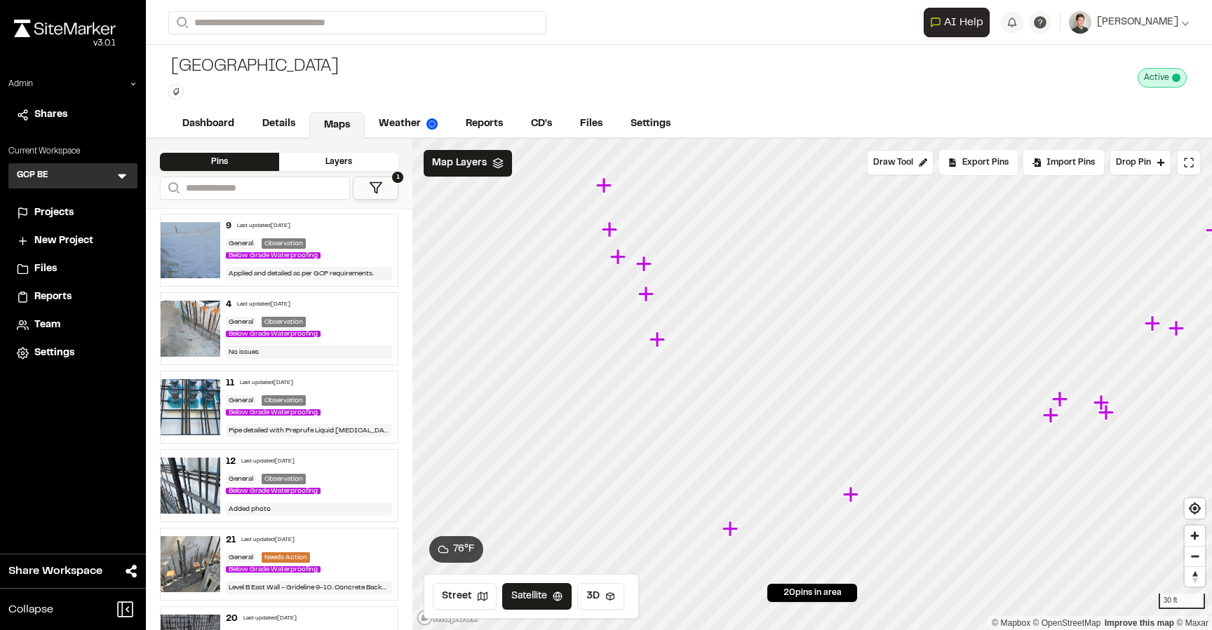
click at [659, 340] on icon "Map marker" at bounding box center [656, 339] width 15 height 15
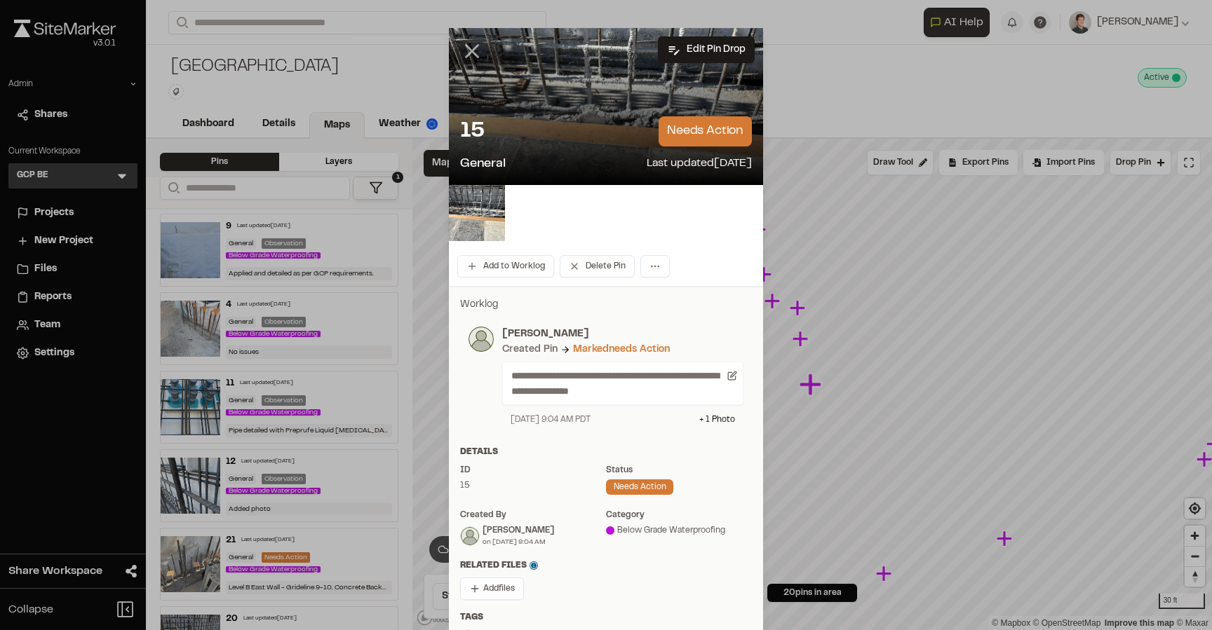
click at [471, 46] on icon at bounding box center [472, 51] width 24 height 24
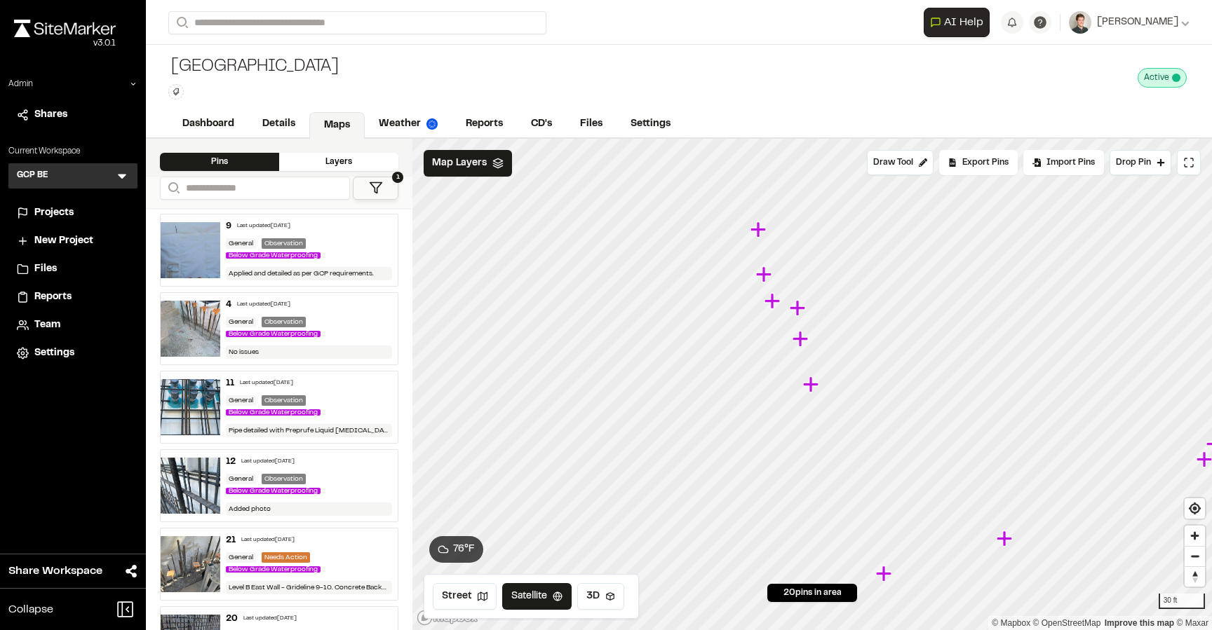
click at [798, 336] on icon "Map marker" at bounding box center [799, 338] width 15 height 15
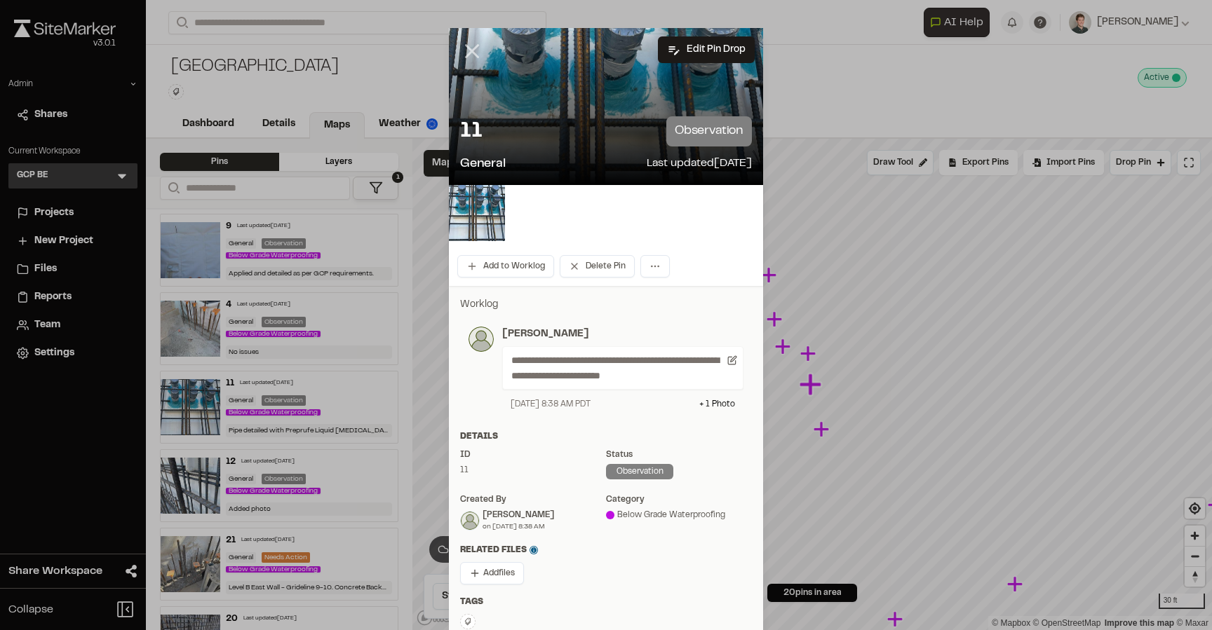
click at [470, 47] on icon at bounding box center [472, 51] width 24 height 24
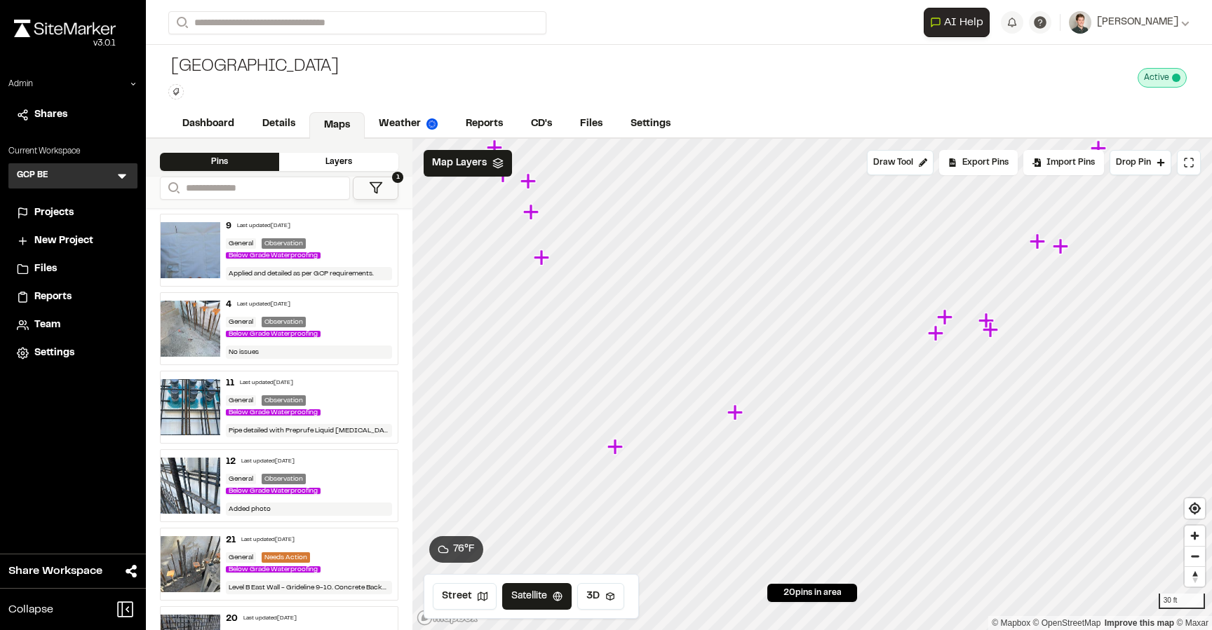
click at [930, 330] on icon "Map marker" at bounding box center [937, 334] width 18 height 18
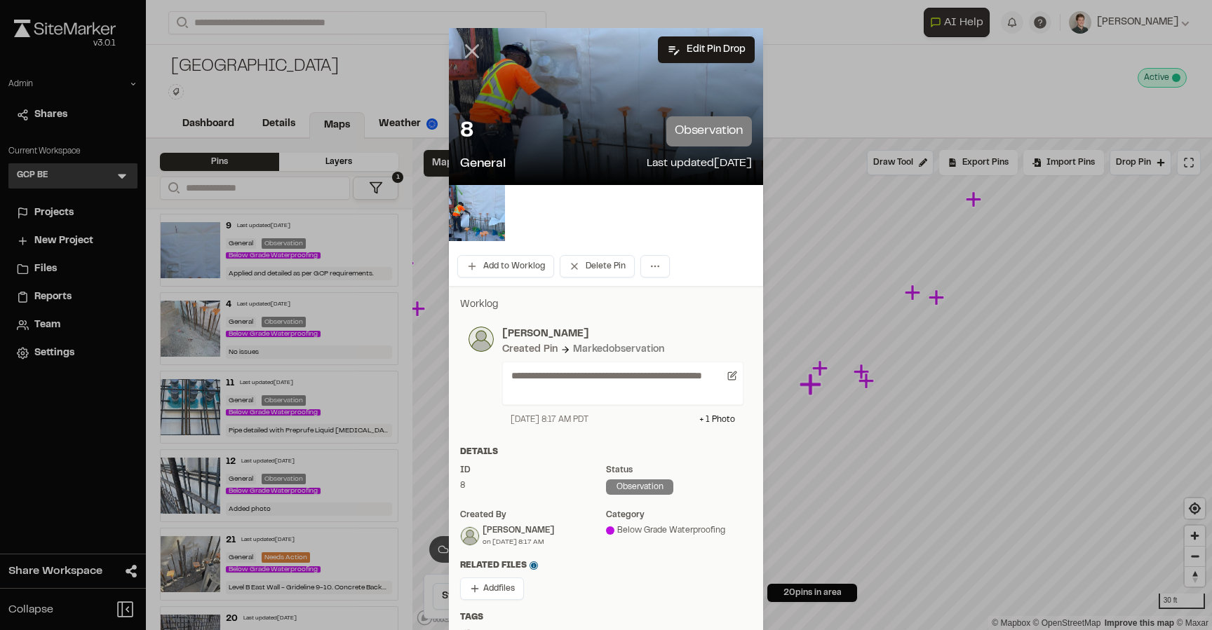
click at [465, 51] on icon at bounding box center [472, 51] width 24 height 24
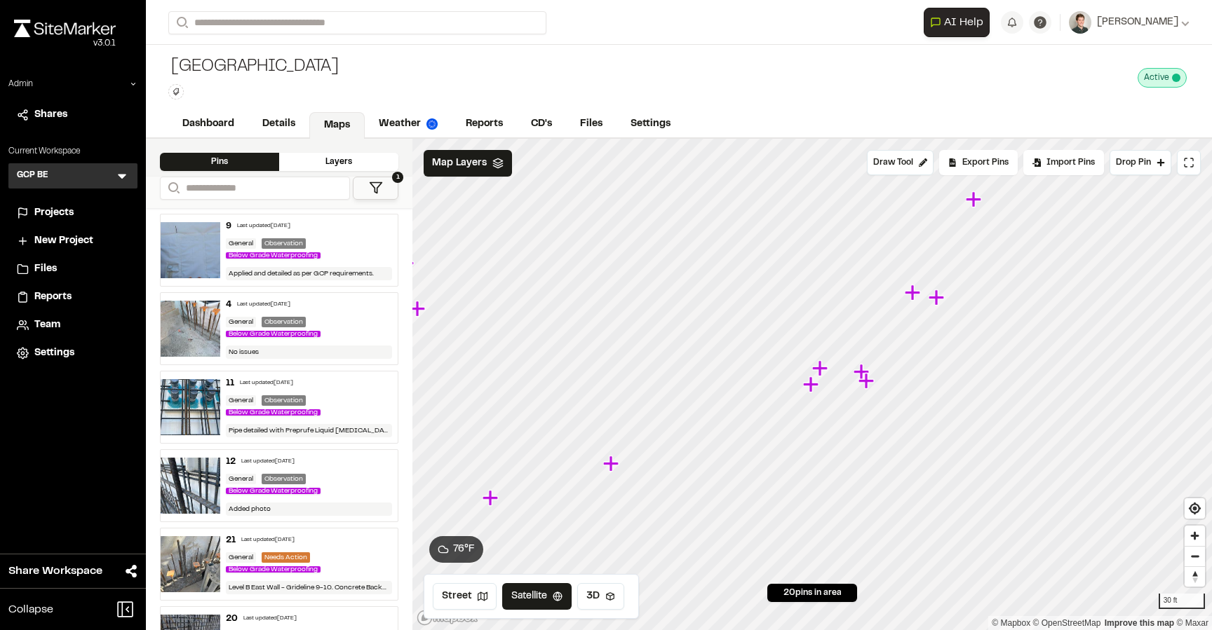
click at [821, 369] on icon "Map marker" at bounding box center [819, 367] width 15 height 15
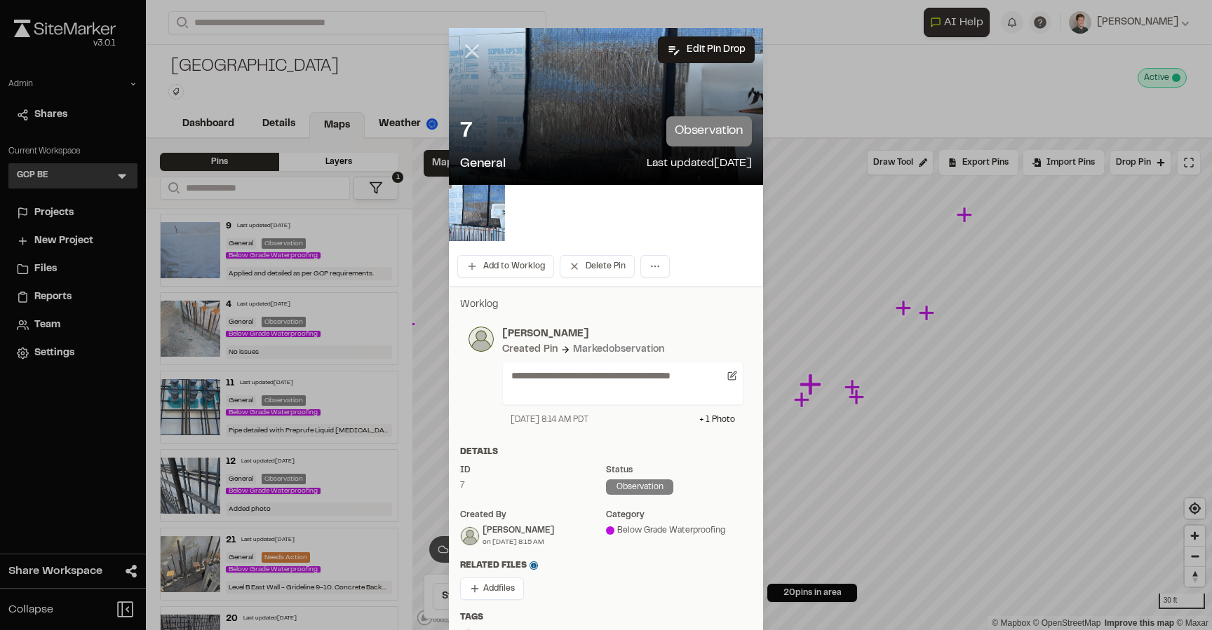
click at [470, 57] on icon at bounding box center [472, 51] width 24 height 24
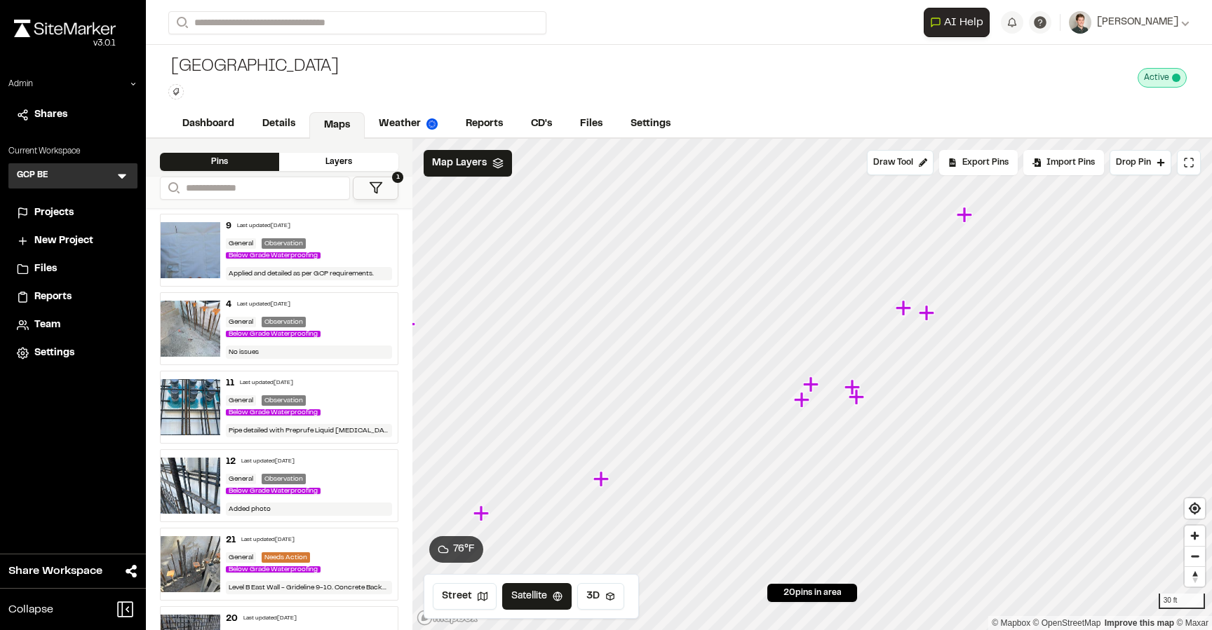
click at [604, 484] on icon "Map marker" at bounding box center [602, 479] width 18 height 18
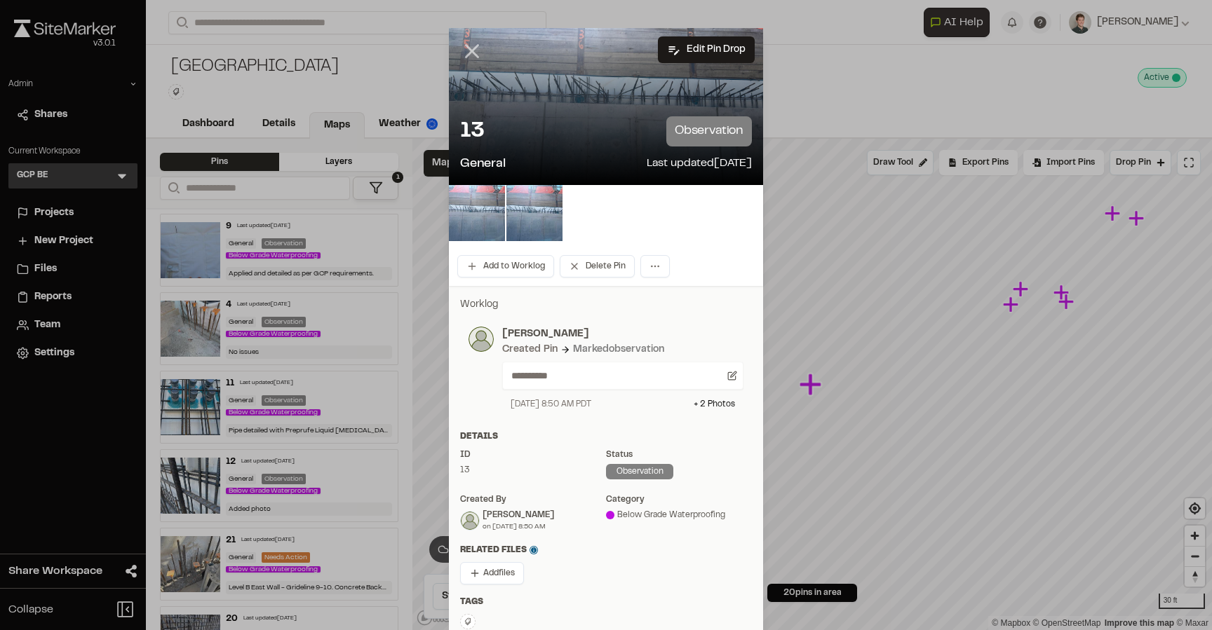
click at [470, 48] on icon at bounding box center [472, 51] width 24 height 24
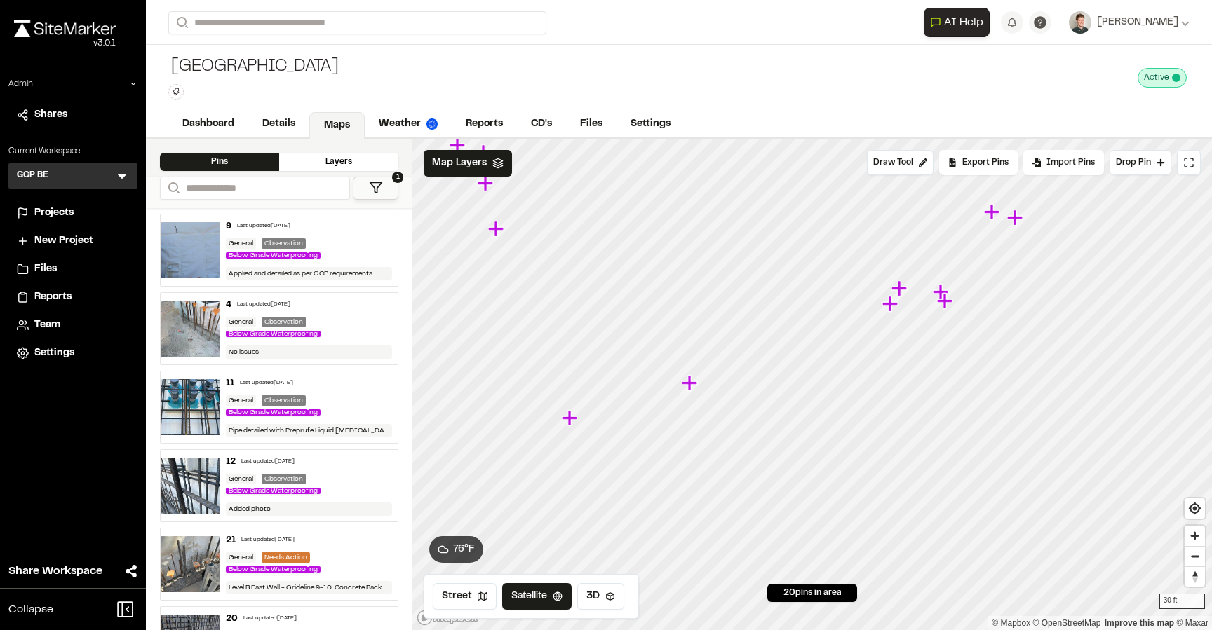
click at [944, 301] on icon "Map marker" at bounding box center [944, 300] width 15 height 15
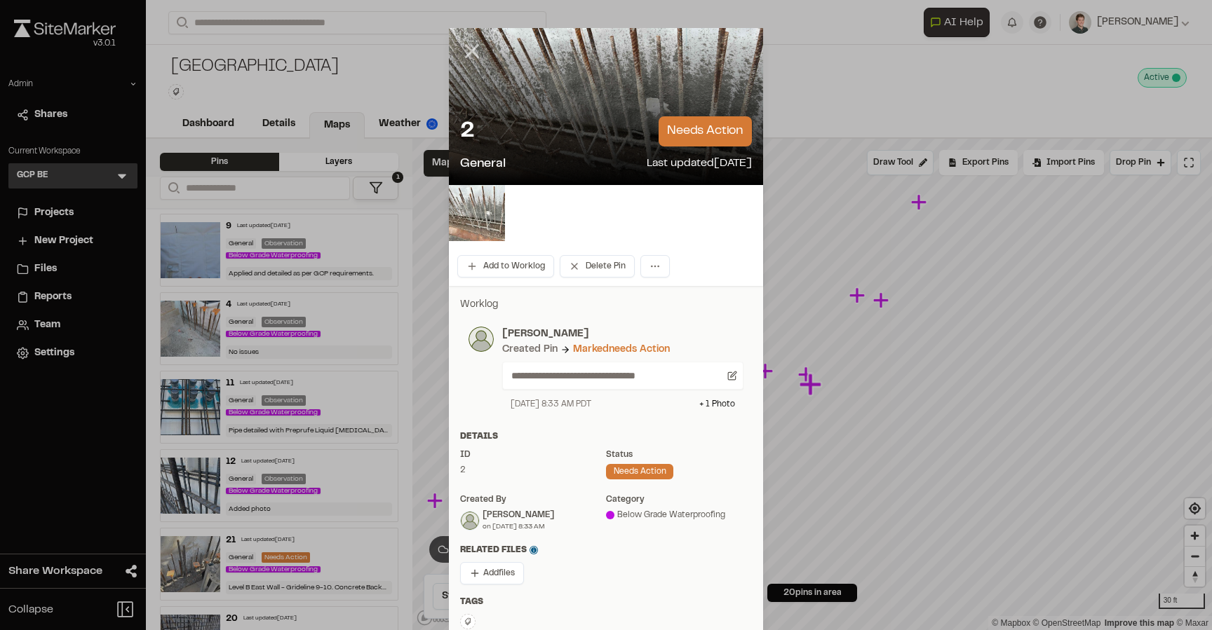
click at [464, 48] on icon at bounding box center [472, 51] width 24 height 24
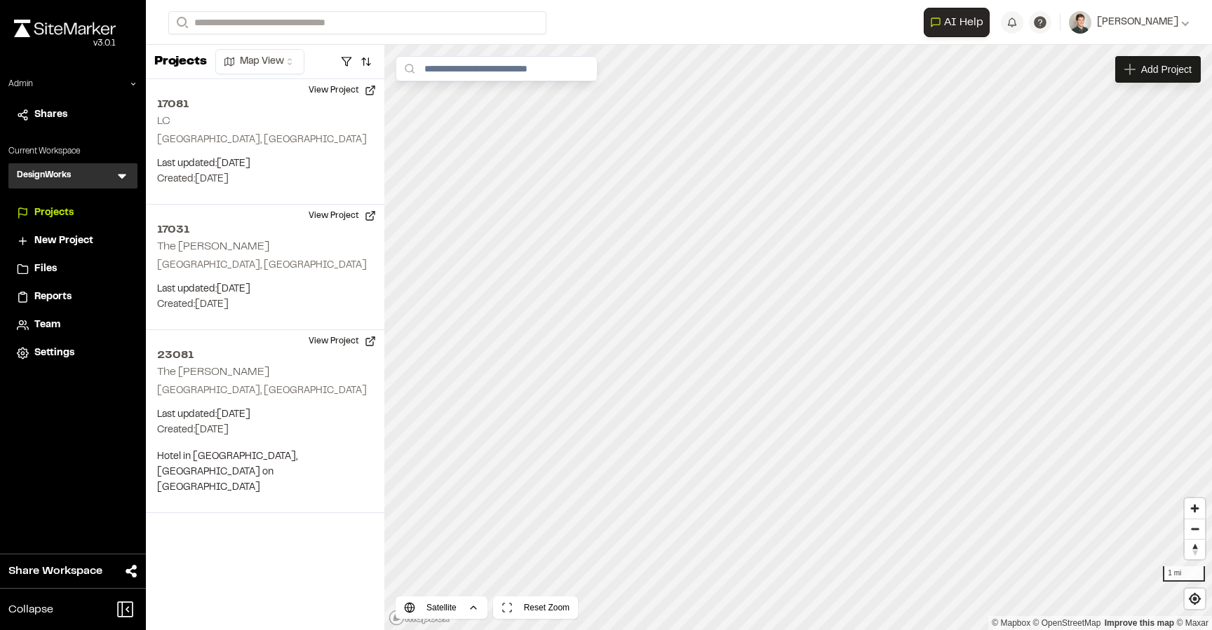
click at [123, 171] on icon at bounding box center [122, 176] width 14 height 14
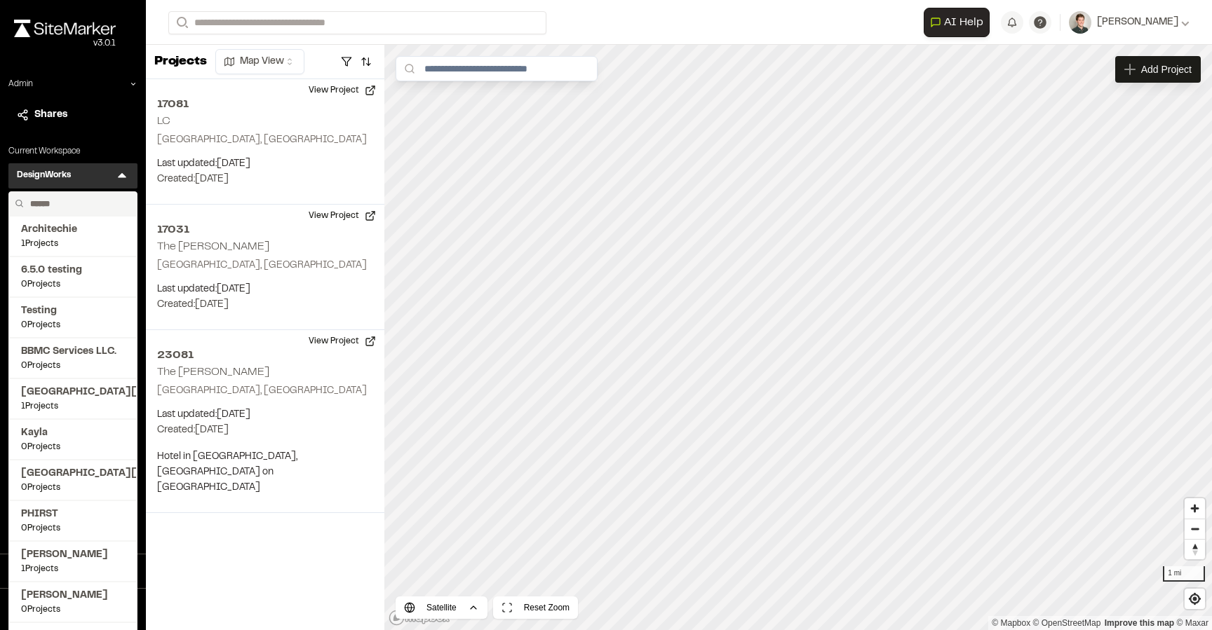
click at [85, 201] on input "text" at bounding box center [78, 204] width 107 height 24
type input "****"
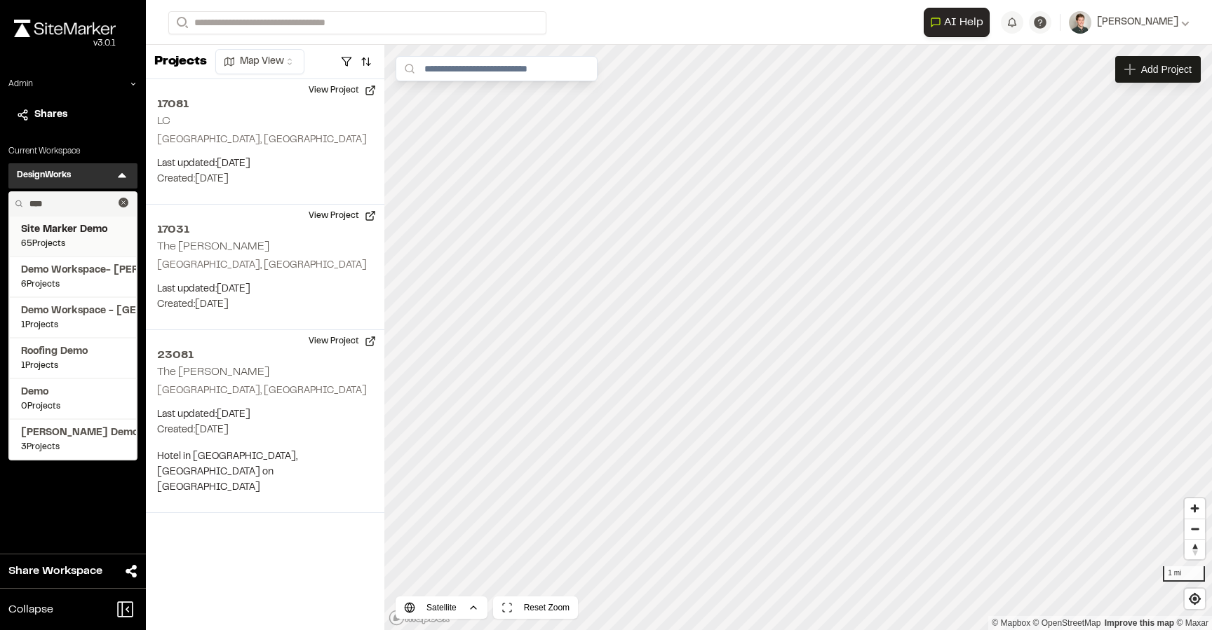
click at [32, 233] on span "Site Marker Demo" at bounding box center [73, 229] width 104 height 15
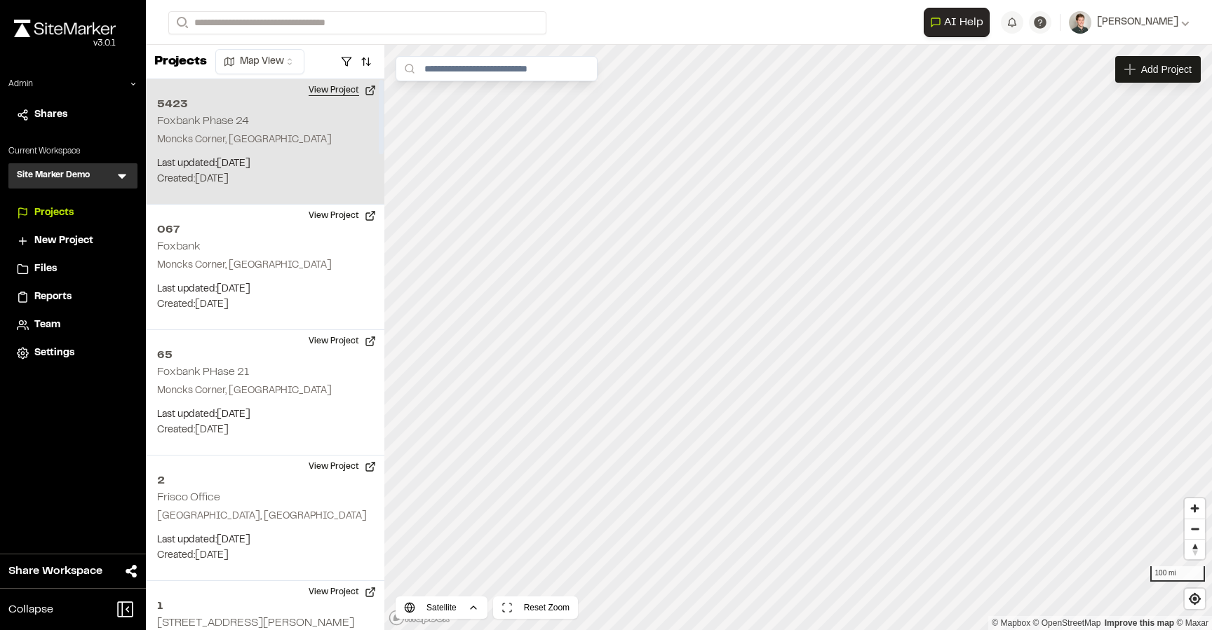
click at [325, 98] on button "View Project" at bounding box center [342, 90] width 84 height 22
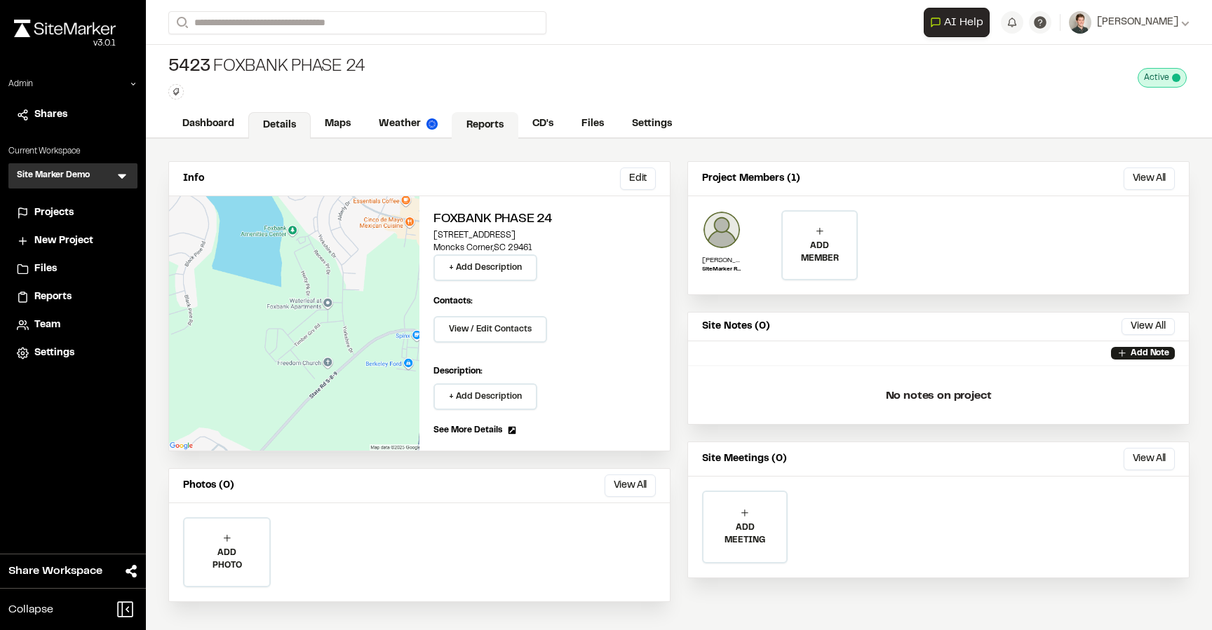
click at [497, 119] on link "Reports" at bounding box center [485, 125] width 67 height 27
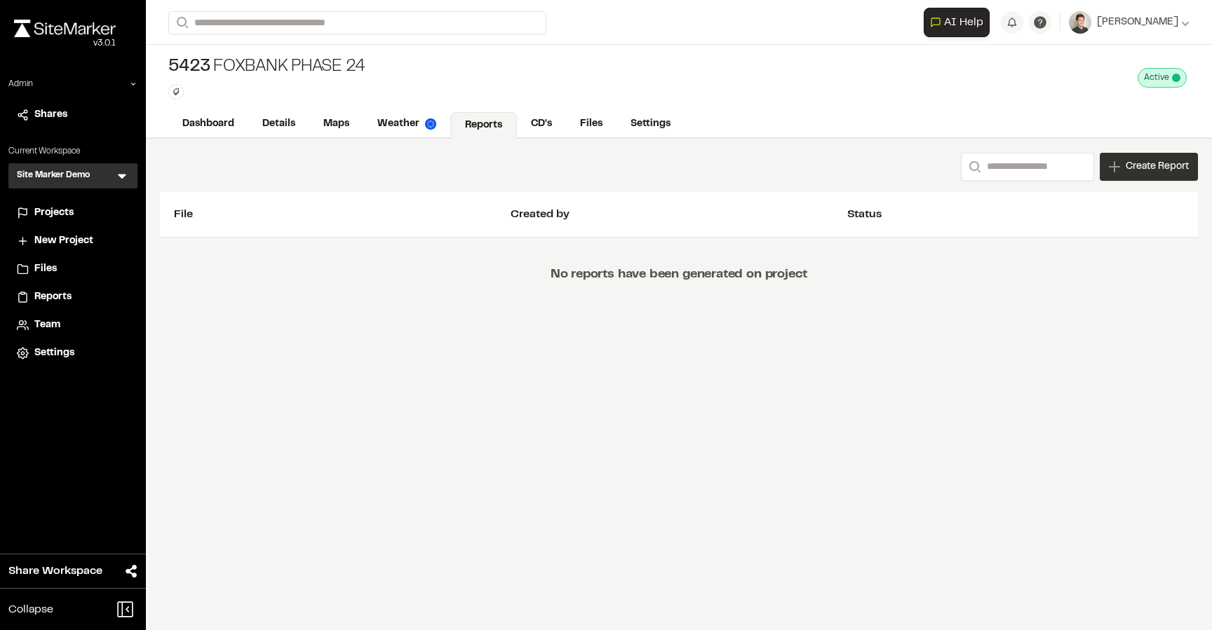
click at [1173, 173] on span "Create Report" at bounding box center [1156, 166] width 63 height 15
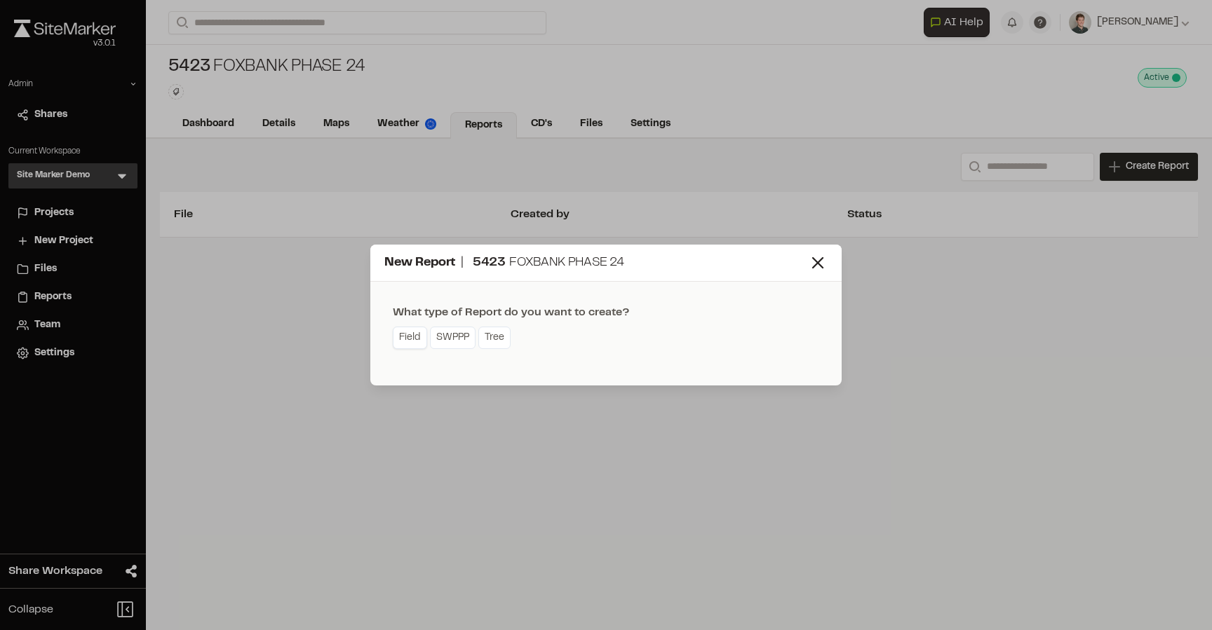
click at [413, 335] on link "Field" at bounding box center [410, 338] width 34 height 22
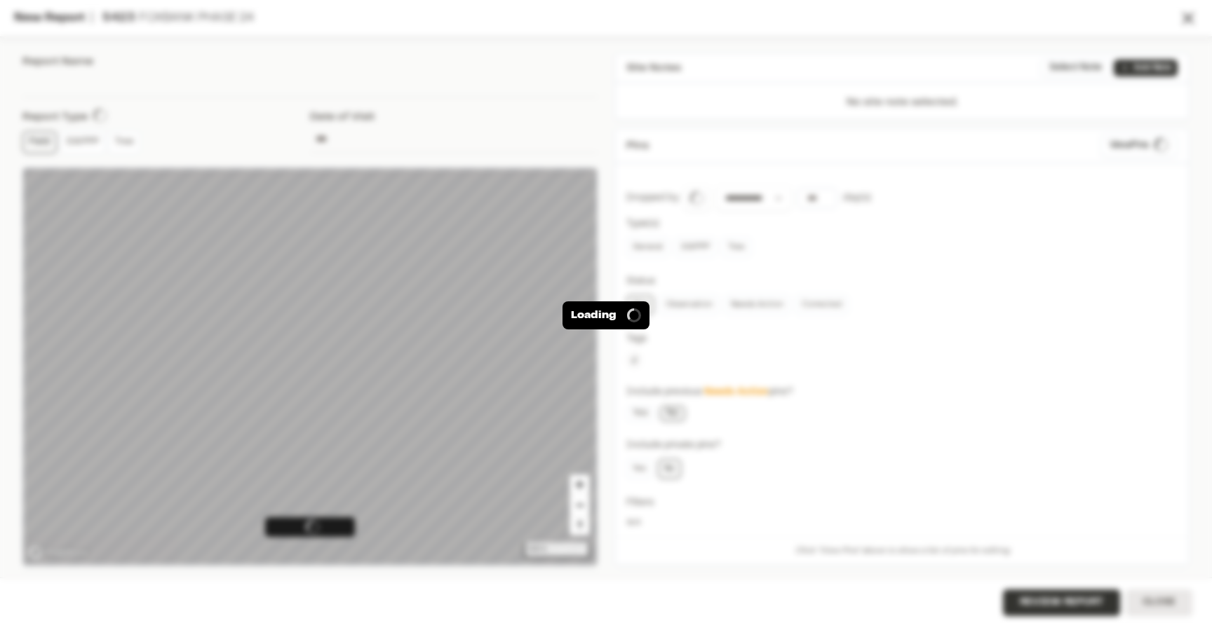
type input "**********"
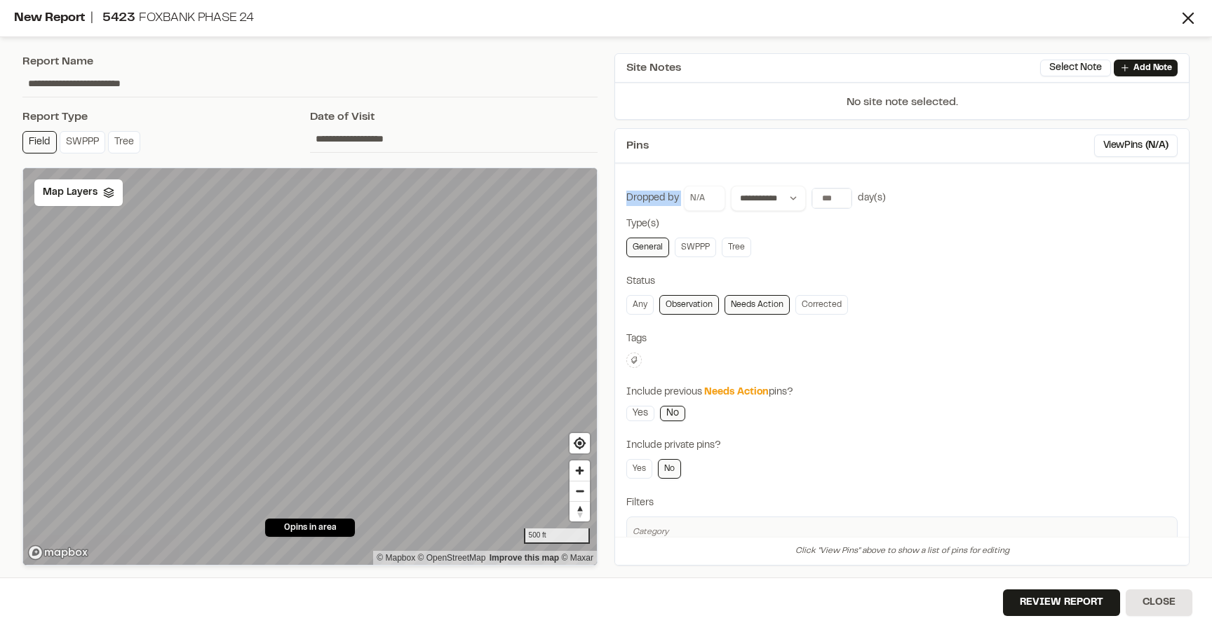
drag, startPoint x: 622, startPoint y: 201, endPoint x: 687, endPoint y: 202, distance: 65.2
click at [688, 203] on div "**********" at bounding box center [902, 394] width 574 height 438
click at [736, 220] on div "Type(s)" at bounding box center [901, 224] width 551 height 15
click at [834, 195] on input "*" at bounding box center [831, 199] width 39 height 20
click at [836, 202] on input "*" at bounding box center [831, 199] width 39 height 20
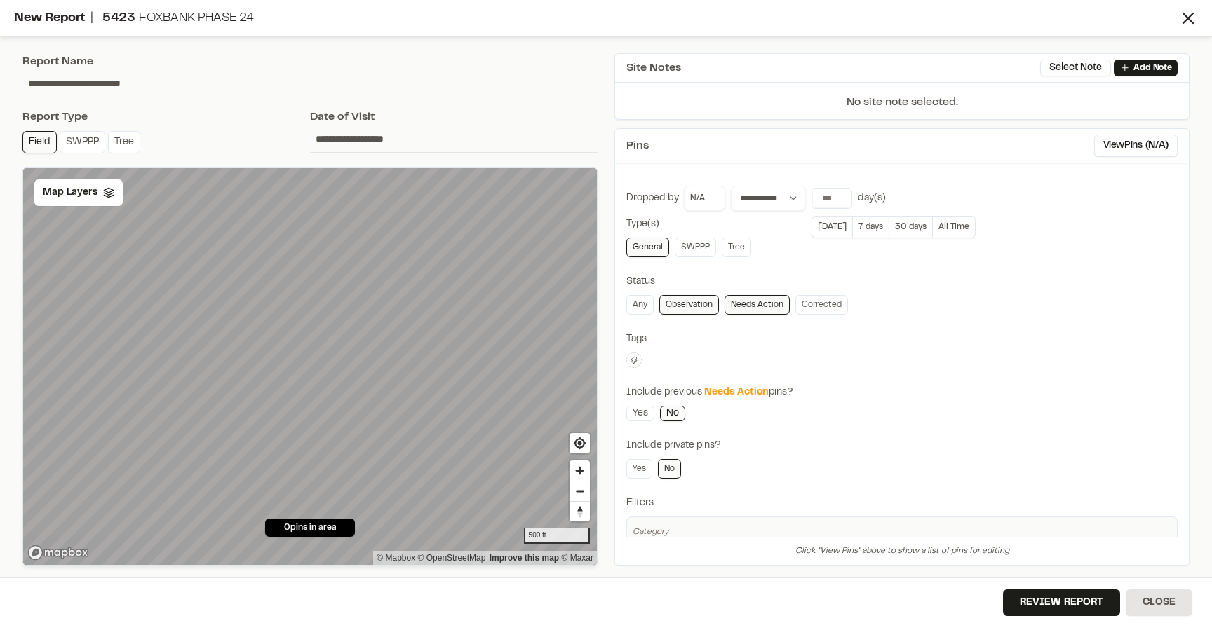
click at [816, 169] on div "**********" at bounding box center [901, 347] width 575 height 438
click at [829, 201] on input "*" at bounding box center [831, 199] width 39 height 20
click at [844, 202] on input "*" at bounding box center [831, 199] width 39 height 20
click at [843, 195] on input "*" at bounding box center [831, 199] width 39 height 20
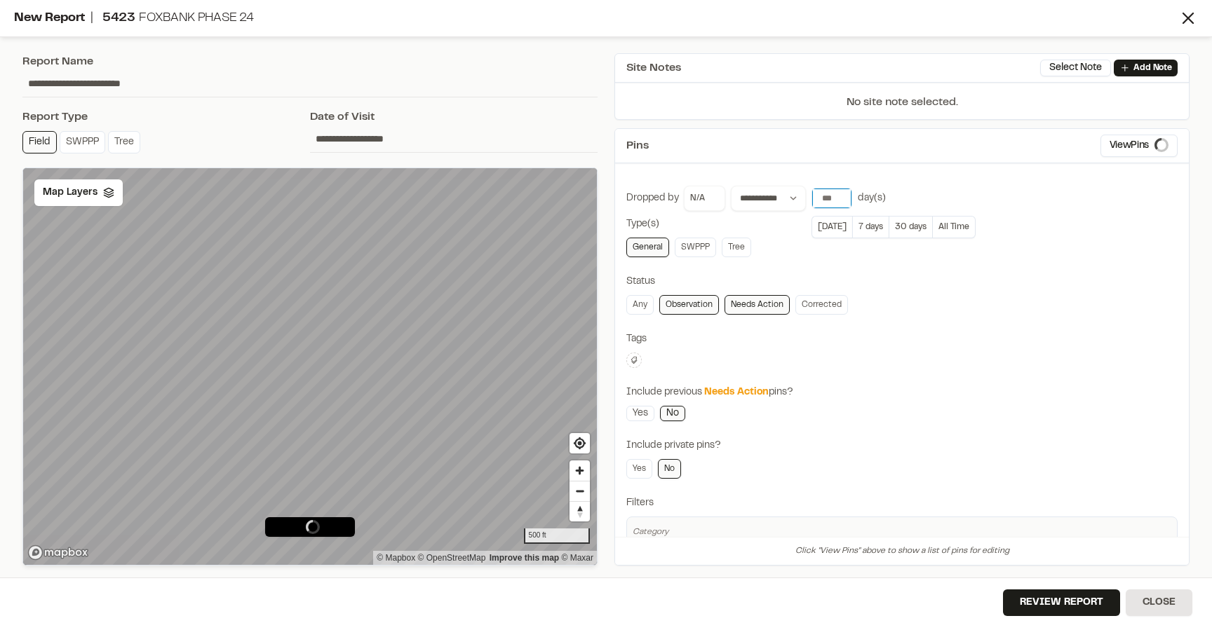
type input "*"
click at [840, 201] on input "*" at bounding box center [831, 199] width 39 height 20
click at [948, 231] on button "All Time" at bounding box center [954, 227] width 43 height 22
click at [893, 230] on div "Type(s)" at bounding box center [901, 224] width 551 height 15
click at [831, 201] on input "*" at bounding box center [831, 199] width 39 height 20
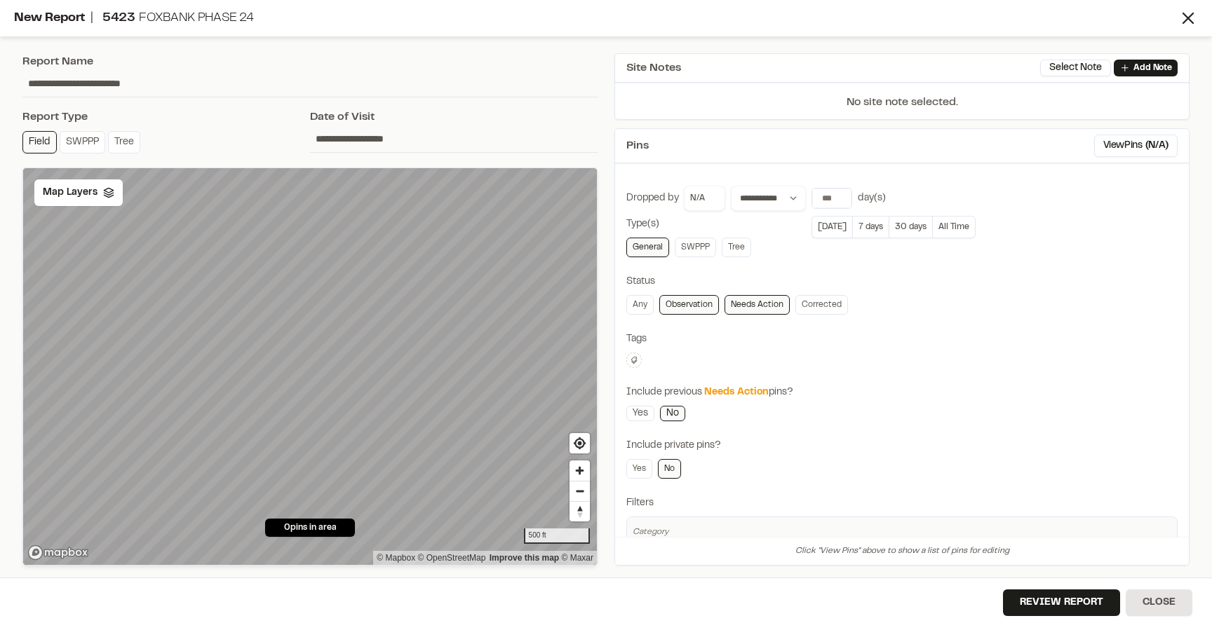
click at [831, 177] on div "**********" at bounding box center [902, 394] width 574 height 438
click at [777, 194] on select "**********" at bounding box center [768, 198] width 75 height 25
click at [827, 186] on div "**********" at bounding box center [805, 198] width 161 height 25
click at [828, 189] on input "*" at bounding box center [831, 199] width 39 height 20
click at [831, 192] on input "*" at bounding box center [831, 199] width 39 height 20
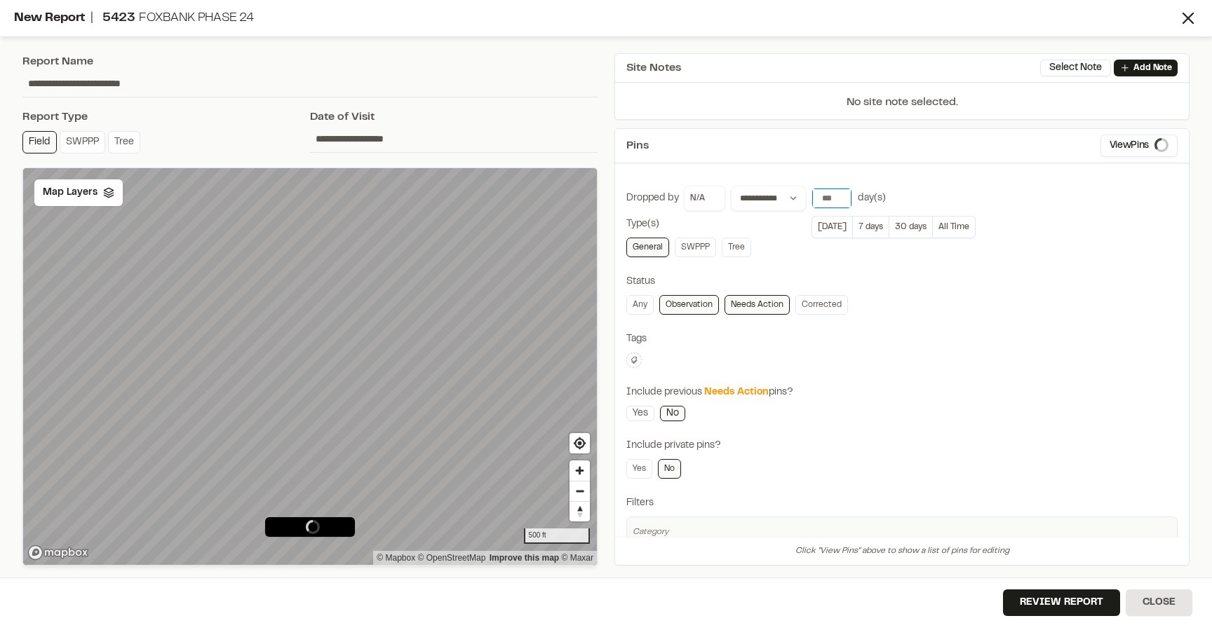
type input "*"
click at [839, 167] on div "**********" at bounding box center [901, 347] width 575 height 438
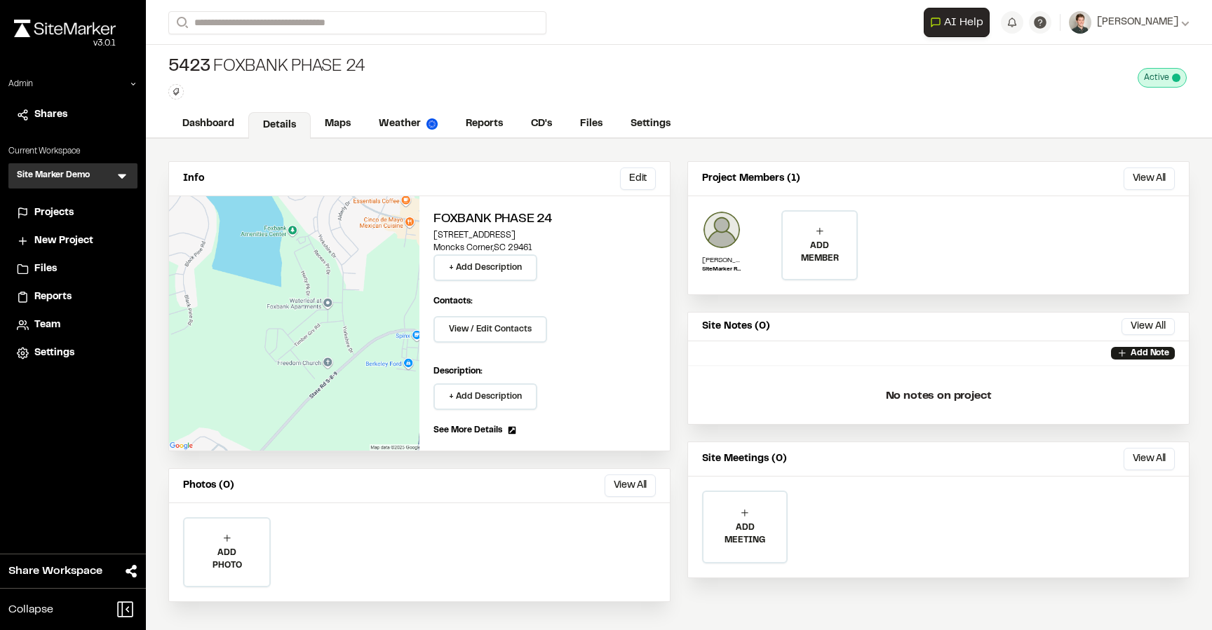
click at [53, 213] on span "Projects" at bounding box center [53, 212] width 39 height 15
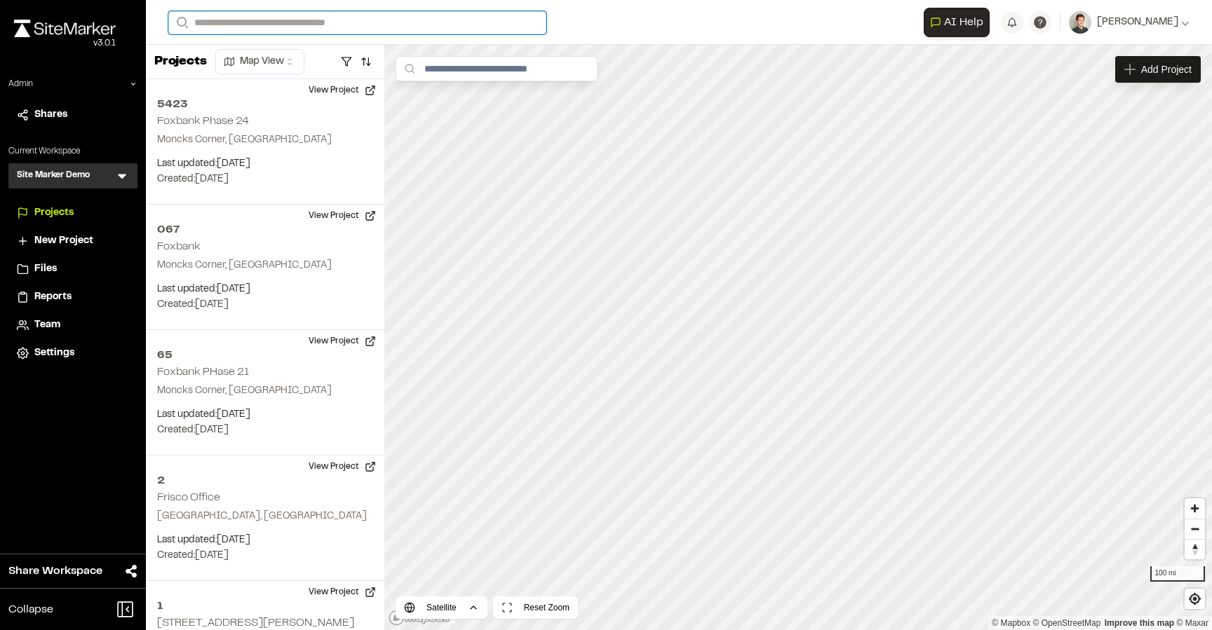
click at [321, 22] on input "Search" at bounding box center [357, 22] width 378 height 23
type input "**"
click at [302, 58] on p "TE123 364 Uptown Phase 3B" at bounding box center [280, 56] width 206 height 17
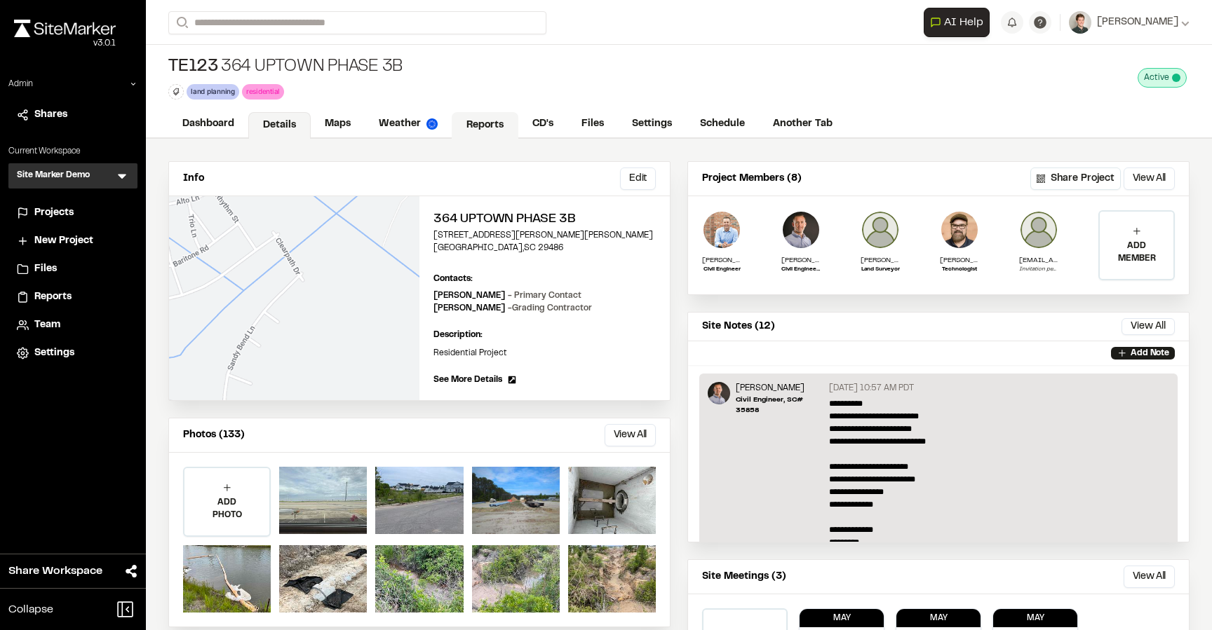
click at [480, 125] on link "Reports" at bounding box center [485, 125] width 67 height 27
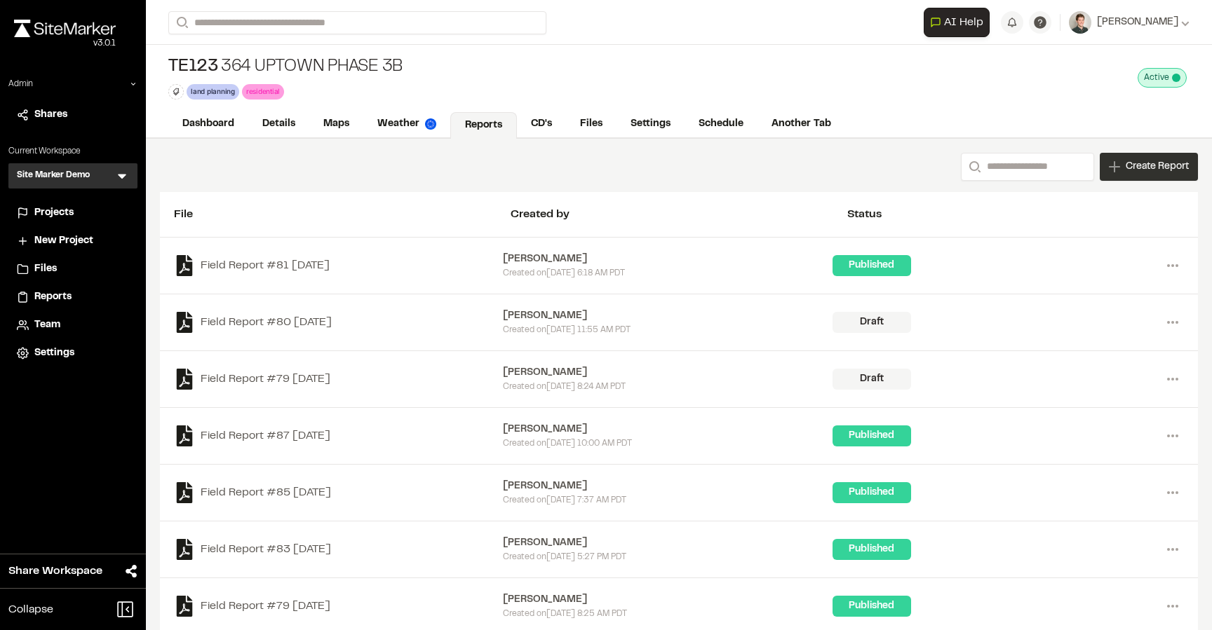
click at [1153, 165] on span "Create Report" at bounding box center [1156, 166] width 63 height 15
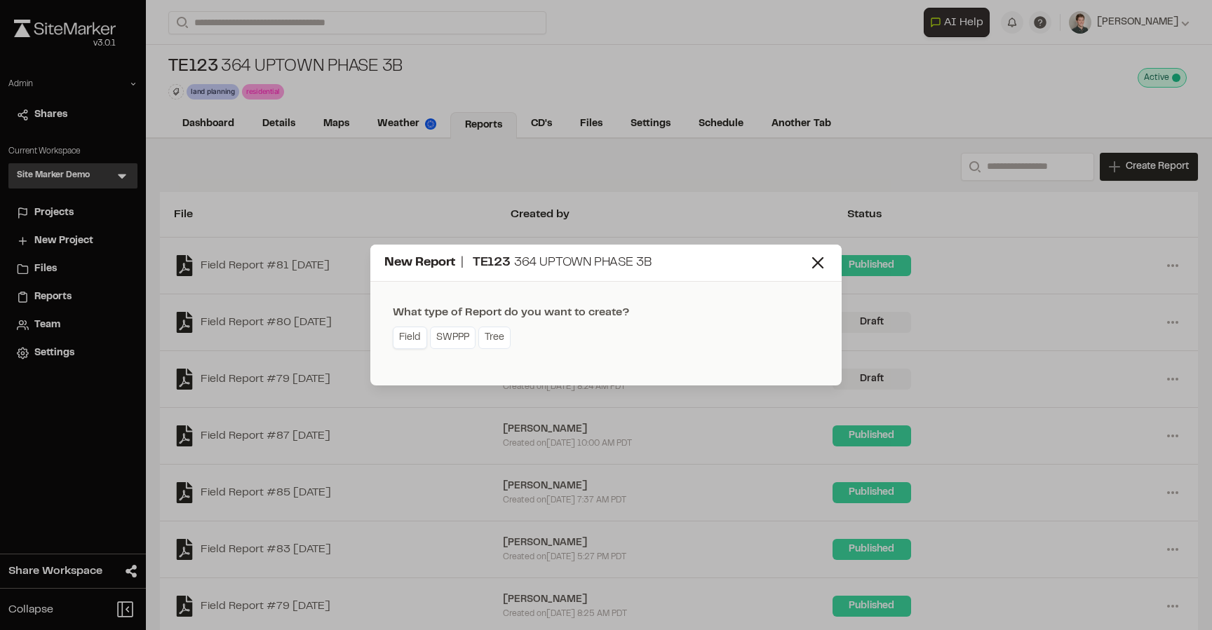
click at [405, 337] on link "Field" at bounding box center [410, 338] width 34 height 22
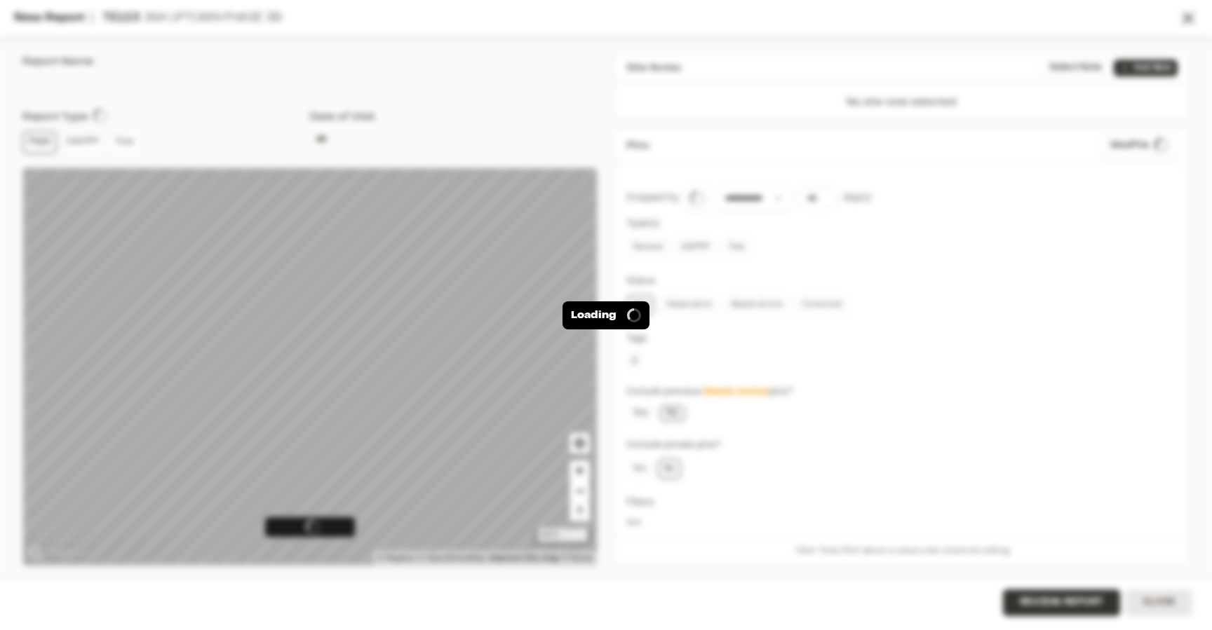
type input "**********"
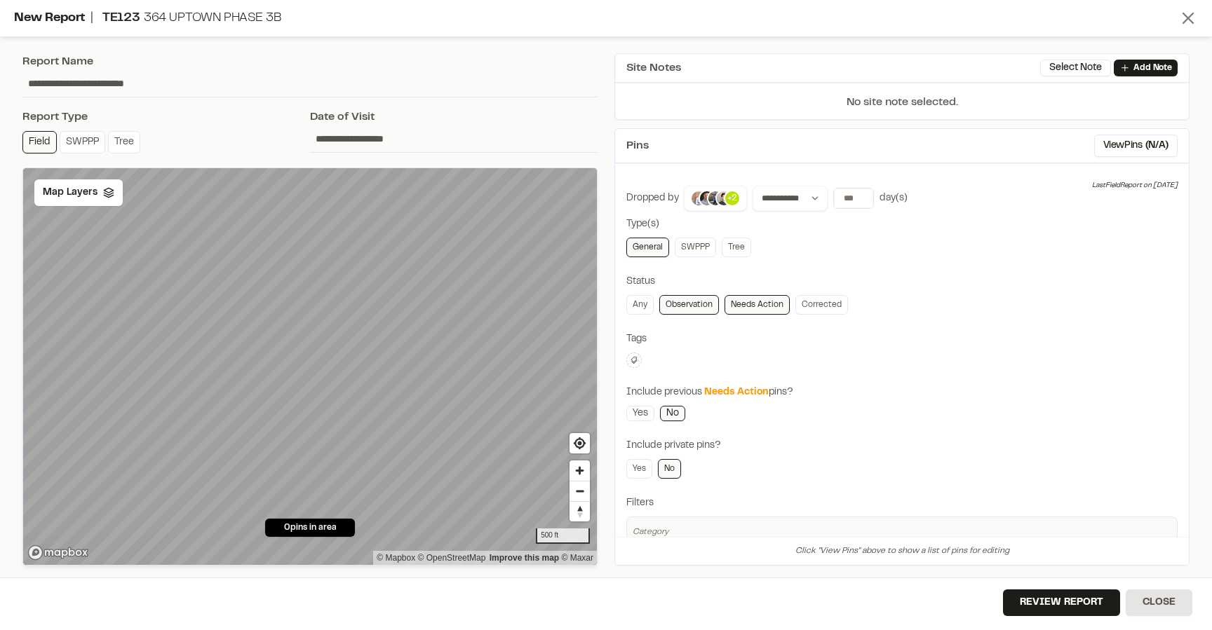
click at [1193, 20] on icon at bounding box center [1188, 18] width 20 height 20
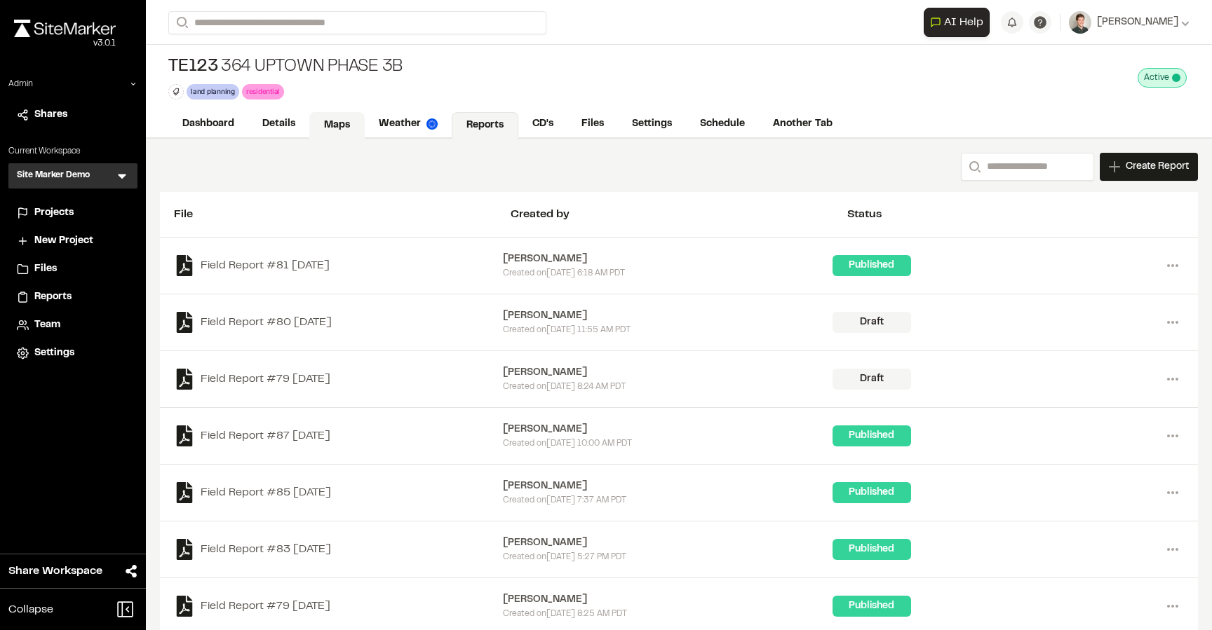
click at [333, 116] on link "Maps" at bounding box center [336, 125] width 55 height 27
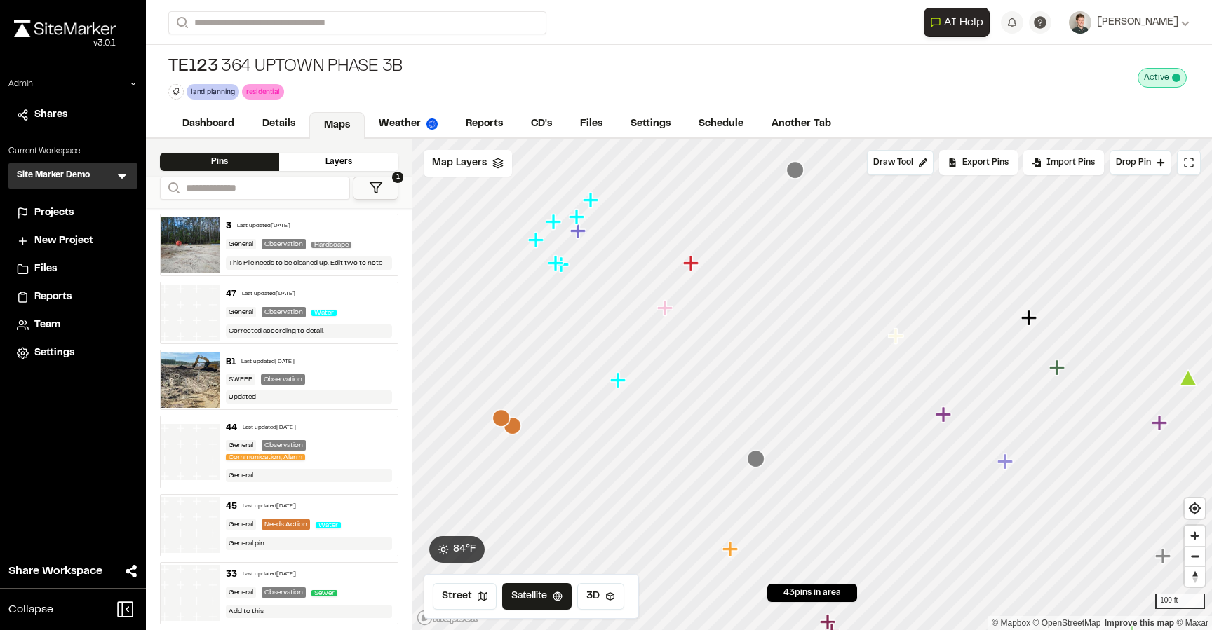
click at [691, 263] on icon "Map marker" at bounding box center [690, 262] width 15 height 15
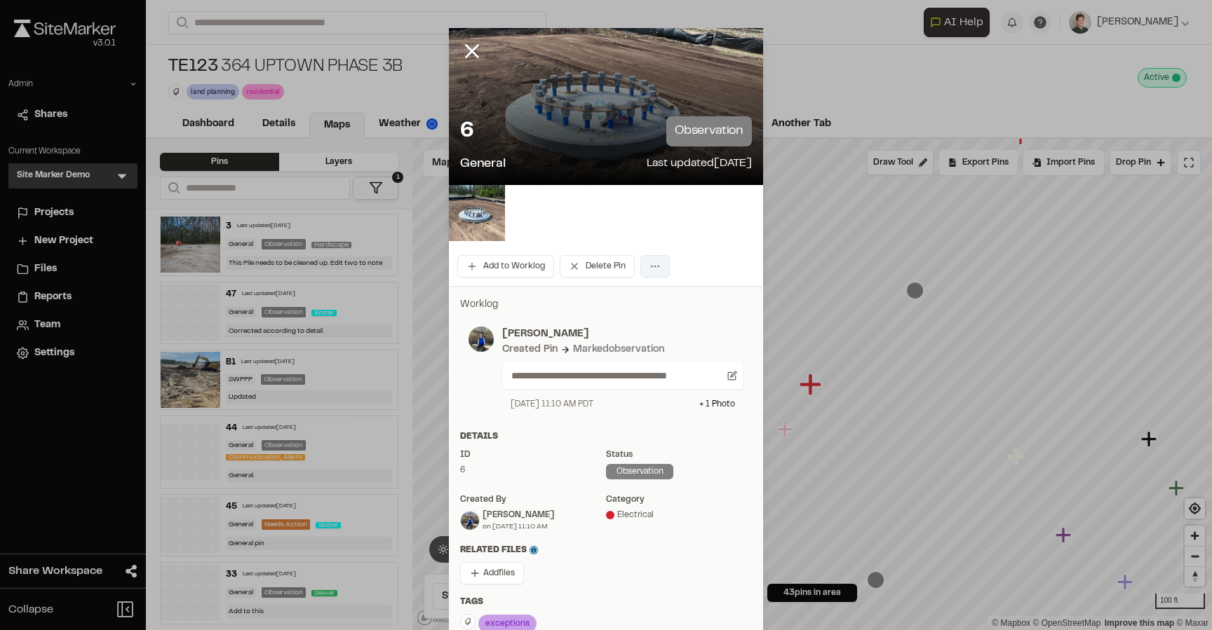
click at [655, 271] on html "Close sidebar v 3.0.1 Admin Shares Current Workspace Site Marker Demo SM Menu P…" at bounding box center [606, 315] width 1212 height 630
click at [607, 225] on html "Close sidebar v 3.0.1 Admin Shares Current Workspace Site Marker Demo SM Menu P…" at bounding box center [606, 315] width 1212 height 630
click at [470, 43] on icon at bounding box center [472, 51] width 24 height 24
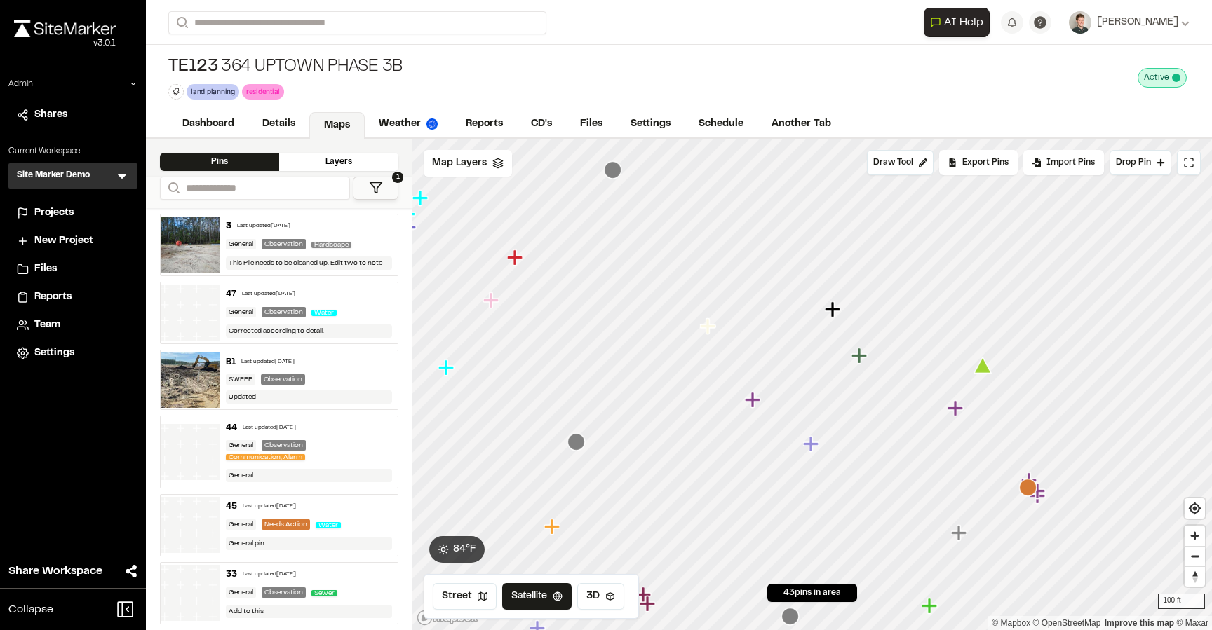
click at [832, 310] on icon "Map marker" at bounding box center [832, 309] width 15 height 15
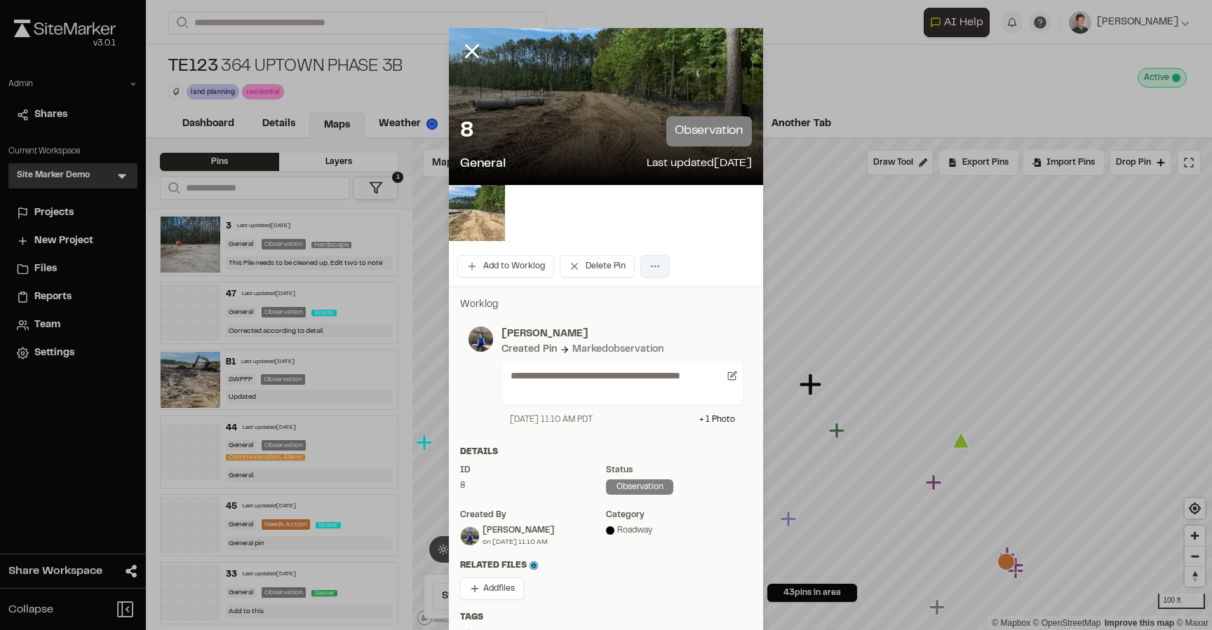
click at [653, 264] on html "Close sidebar v 3.0.1 Admin Shares Current Workspace Site Marker Demo SM Menu P…" at bounding box center [606, 315] width 1212 height 630
click at [658, 238] on html "Close sidebar v 3.0.1 Admin Shares Current Workspace Site Marker Demo SM Menu P…" at bounding box center [606, 315] width 1212 height 630
click at [484, 60] on div at bounding box center [482, 61] width 67 height 67
